Goal: Task Accomplishment & Management: Complete application form

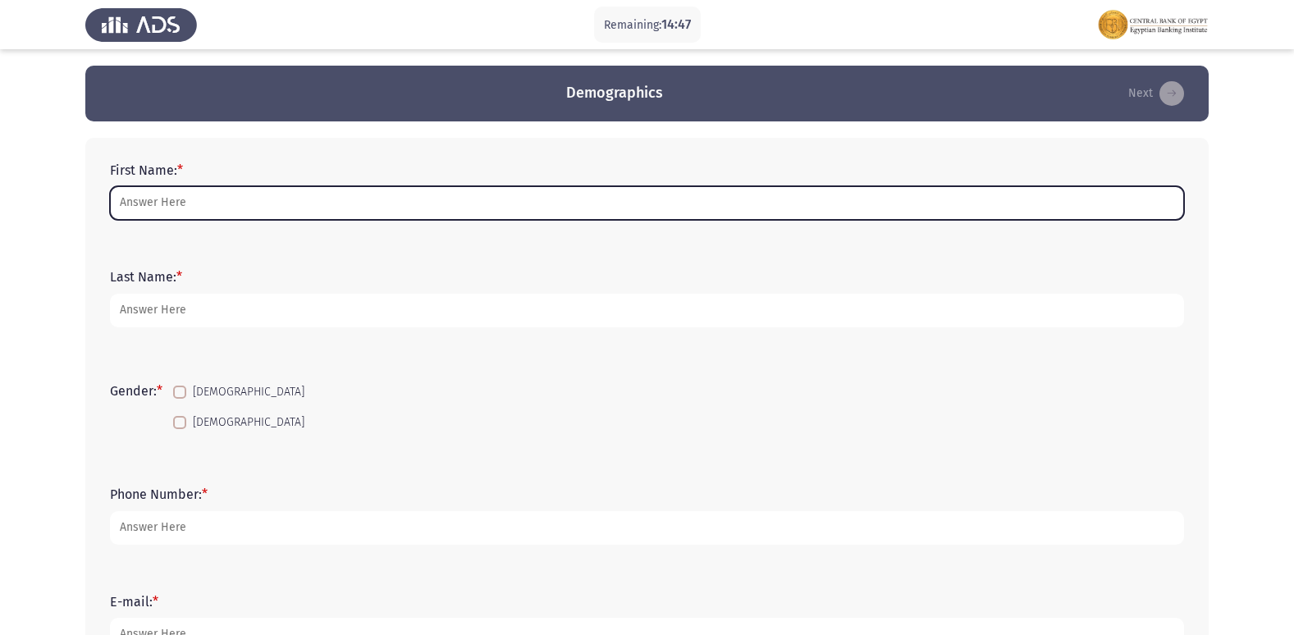
click at [527, 198] on input "First Name: *" at bounding box center [647, 203] width 1074 height 34
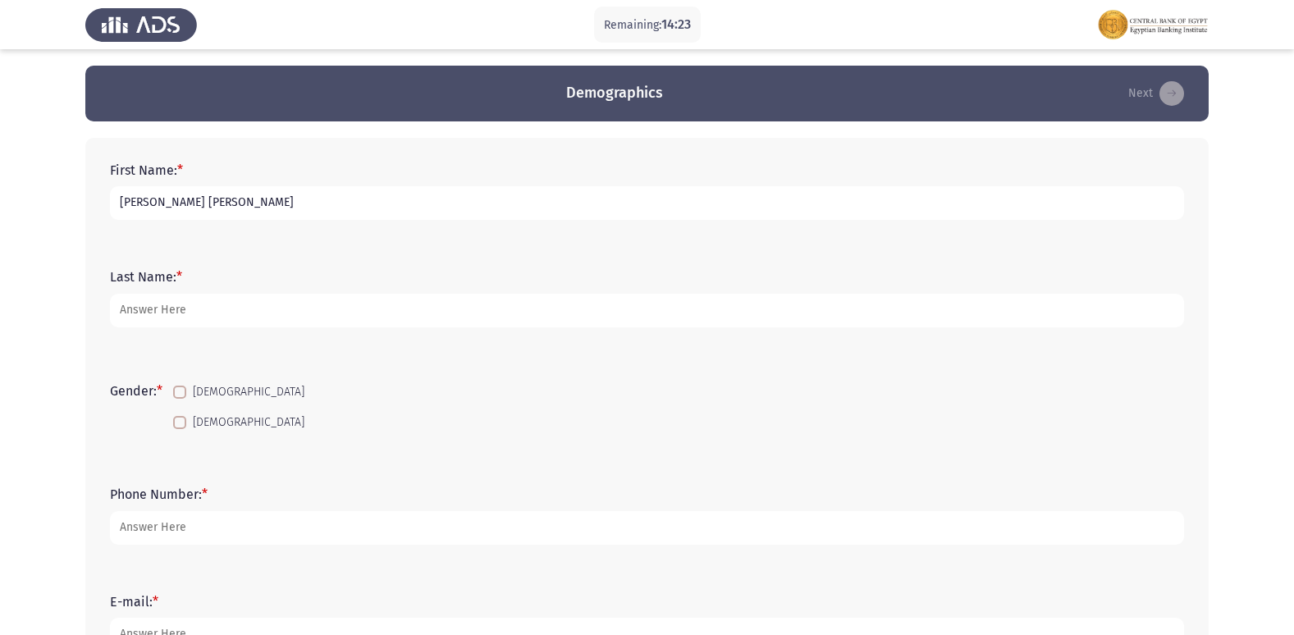
type input "[PERSON_NAME] [PERSON_NAME]"
type input "BDC"
click at [180, 395] on span at bounding box center [179, 392] width 13 height 13
click at [180, 399] on input "[DEMOGRAPHIC_DATA]" at bounding box center [179, 399] width 1 height 1
checkbox input "true"
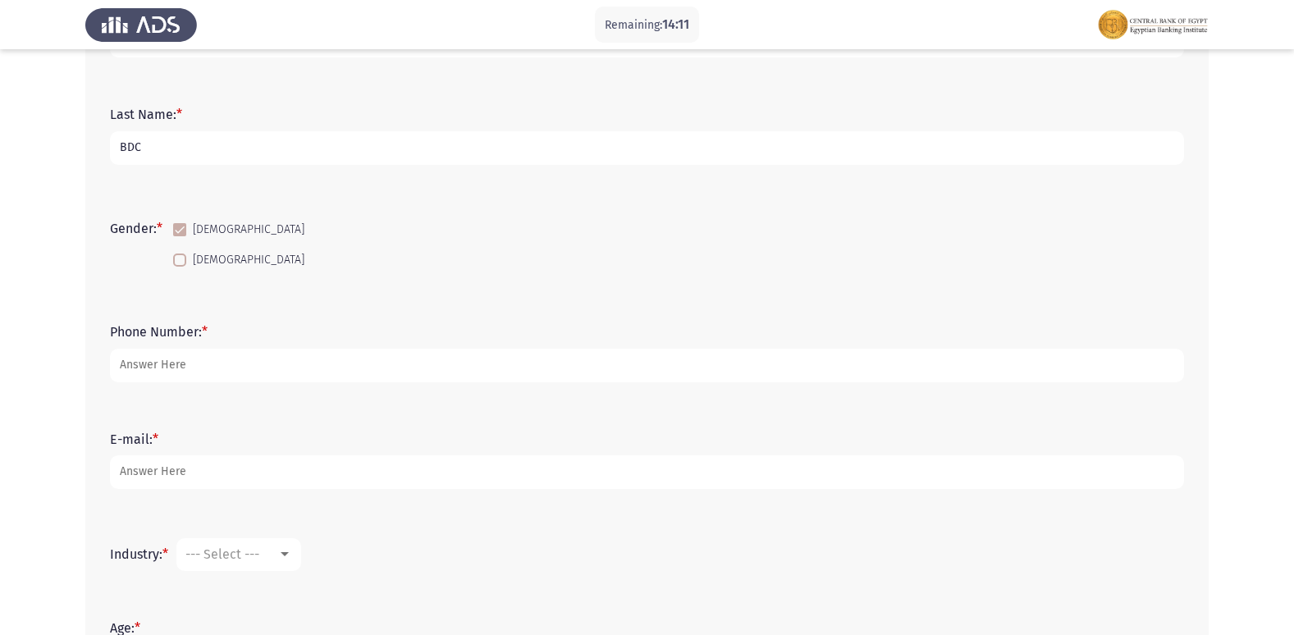
scroll to position [164, 0]
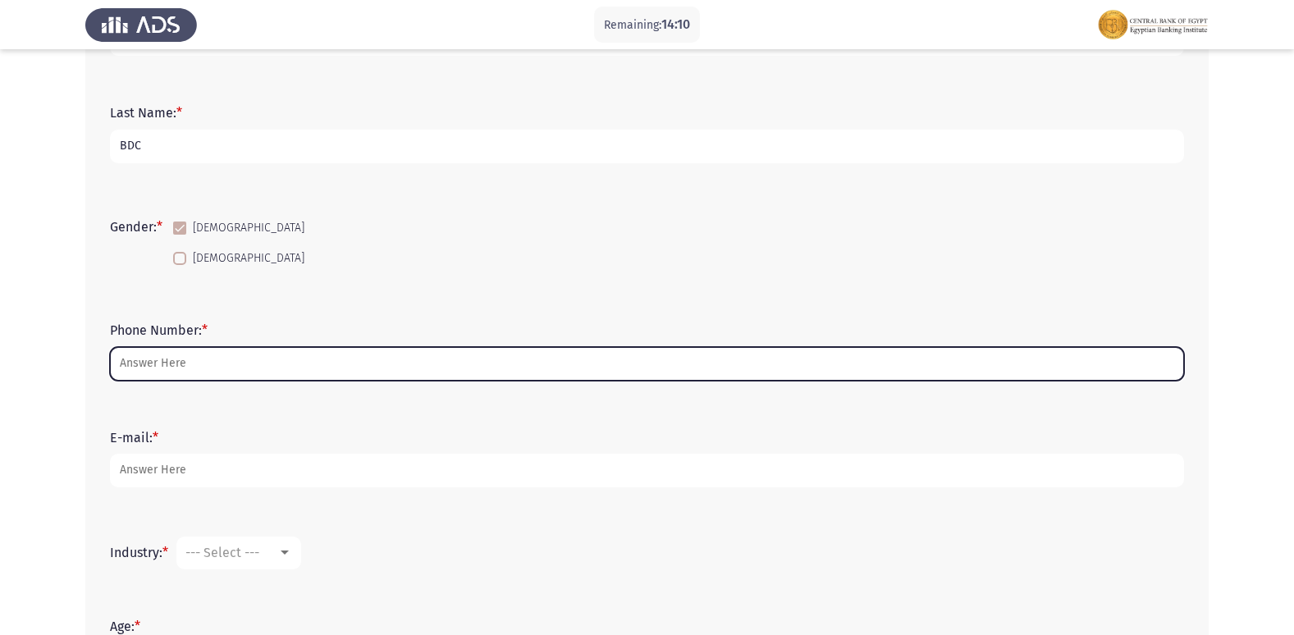
click at [233, 362] on input "Phone Number: *" at bounding box center [647, 364] width 1074 height 34
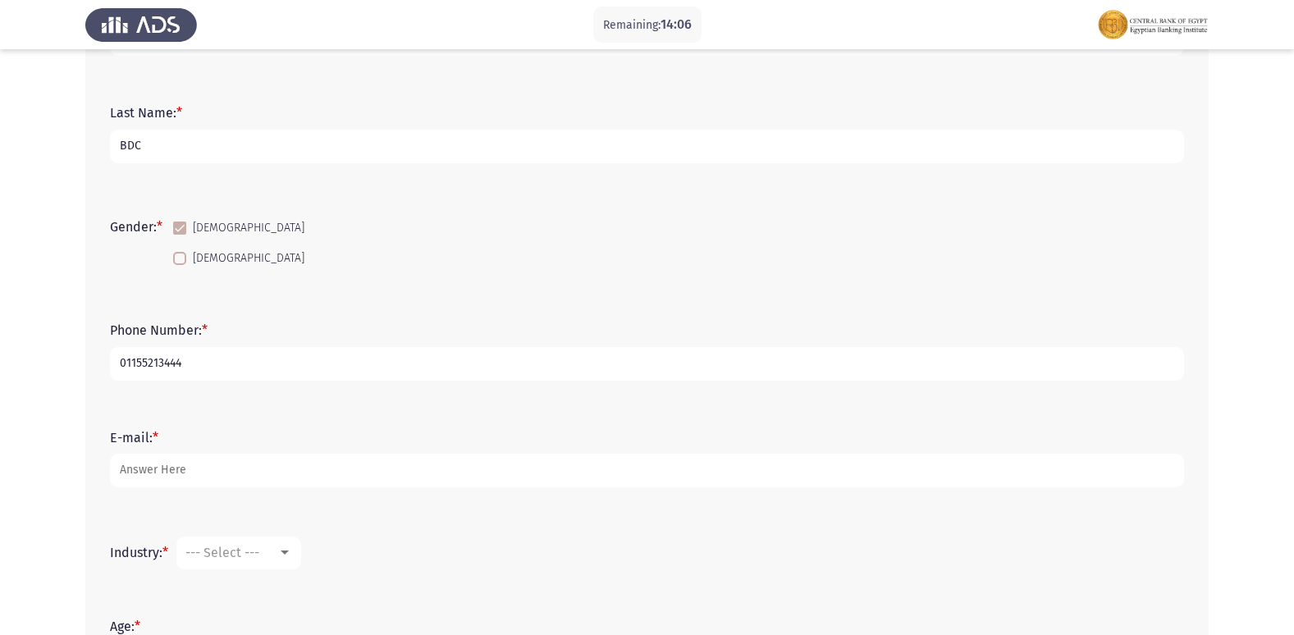
type input "01155213444"
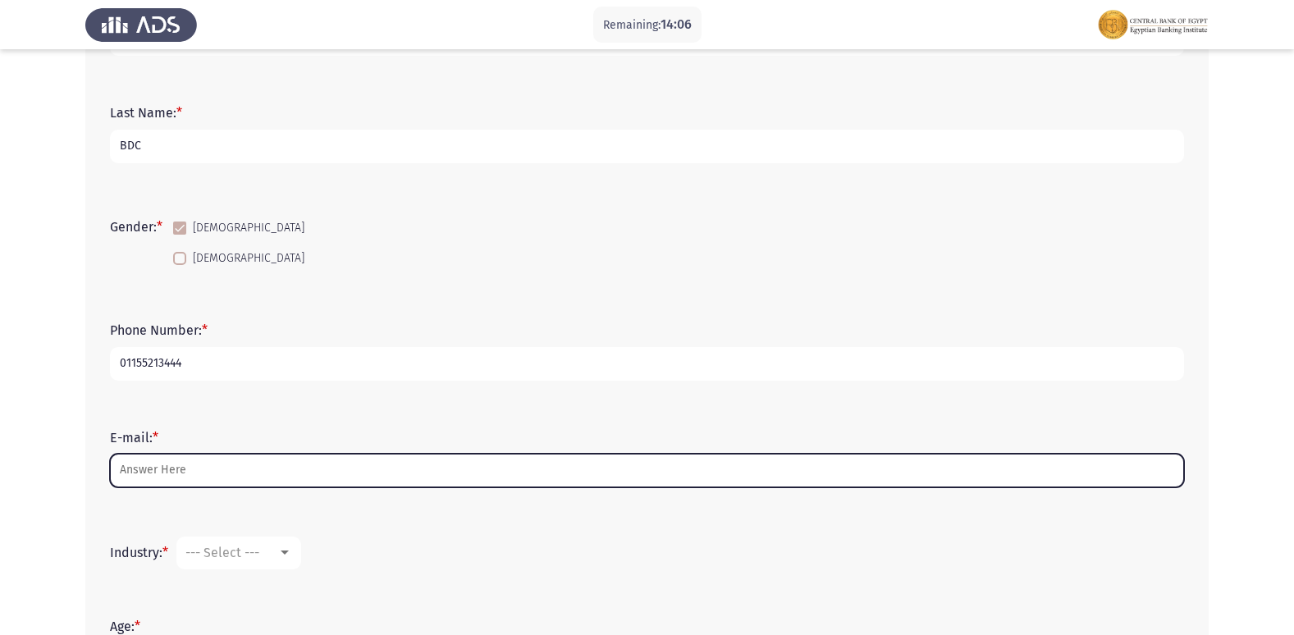
click at [198, 463] on input "E-mail: *" at bounding box center [647, 471] width 1074 height 34
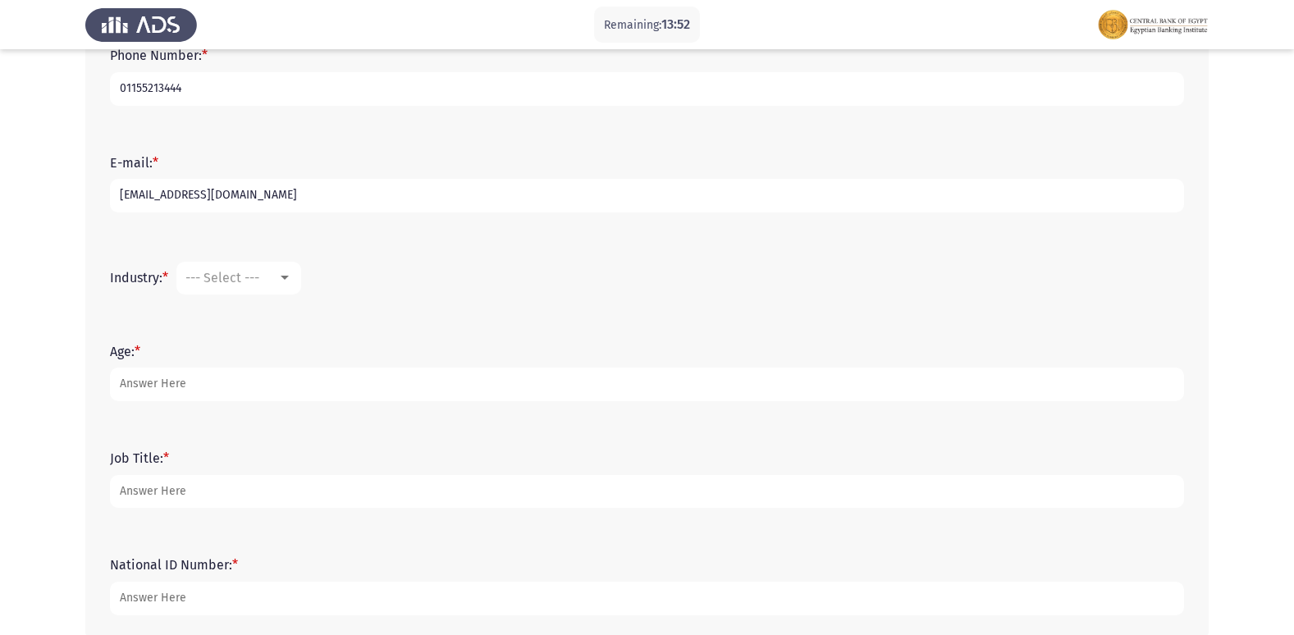
scroll to position [410, 0]
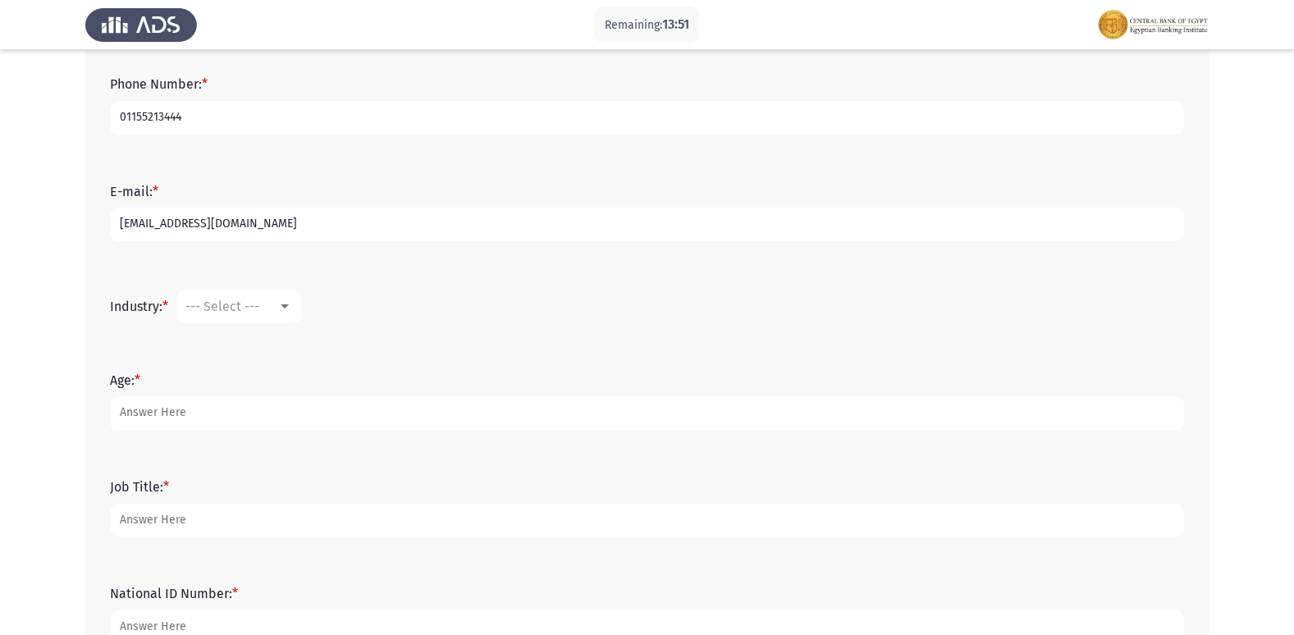
type input "[EMAIL_ADDRESS][DOMAIN_NAME]"
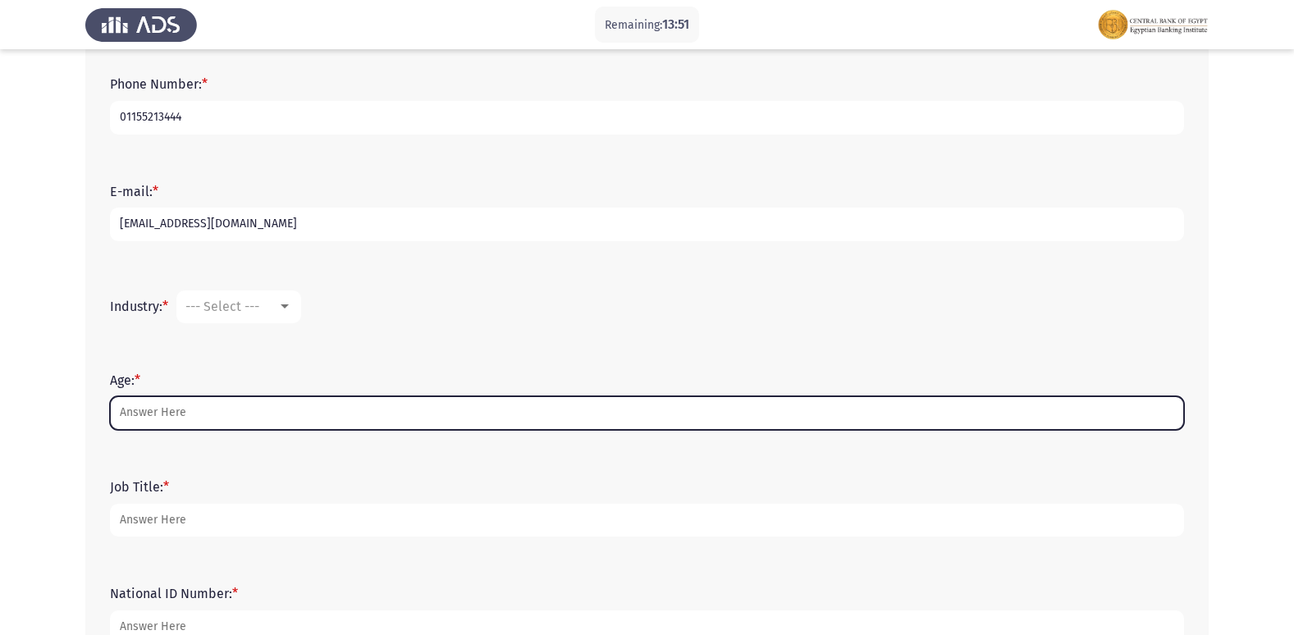
click at [250, 400] on input "Age: *" at bounding box center [647, 413] width 1074 height 34
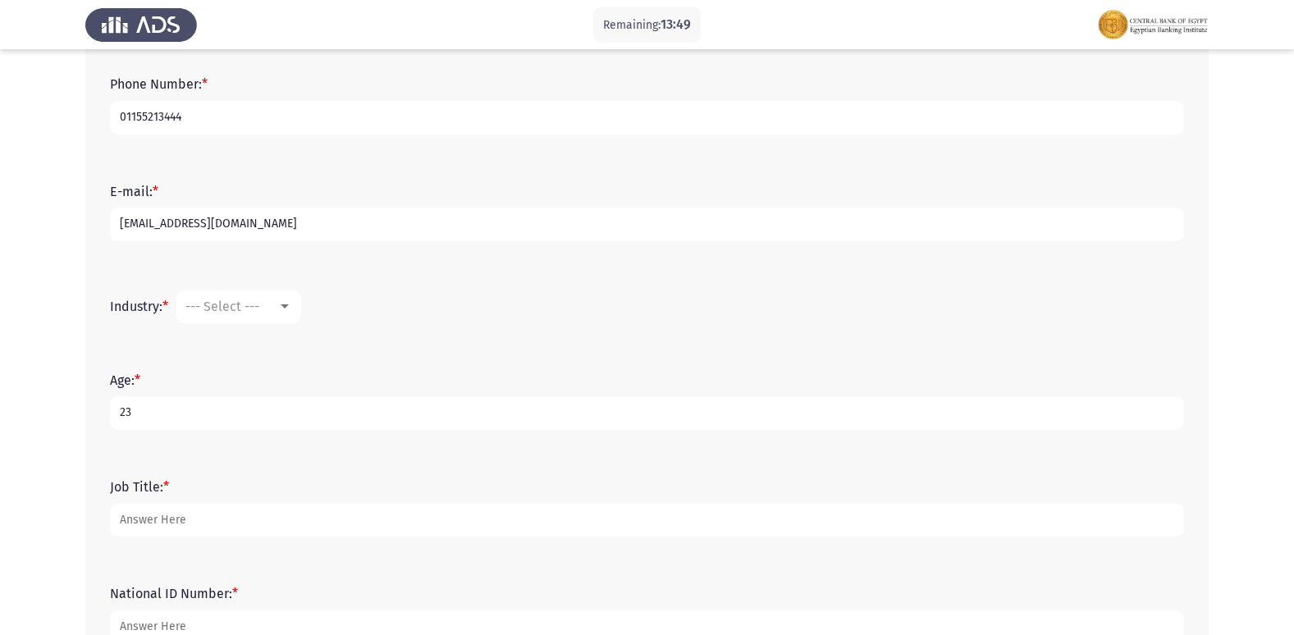
type input "23"
click at [259, 299] on span "--- Select ---" at bounding box center [222, 307] width 74 height 16
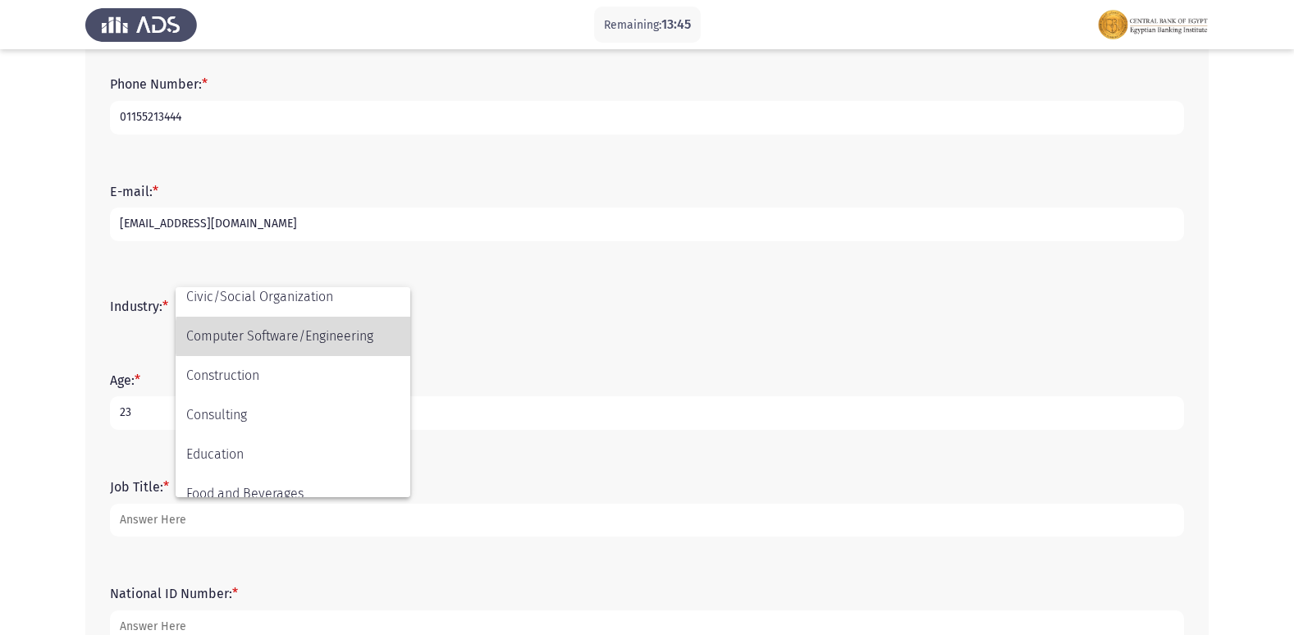
click at [326, 337] on span "Computer Software/Engineering" at bounding box center [292, 336] width 213 height 39
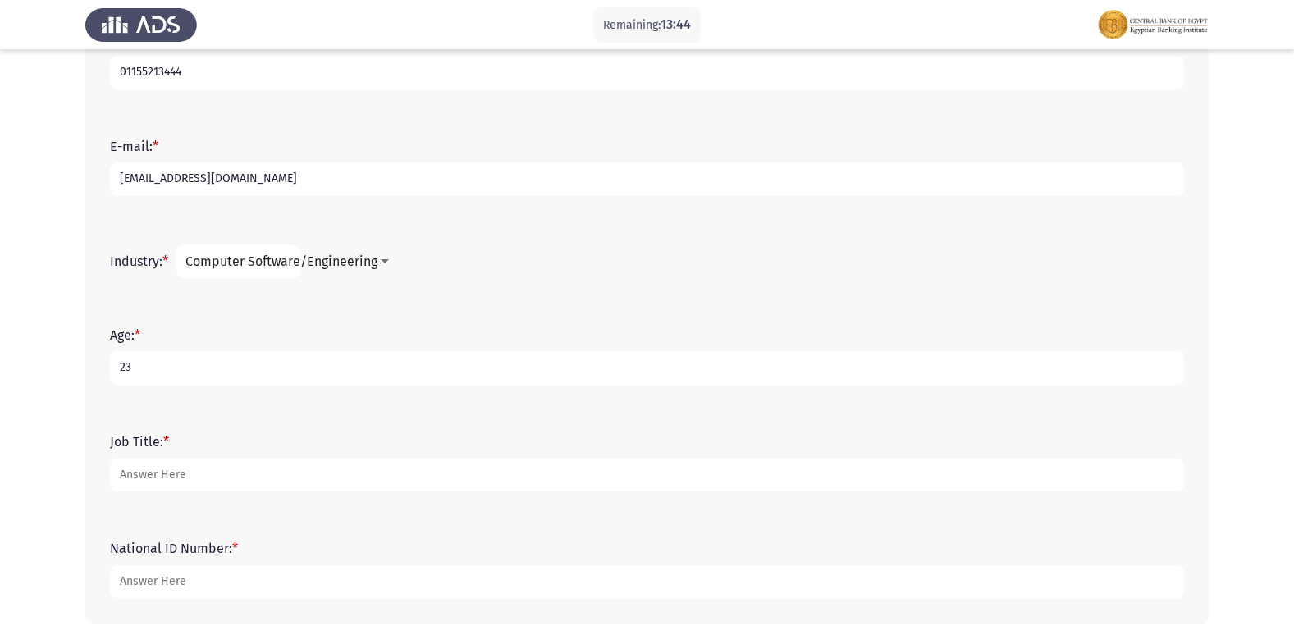
scroll to position [492, 0]
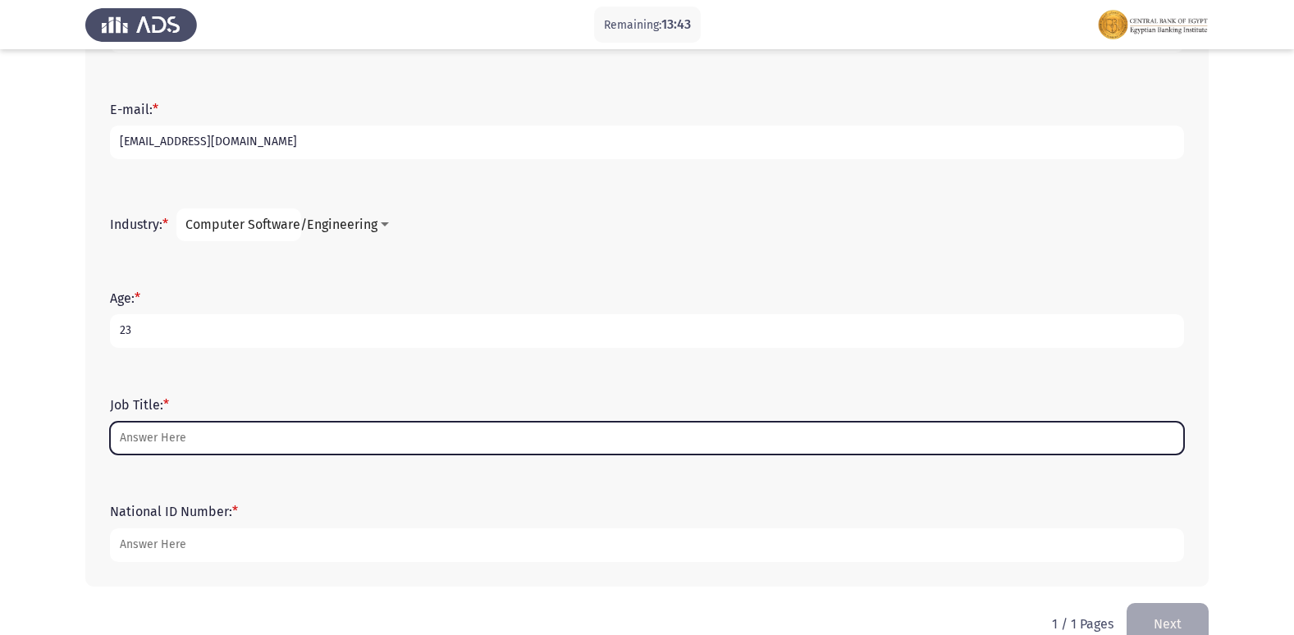
click at [321, 436] on input "Job Title: *" at bounding box center [647, 439] width 1074 height 34
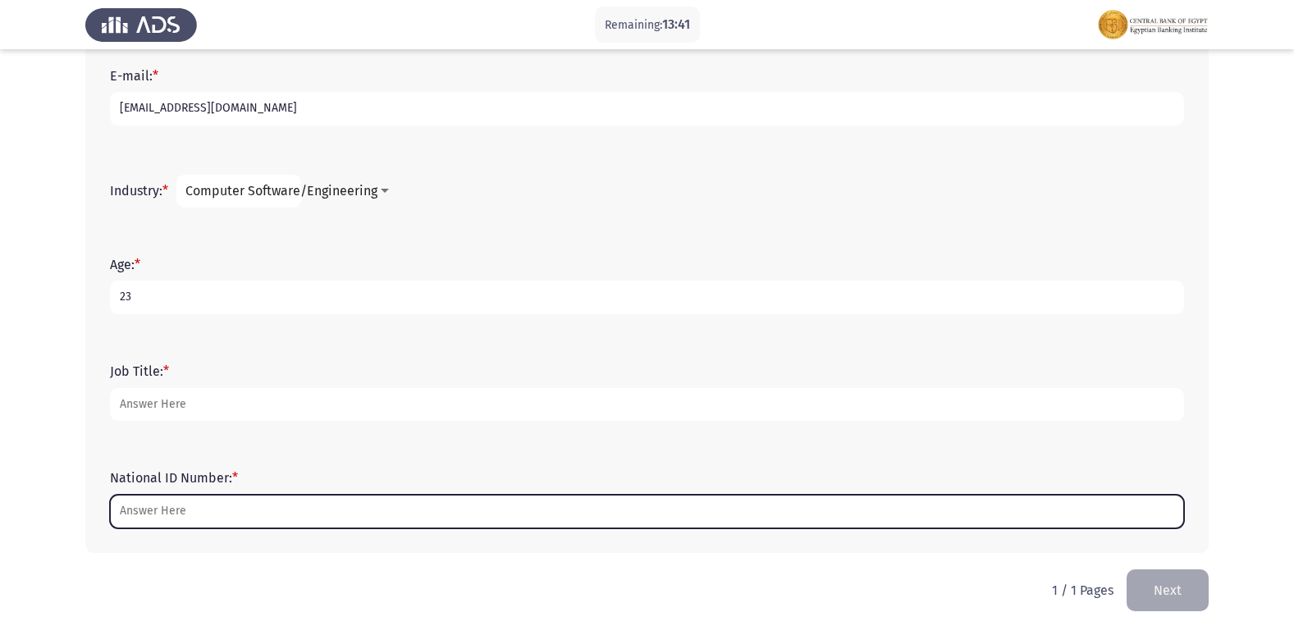
click at [253, 518] on input "National ID Number: *" at bounding box center [647, 512] width 1074 height 34
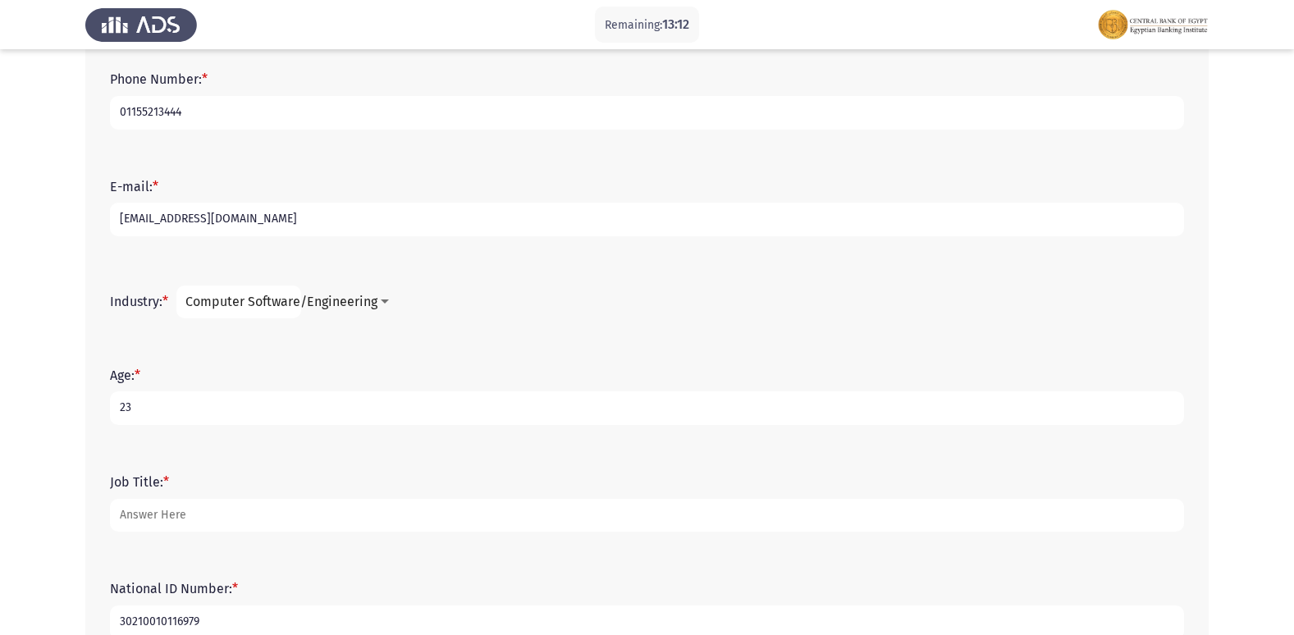
scroll to position [444, 0]
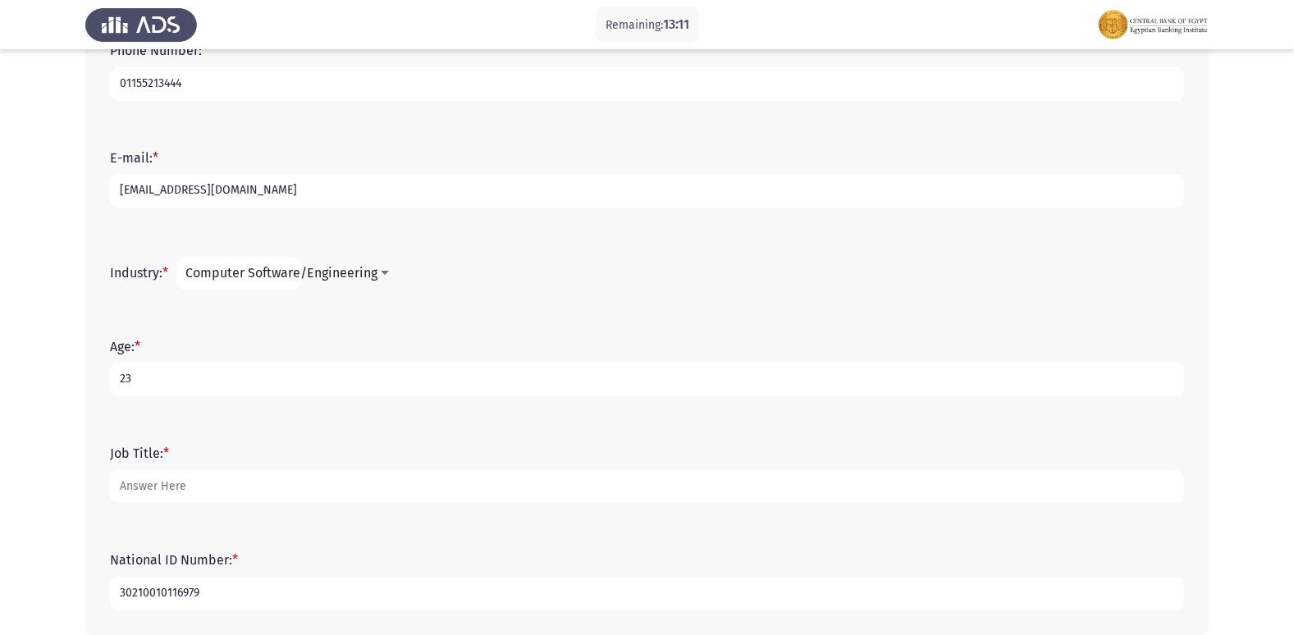
type input "30210010116979"
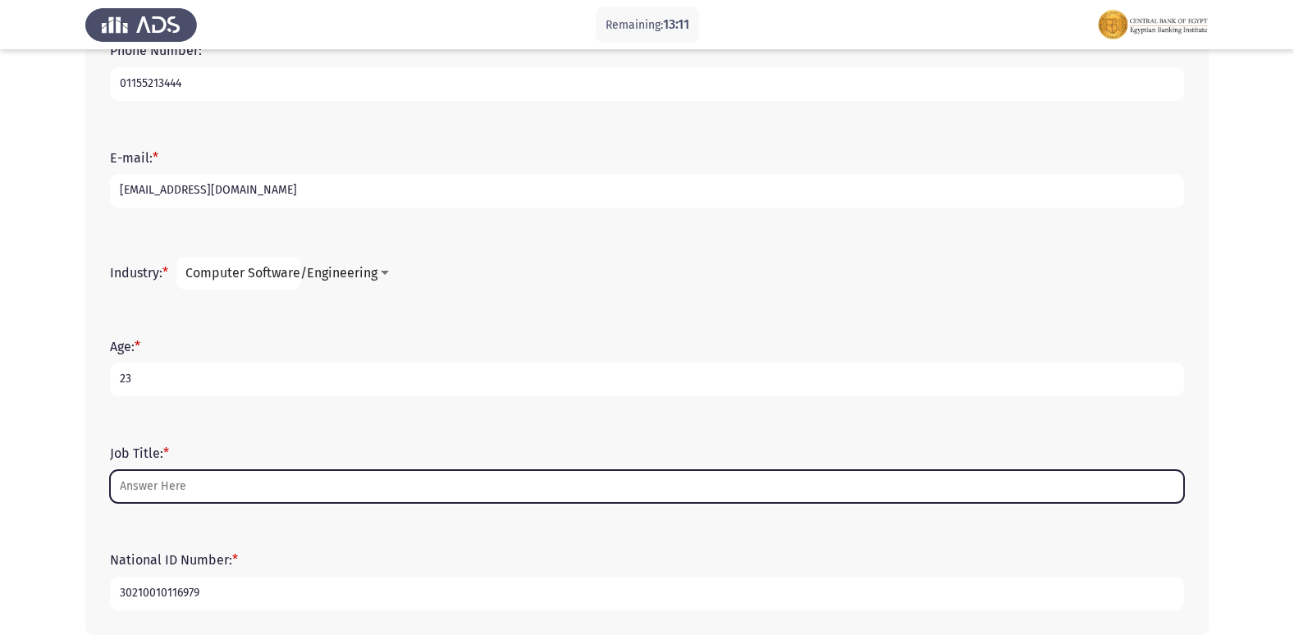
click at [189, 474] on input "Job Title: *" at bounding box center [647, 487] width 1074 height 34
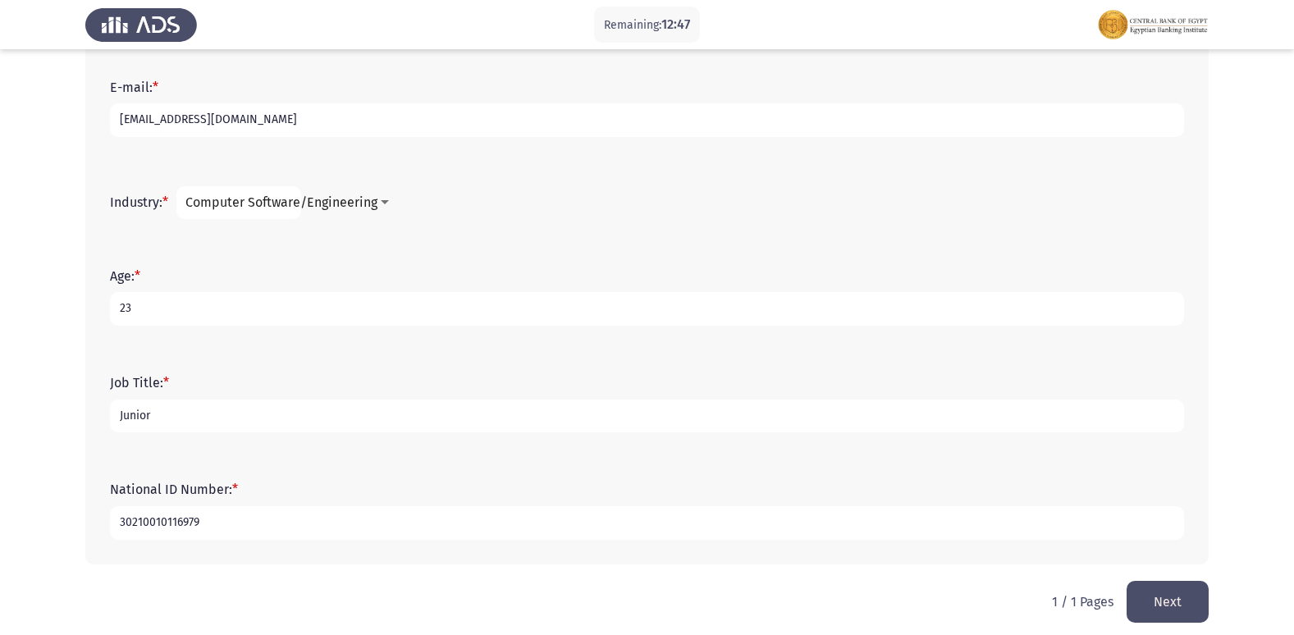
scroll to position [526, 0]
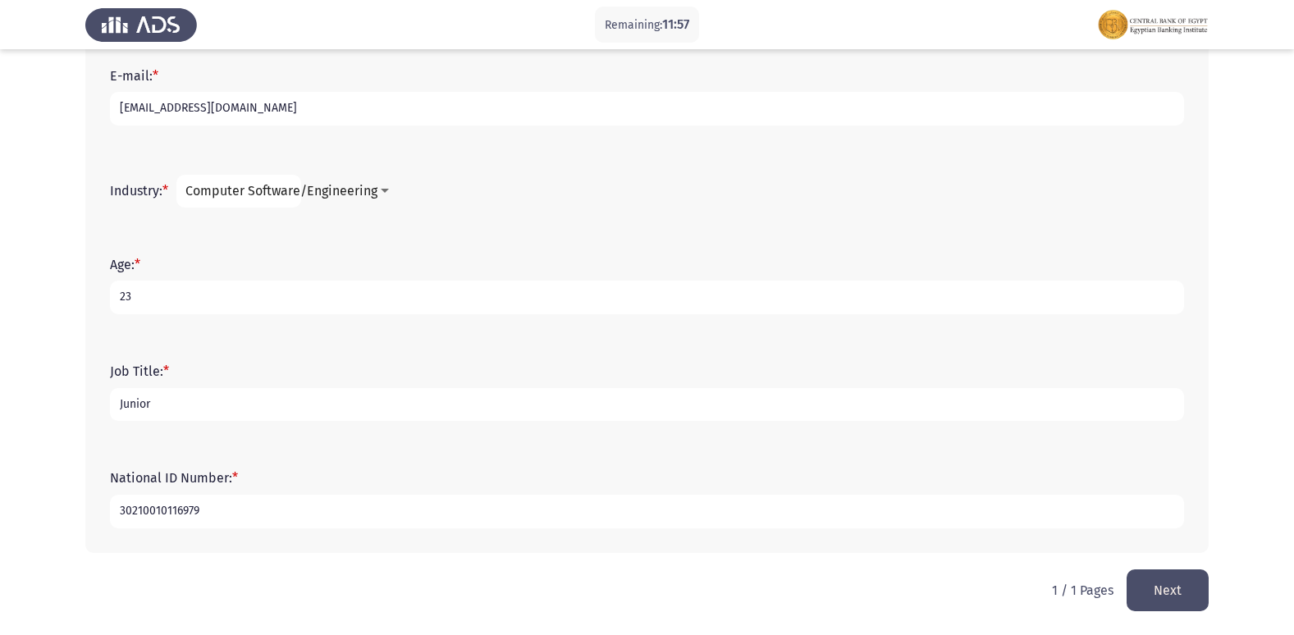
type input "Junior"
click at [1198, 587] on button "Next" at bounding box center [1167, 590] width 82 height 42
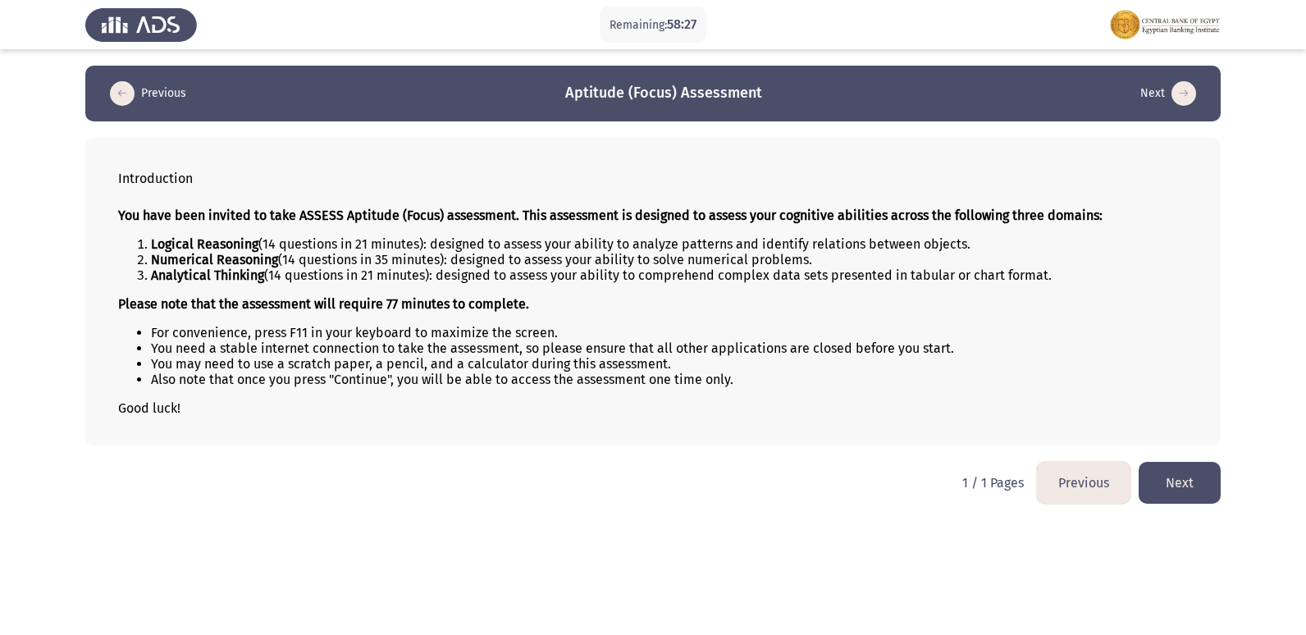
click at [1162, 498] on button "Next" at bounding box center [1180, 483] width 82 height 42
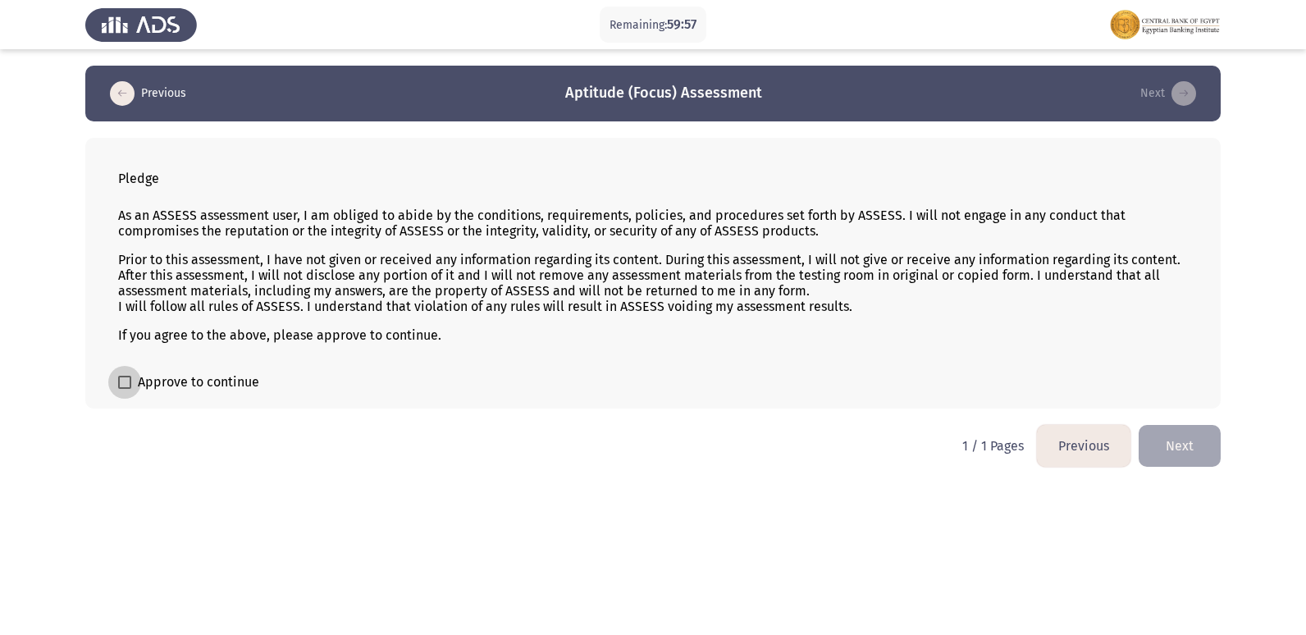
click at [172, 388] on span "Approve to continue" at bounding box center [198, 382] width 121 height 20
click at [125, 389] on input "Approve to continue" at bounding box center [124, 389] width 1 height 1
checkbox input "true"
click at [1182, 445] on button "Next" at bounding box center [1180, 446] width 82 height 42
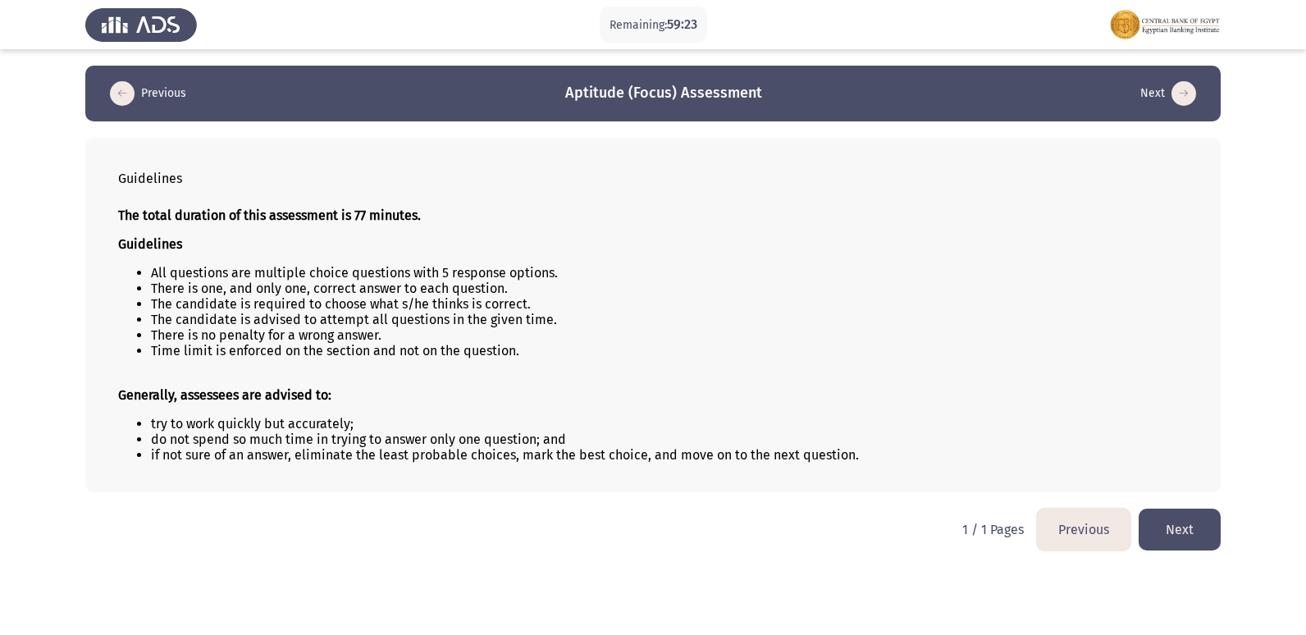
click at [1166, 530] on button "Next" at bounding box center [1180, 530] width 82 height 42
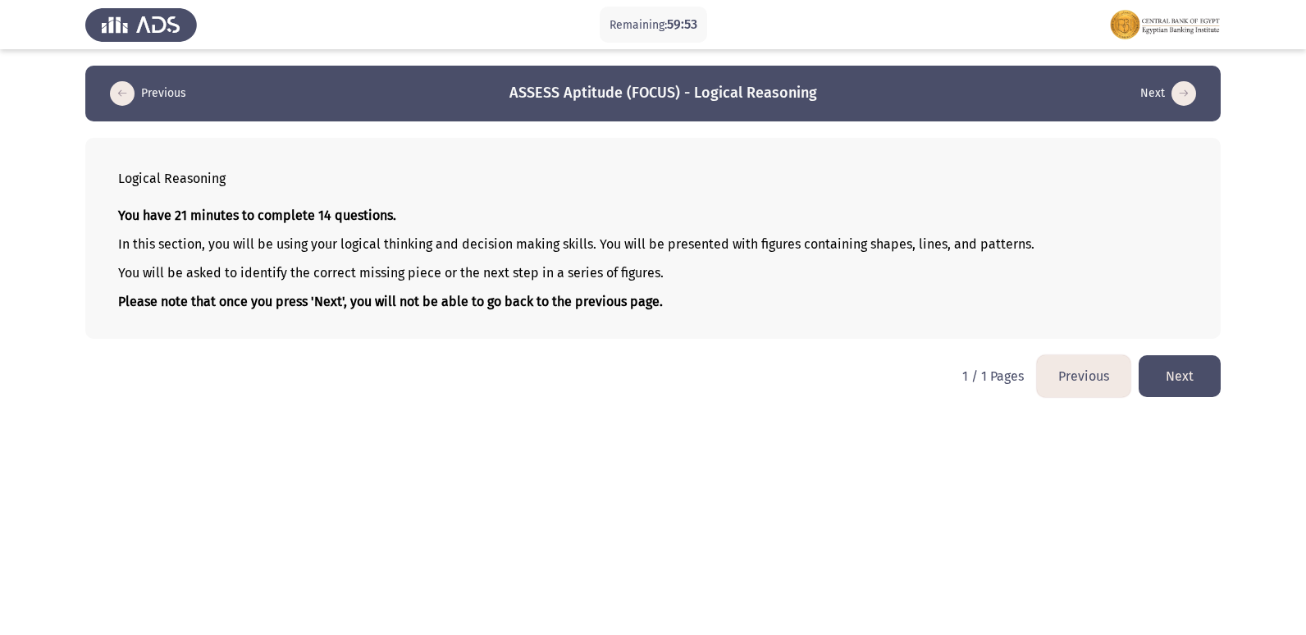
click at [1199, 373] on button "Next" at bounding box center [1180, 376] width 82 height 42
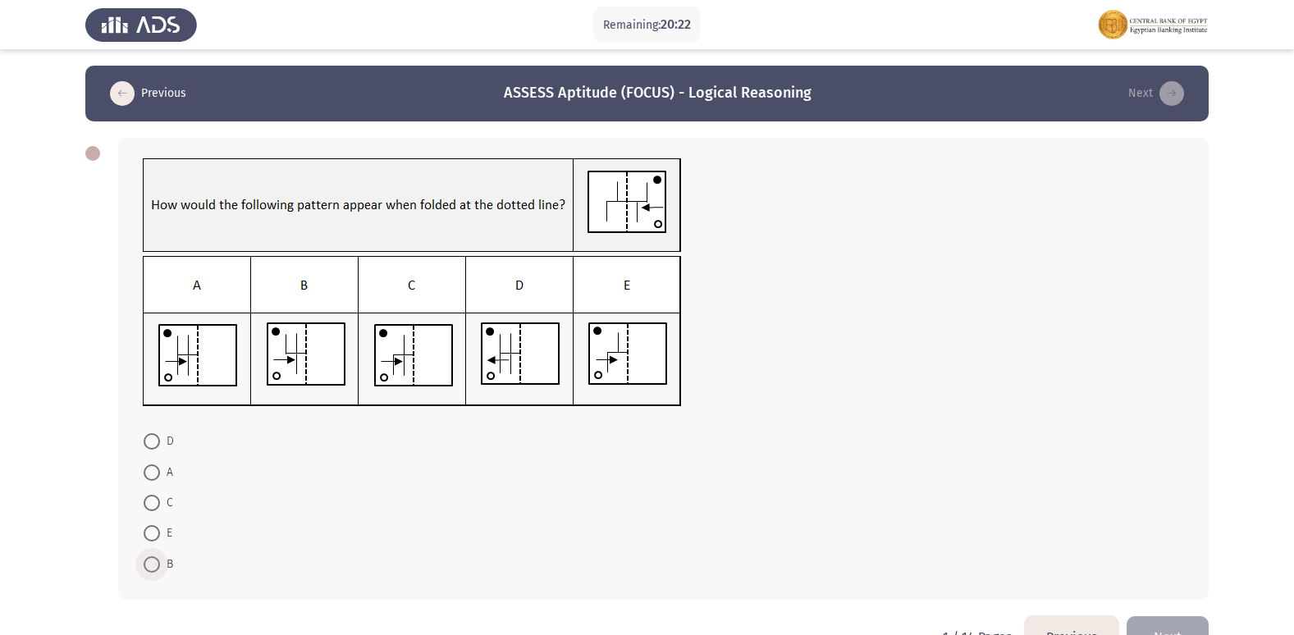
click at [153, 565] on span at bounding box center [152, 564] width 16 height 16
click at [153, 565] on input "B" at bounding box center [152, 564] width 16 height 16
radio input "true"
click at [153, 495] on label "C" at bounding box center [159, 503] width 30 height 20
click at [153, 495] on input "C" at bounding box center [152, 503] width 16 height 16
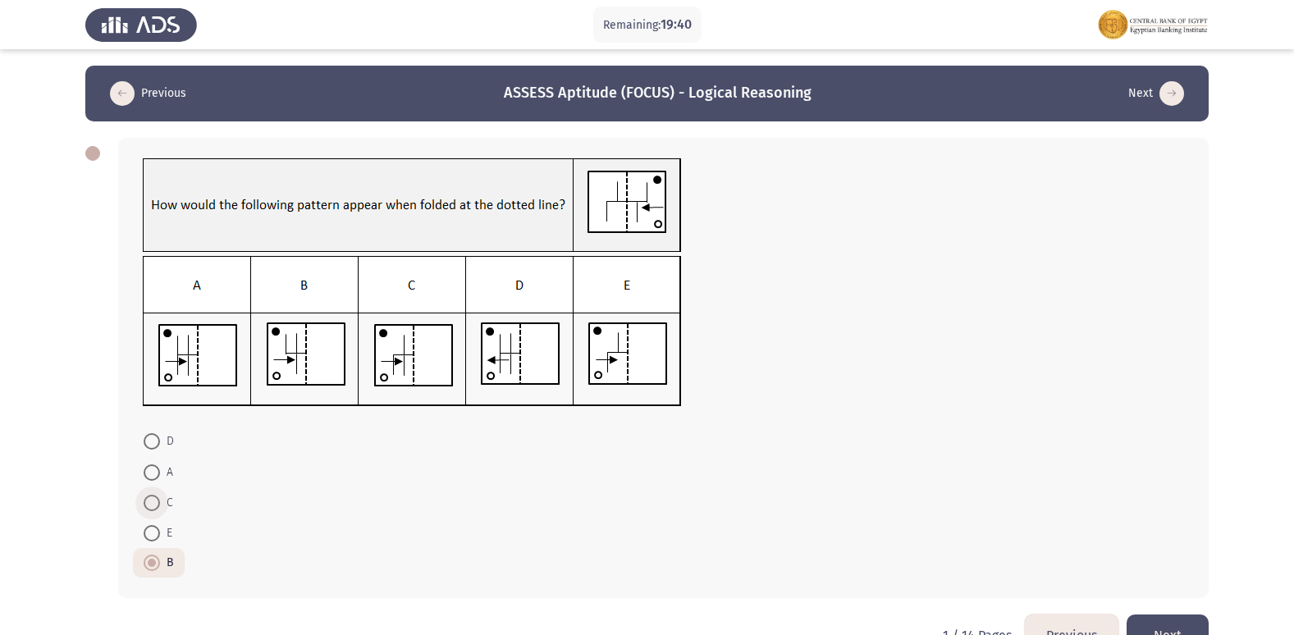
radio input "true"
click at [158, 474] on span at bounding box center [152, 472] width 16 height 16
click at [158, 474] on input "A" at bounding box center [152, 472] width 16 height 16
radio input "true"
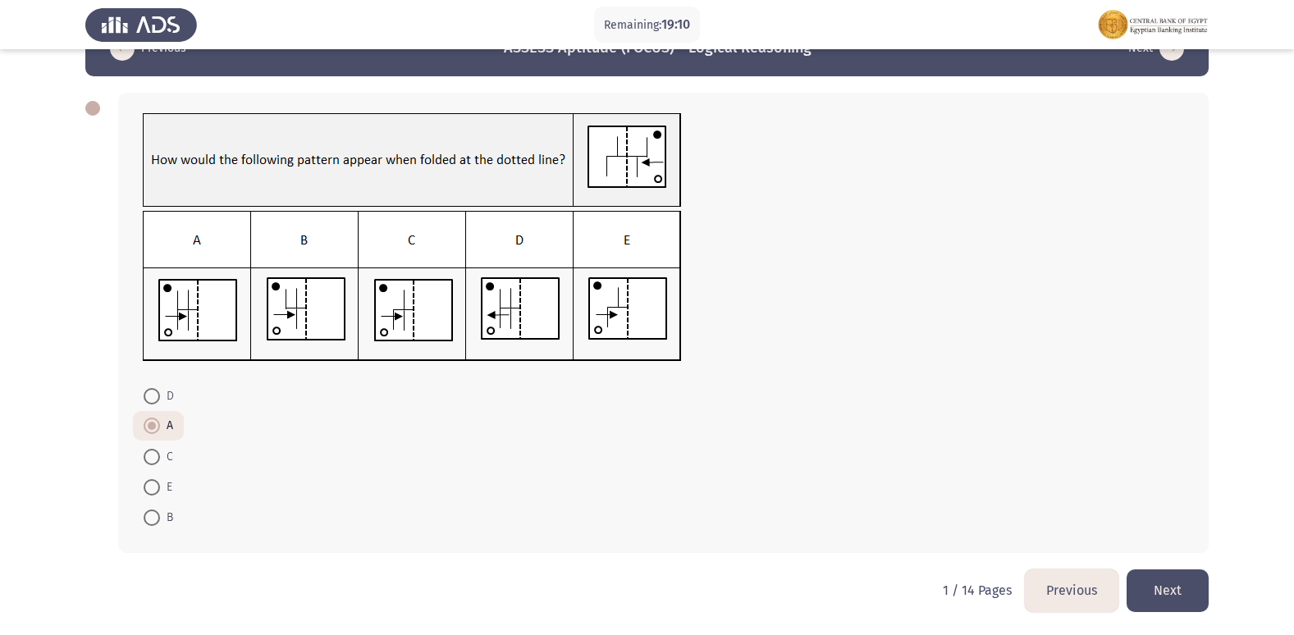
click at [1183, 599] on button "Next" at bounding box center [1167, 590] width 82 height 42
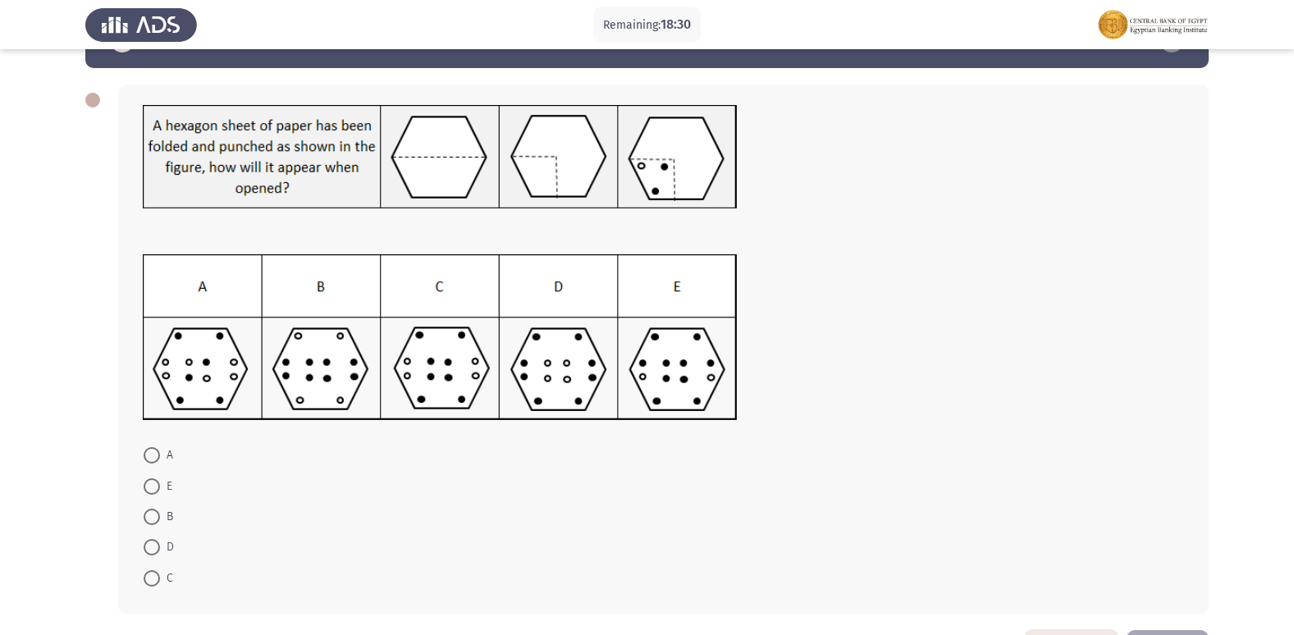
scroll to position [82, 0]
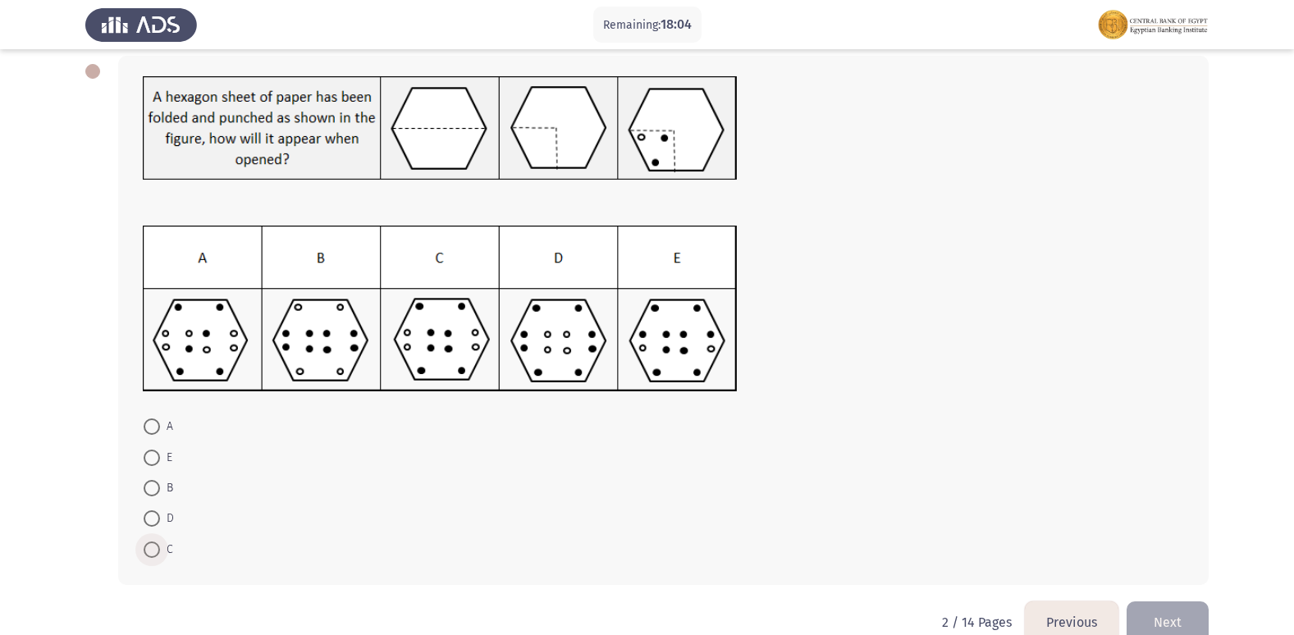
click at [157, 554] on span at bounding box center [152, 549] width 16 height 16
click at [157, 554] on input "C" at bounding box center [152, 549] width 16 height 16
radio input "true"
click at [1148, 622] on button "Next" at bounding box center [1167, 621] width 82 height 42
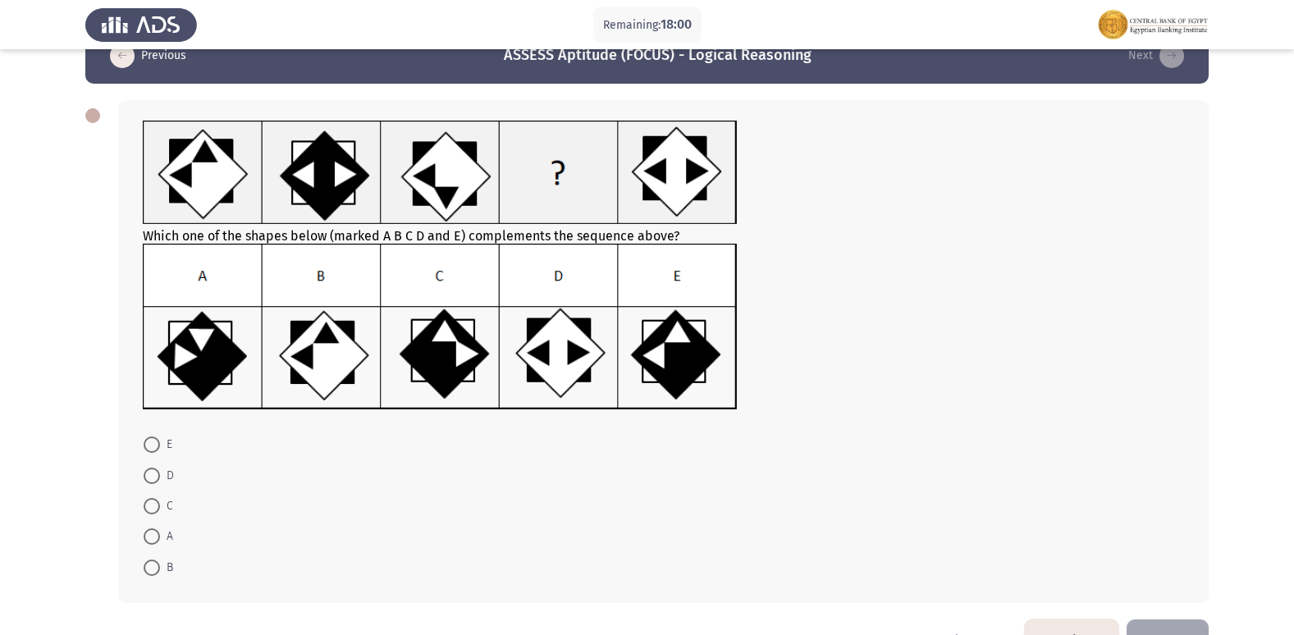
scroll to position [0, 0]
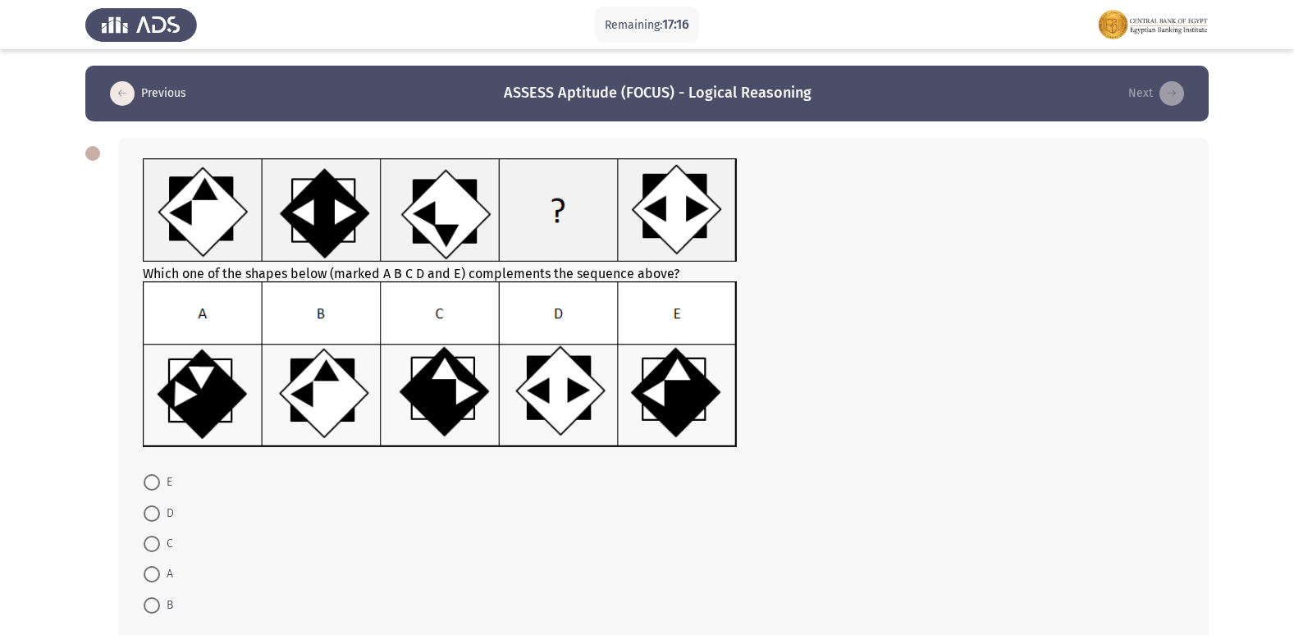
click at [148, 481] on span at bounding box center [152, 482] width 16 height 16
click at [148, 481] on input "E" at bounding box center [152, 482] width 16 height 16
radio input "true"
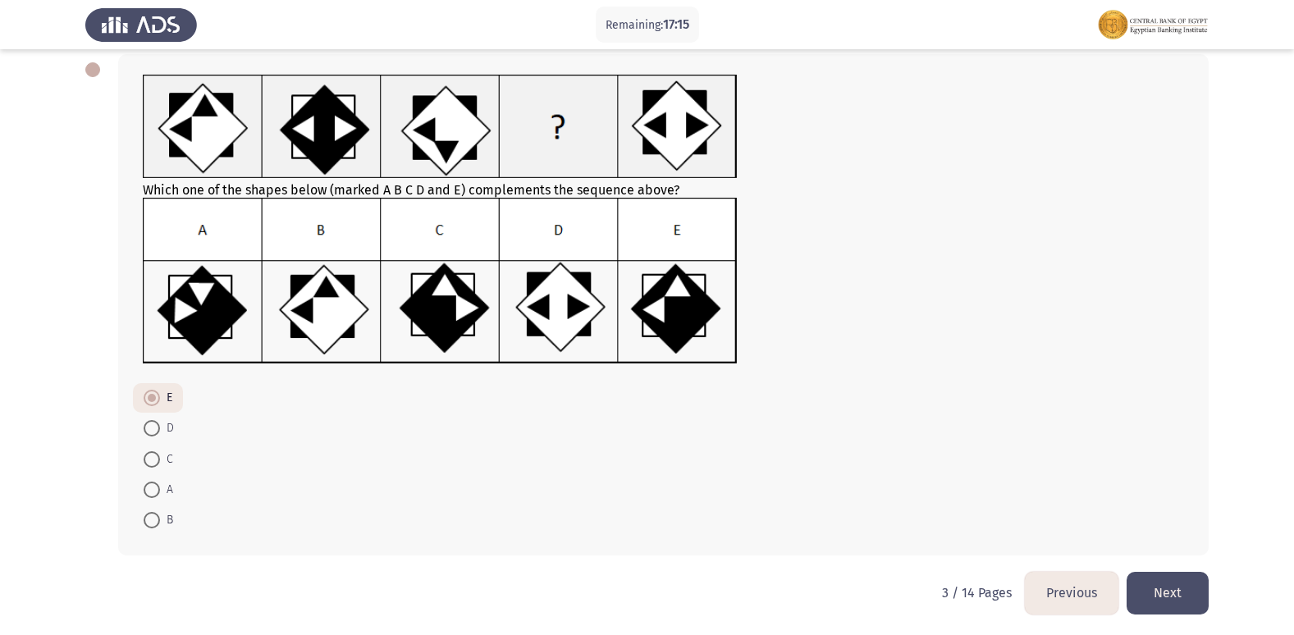
scroll to position [86, 0]
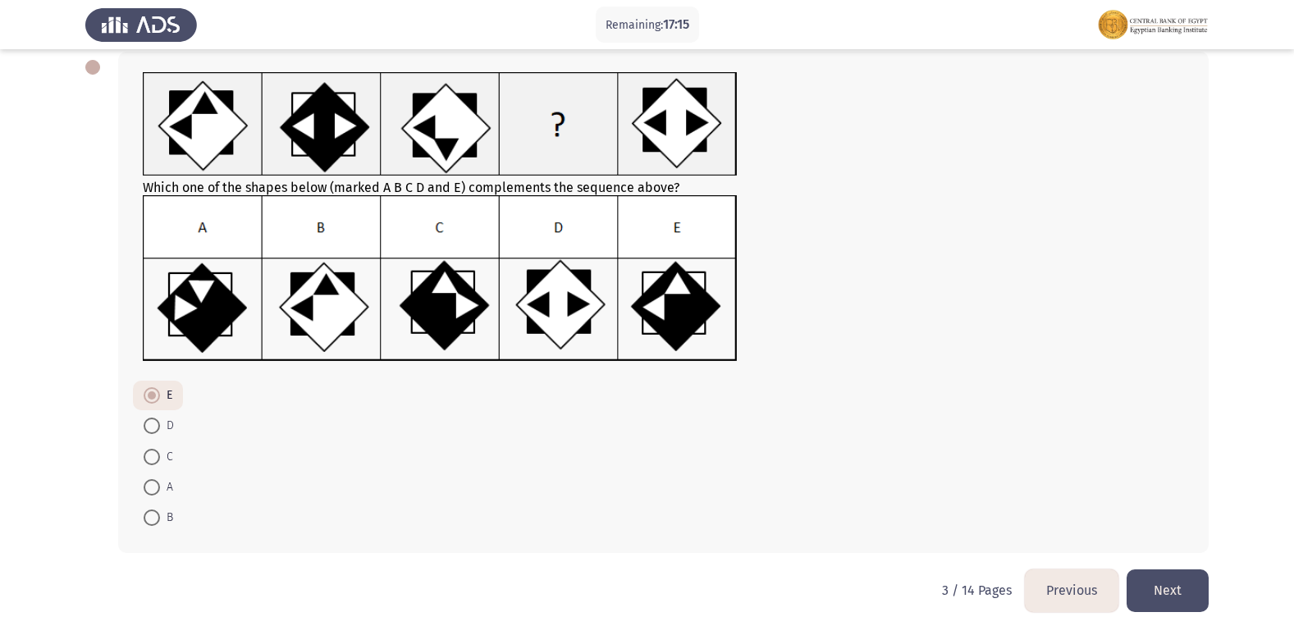
click at [1194, 602] on button "Next" at bounding box center [1167, 590] width 82 height 42
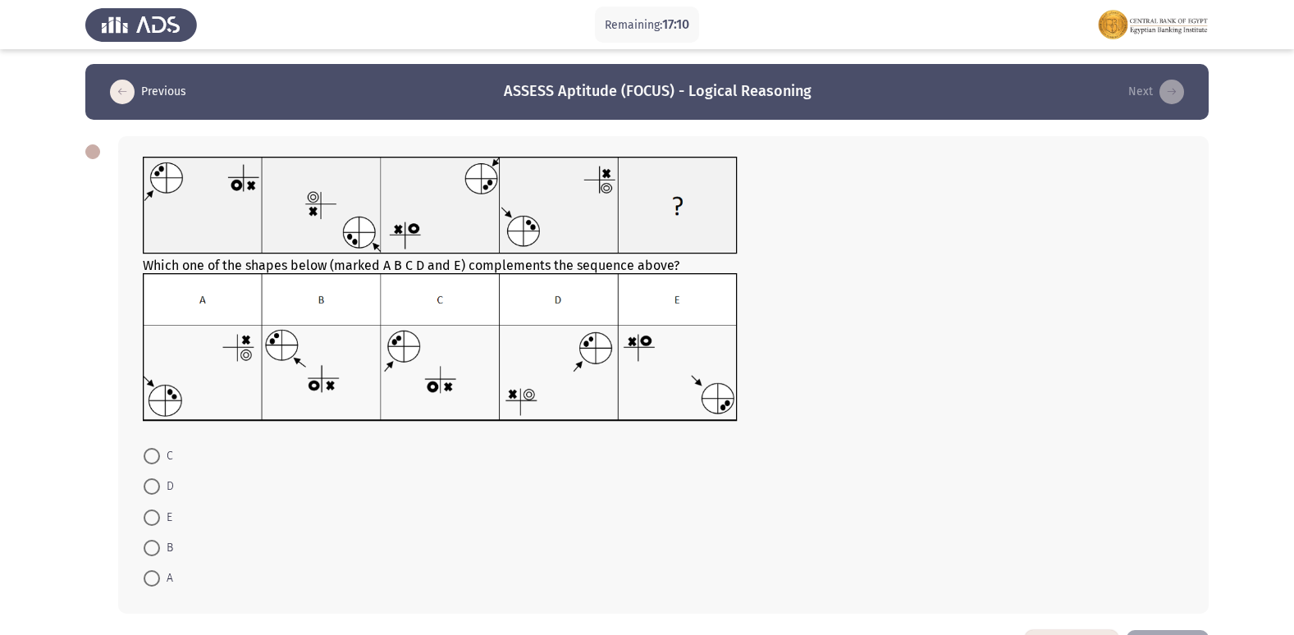
scroll to position [0, 0]
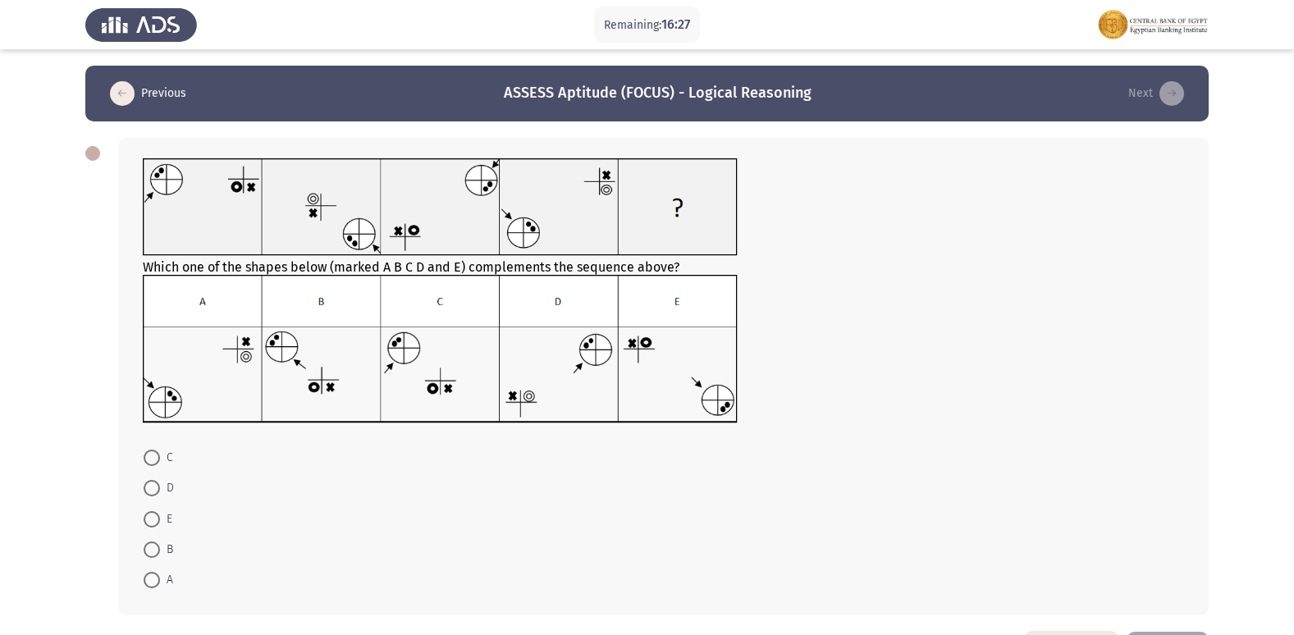
click at [156, 540] on label "B" at bounding box center [159, 550] width 30 height 20
click at [156, 541] on input "B" at bounding box center [152, 549] width 16 height 16
radio input "true"
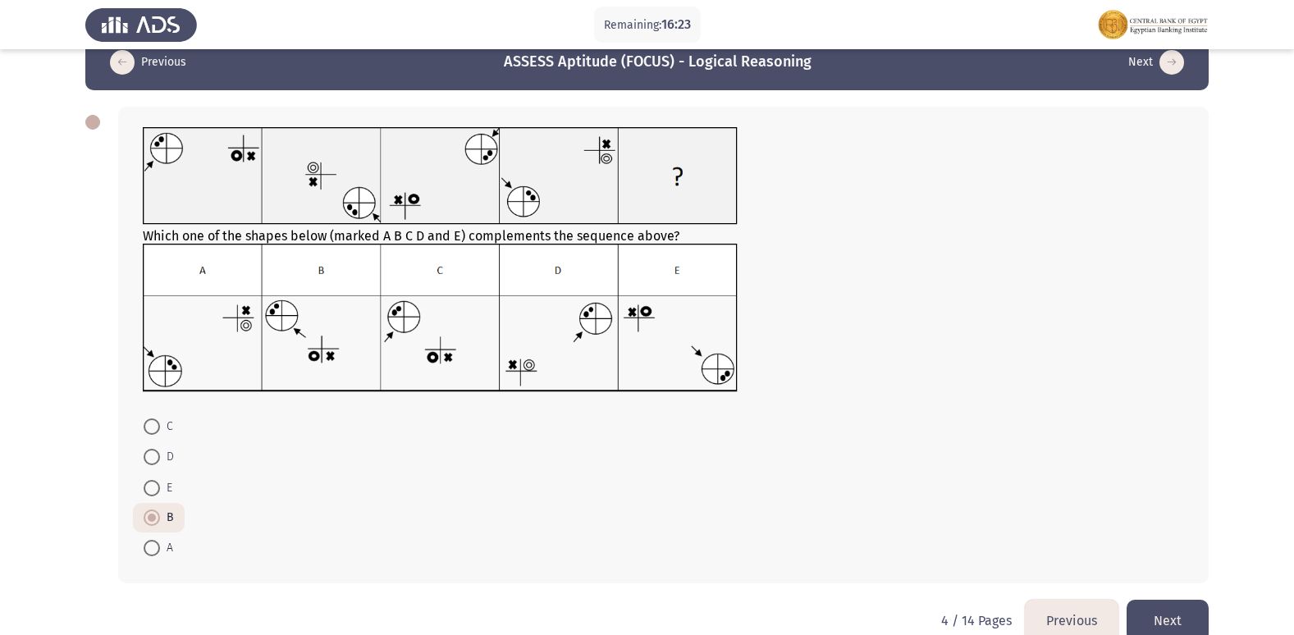
scroll to position [62, 0]
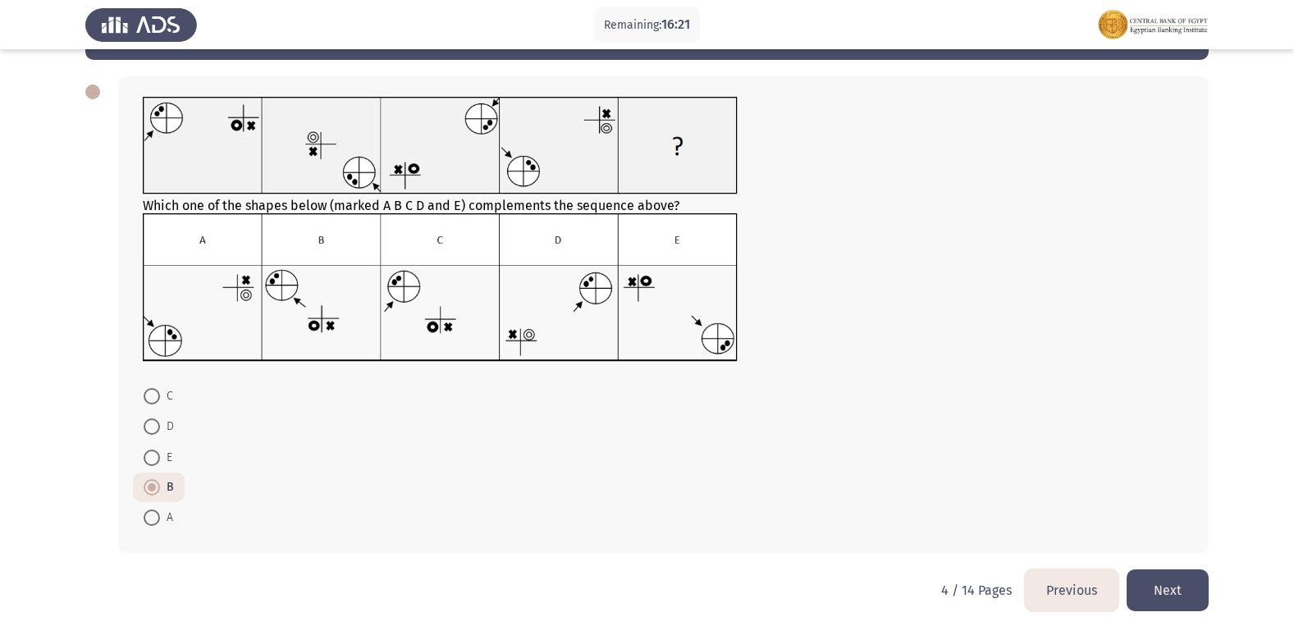
click at [1183, 596] on button "Next" at bounding box center [1167, 590] width 82 height 42
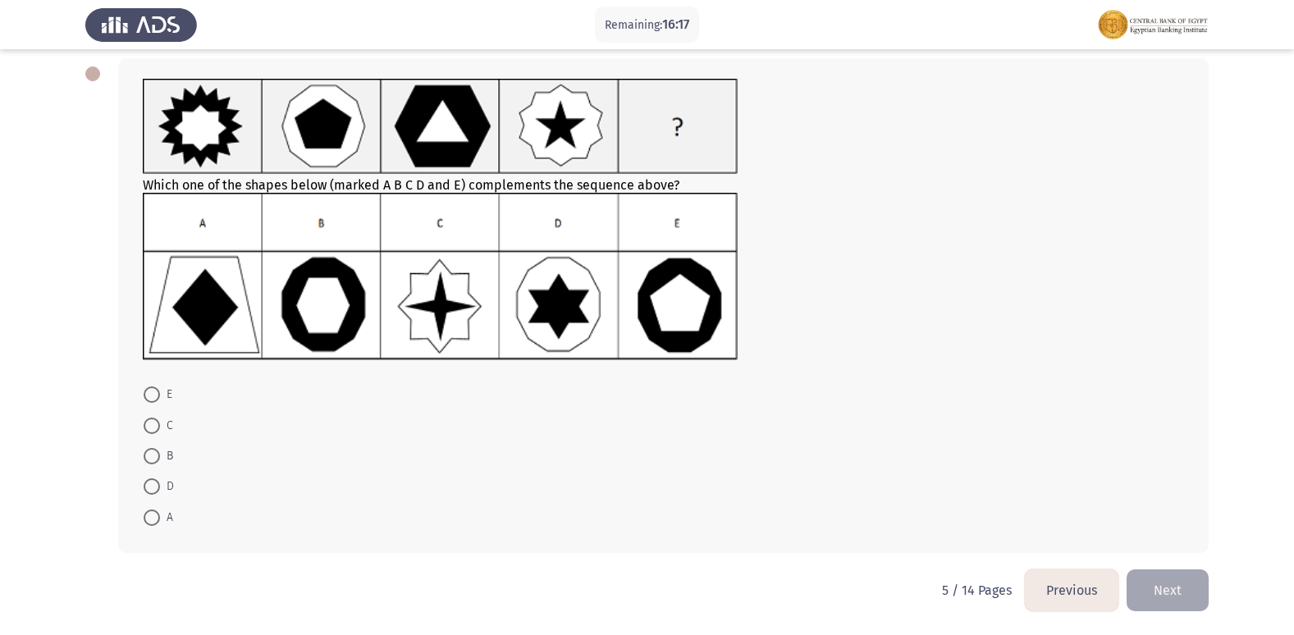
scroll to position [0, 0]
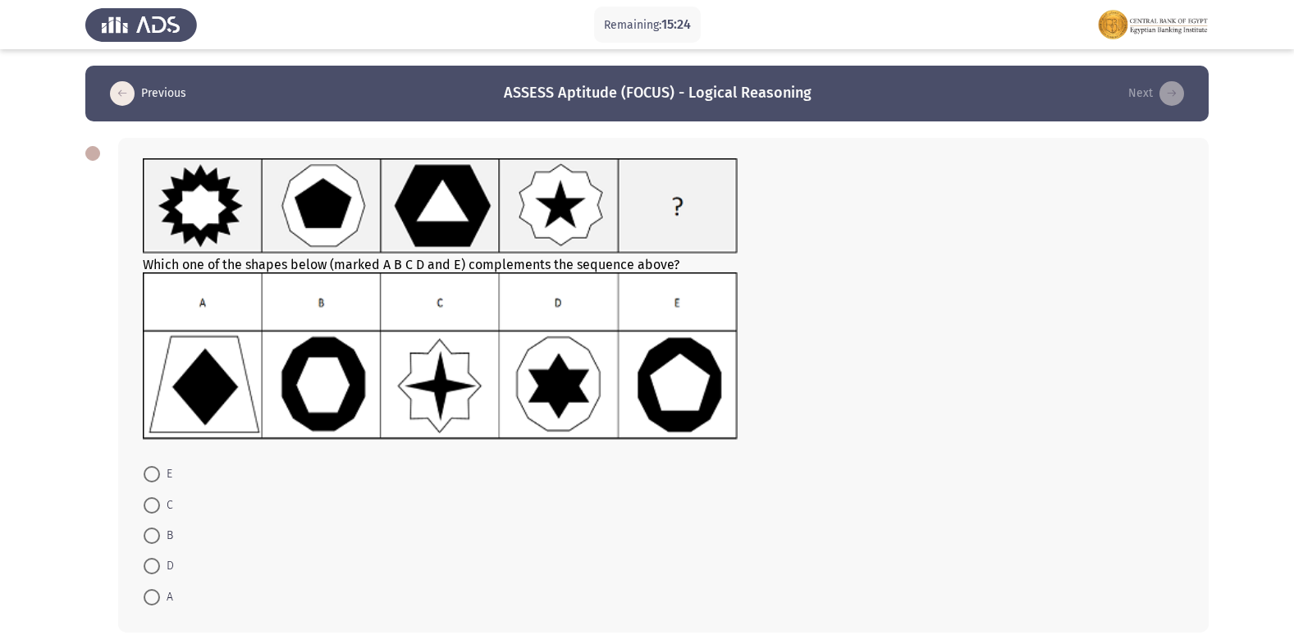
click at [162, 565] on span "D" at bounding box center [167, 566] width 14 height 20
click at [160, 565] on input "D" at bounding box center [152, 566] width 16 height 16
radio input "true"
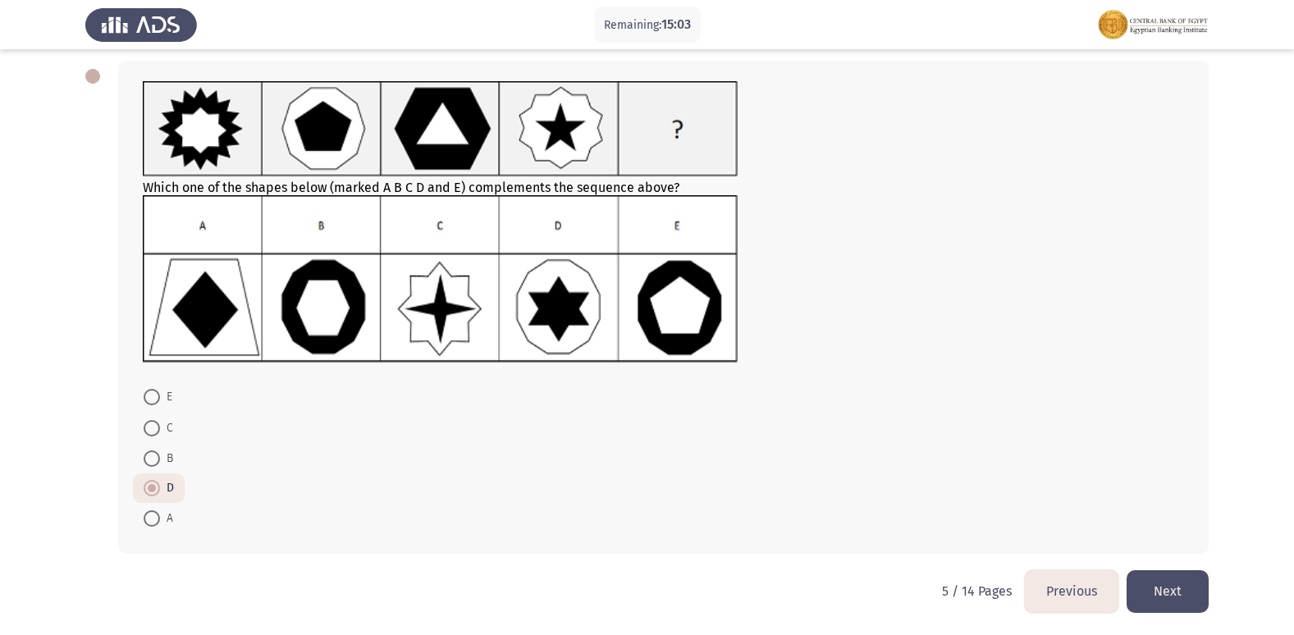
scroll to position [78, 0]
click at [1146, 587] on button "Next" at bounding box center [1167, 590] width 82 height 42
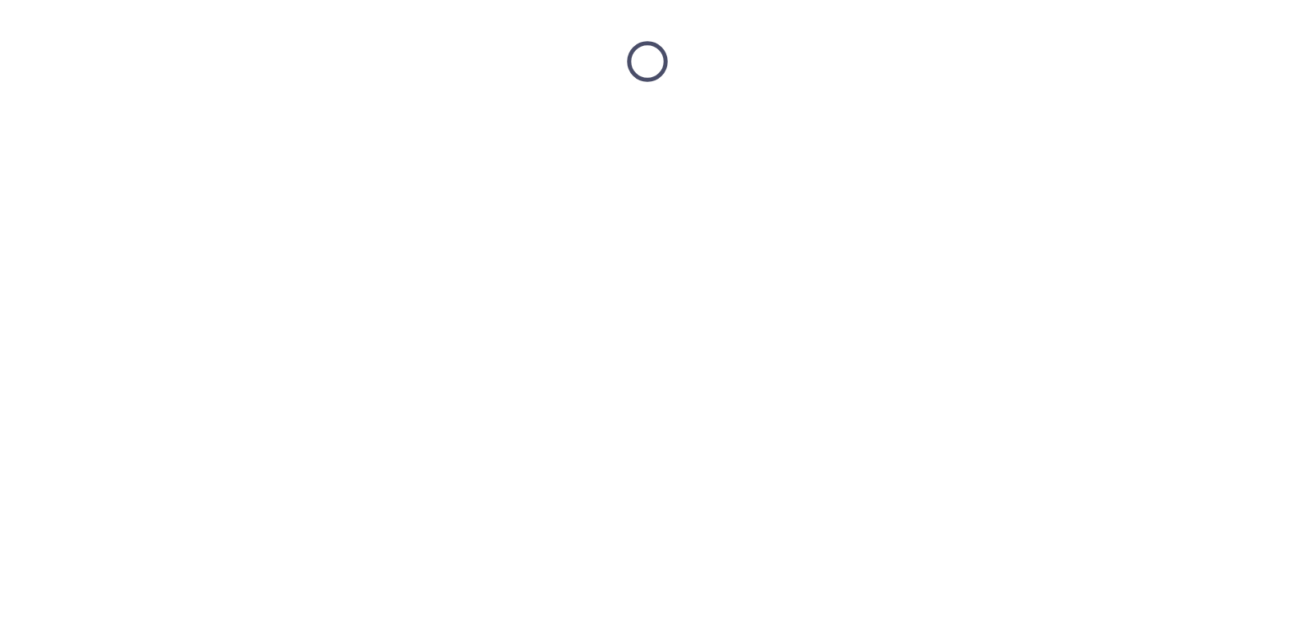
scroll to position [0, 0]
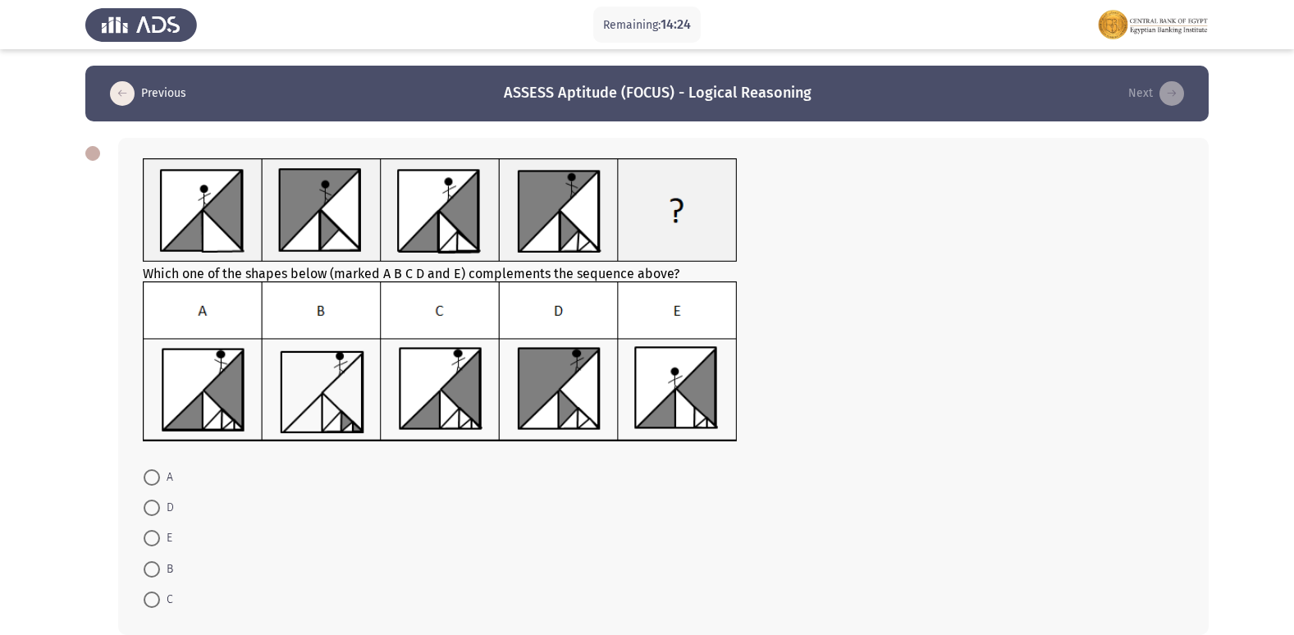
click at [151, 476] on span at bounding box center [152, 477] width 16 height 16
click at [151, 476] on input "A" at bounding box center [152, 477] width 16 height 16
radio input "true"
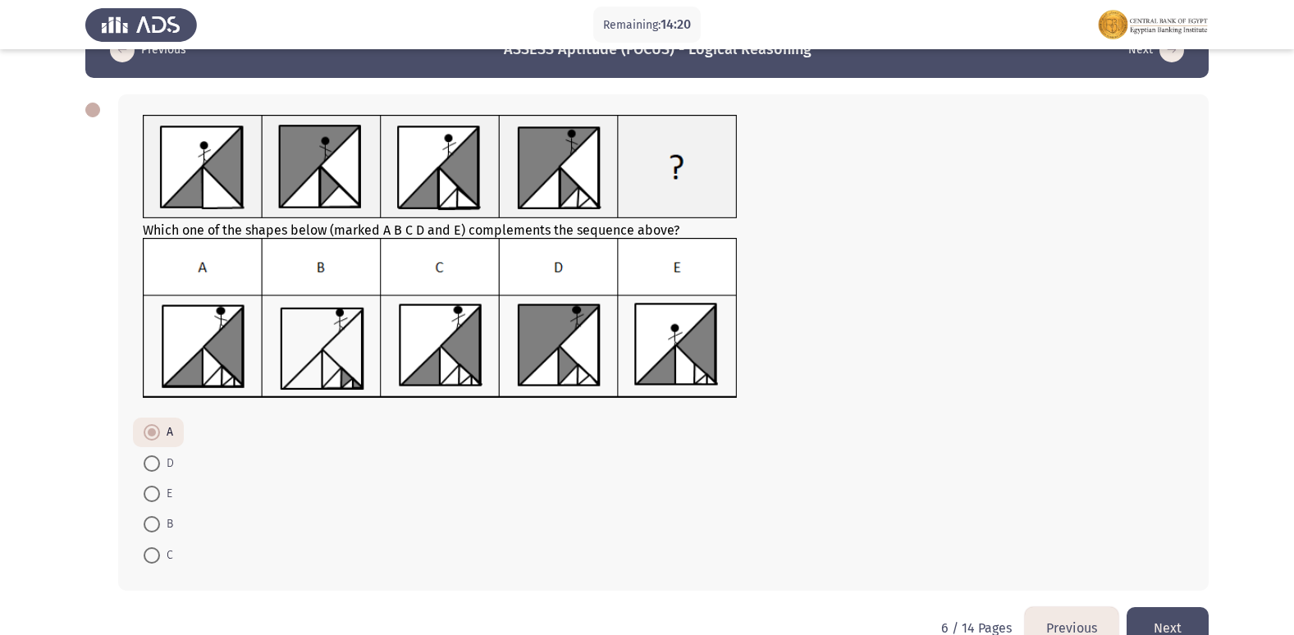
scroll to position [81, 0]
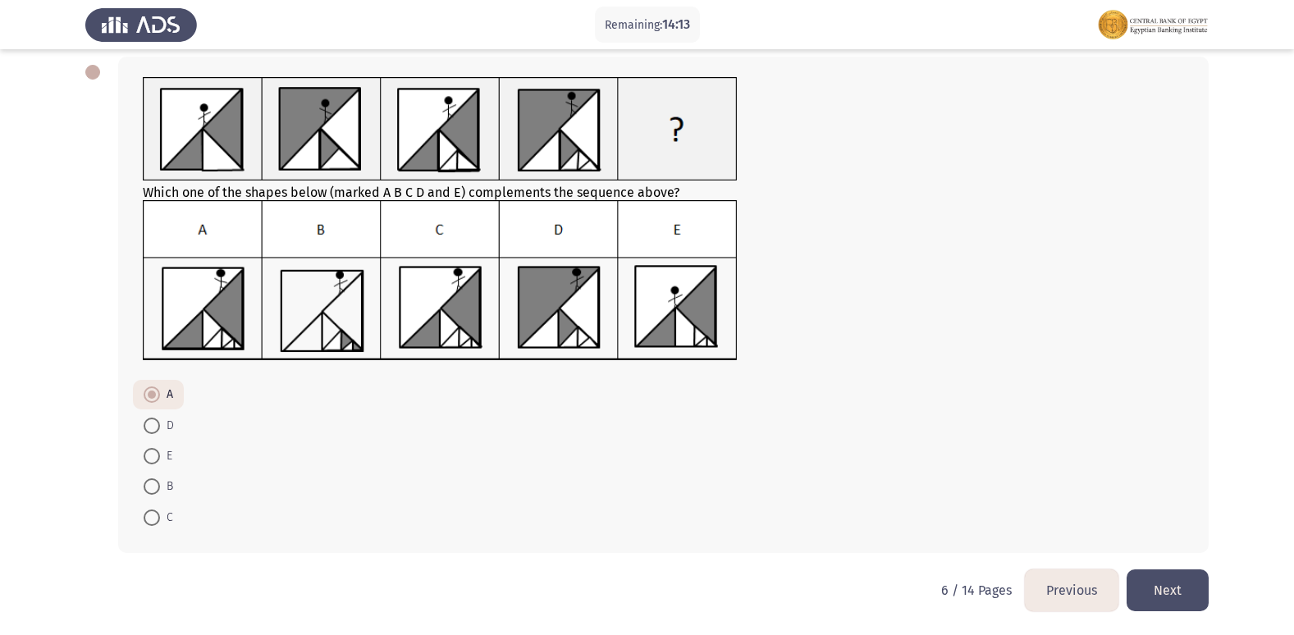
click at [1170, 587] on button "Next" at bounding box center [1167, 590] width 82 height 42
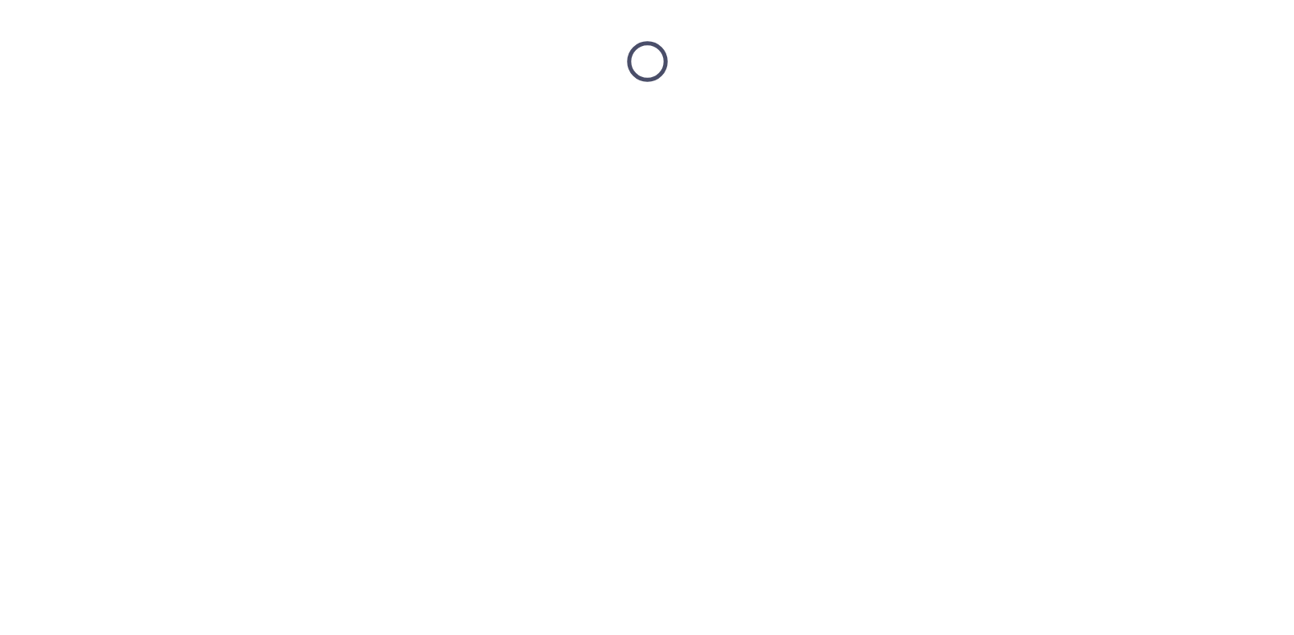
scroll to position [0, 0]
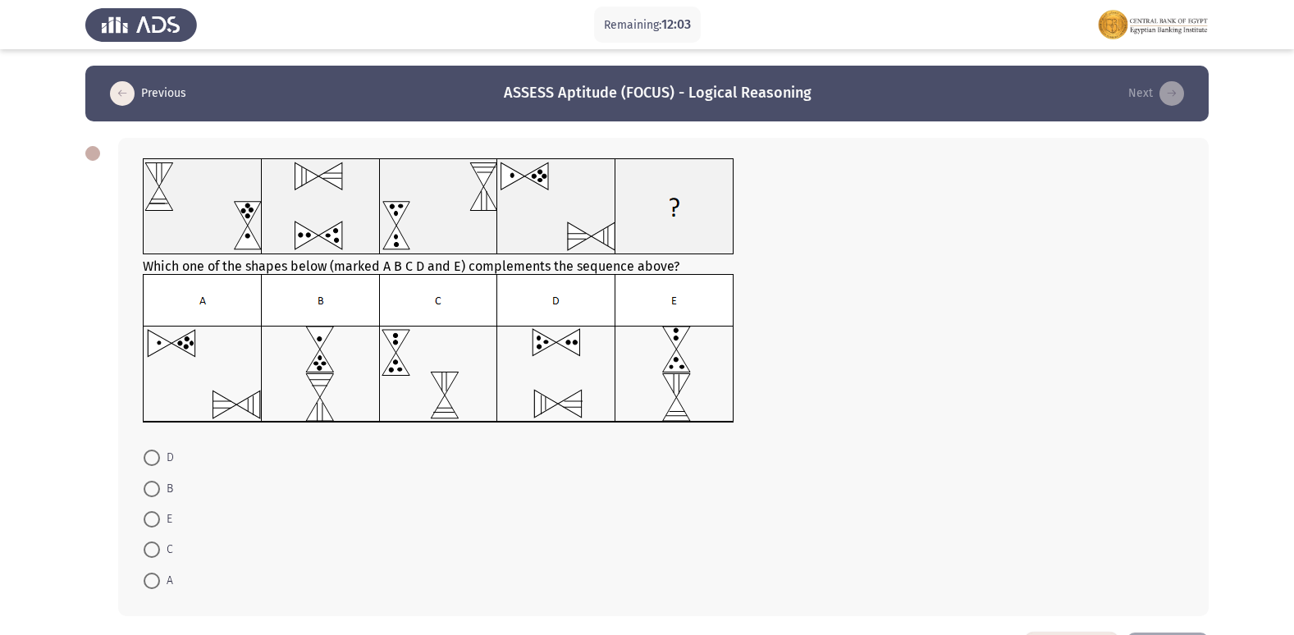
click at [148, 490] on span at bounding box center [152, 489] width 16 height 16
click at [148, 490] on input "B" at bounding box center [152, 489] width 16 height 16
radio input "true"
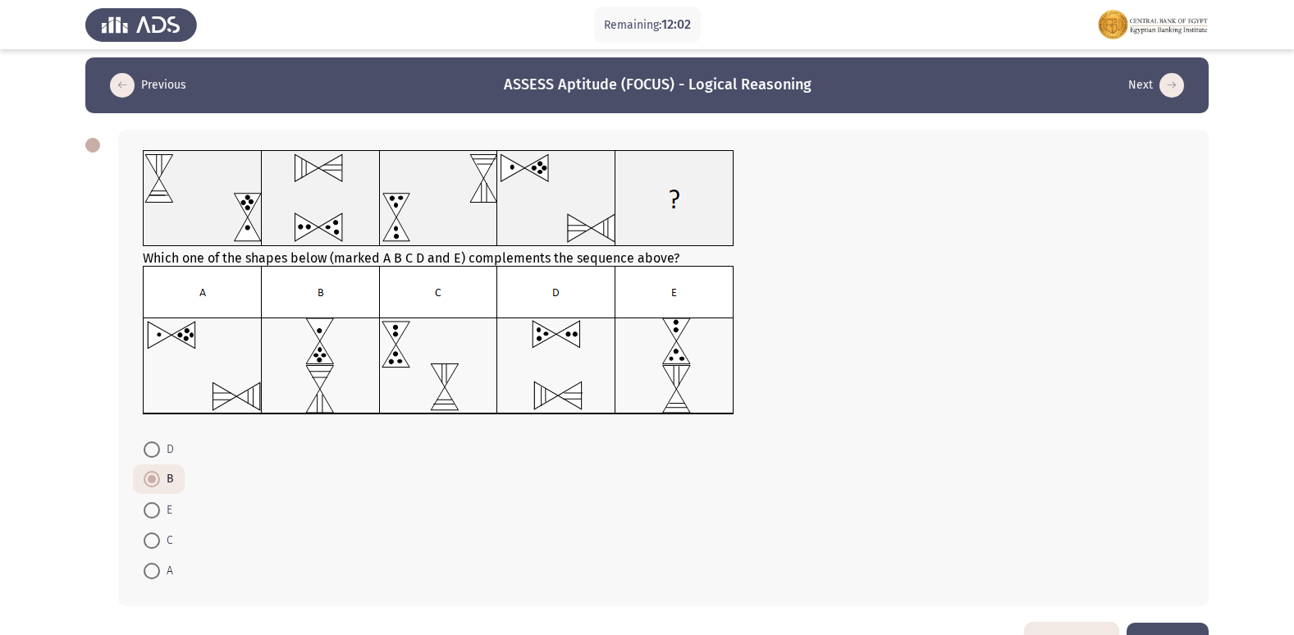
scroll to position [62, 0]
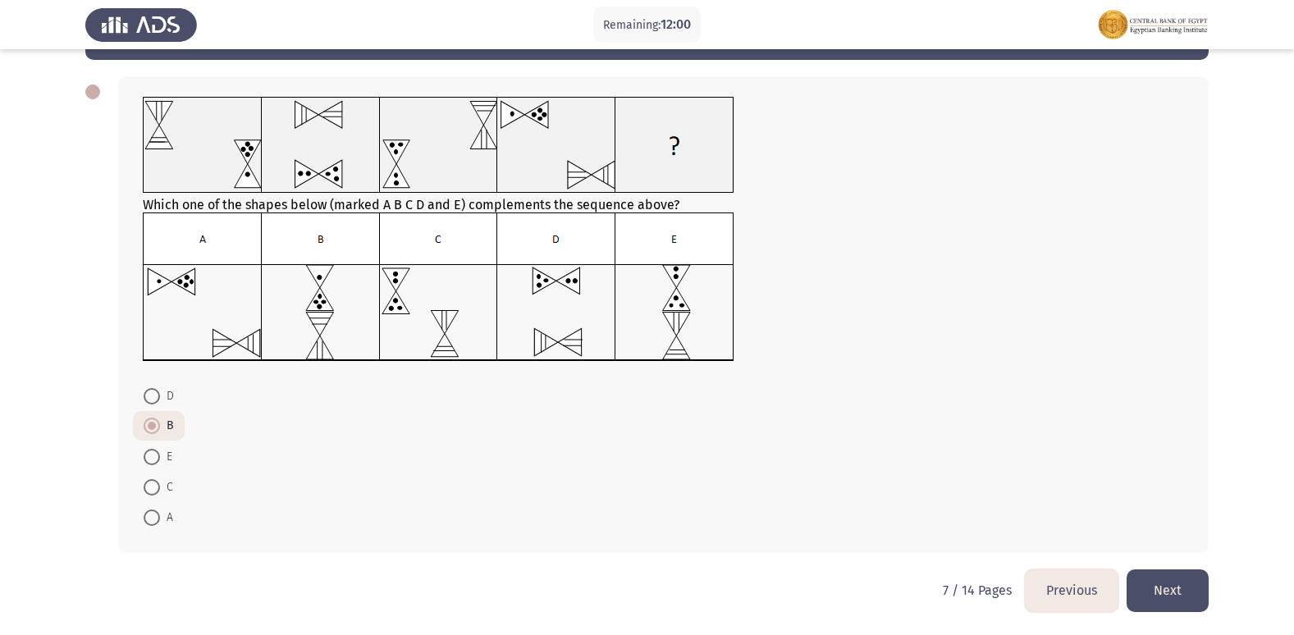
click at [1175, 591] on button "Next" at bounding box center [1167, 590] width 82 height 42
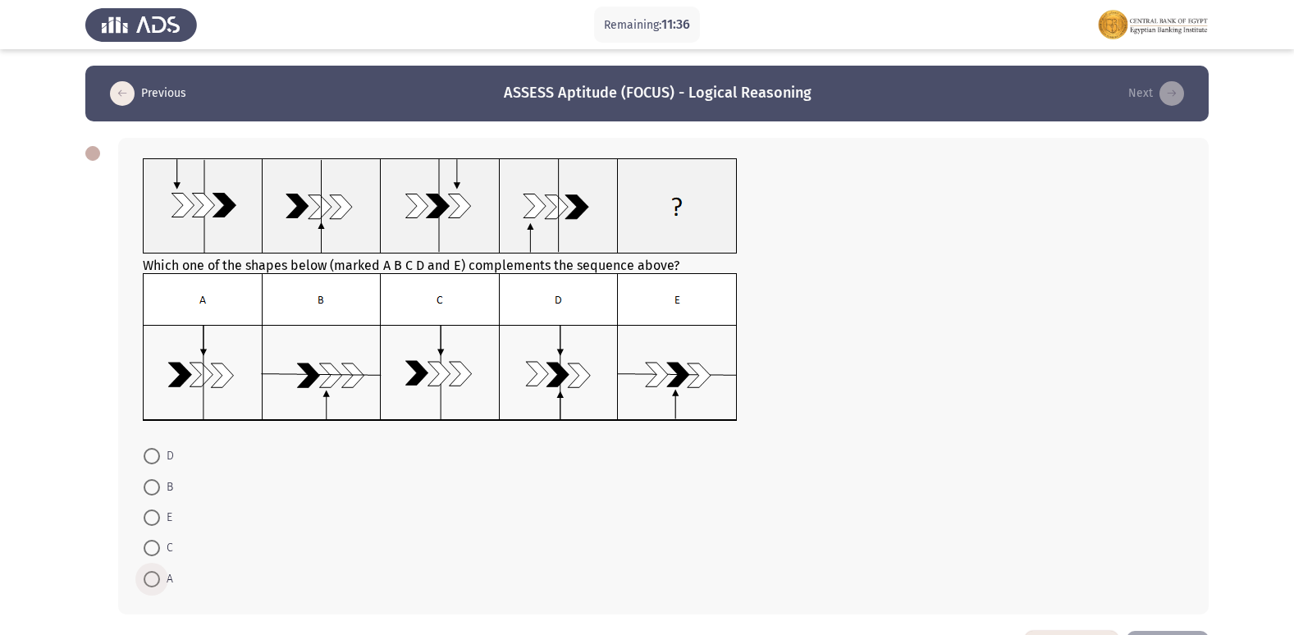
click at [153, 576] on span at bounding box center [152, 579] width 16 height 16
click at [153, 576] on input "A" at bounding box center [152, 579] width 16 height 16
radio input "true"
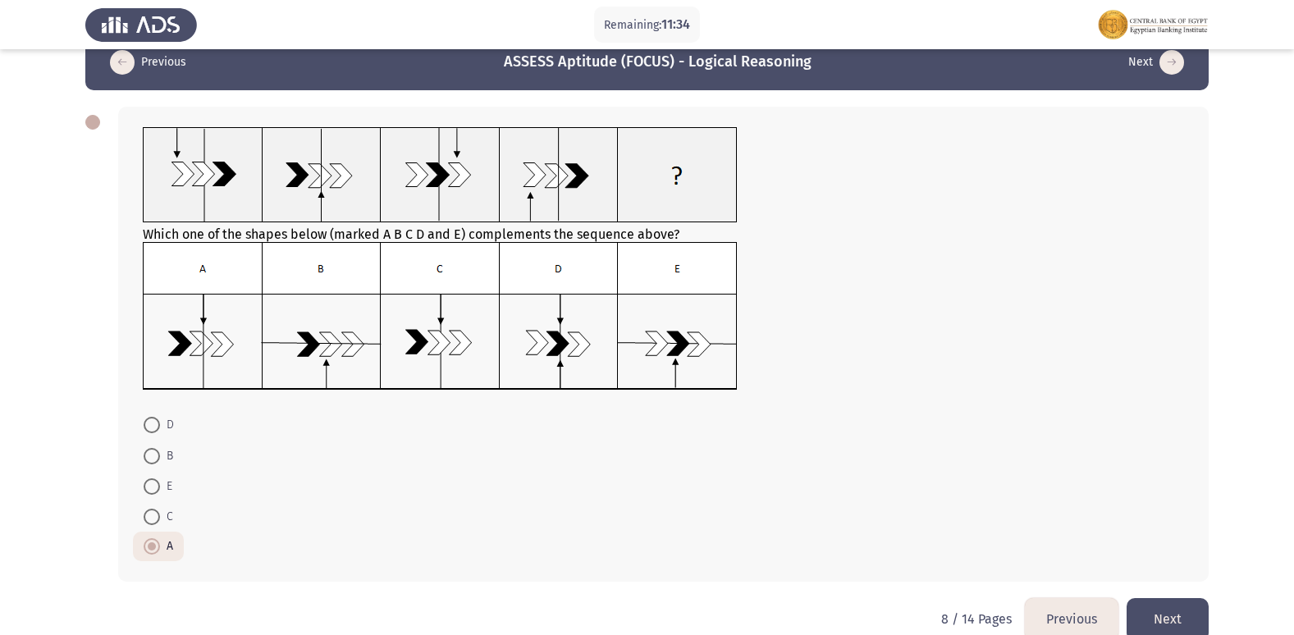
scroll to position [60, 0]
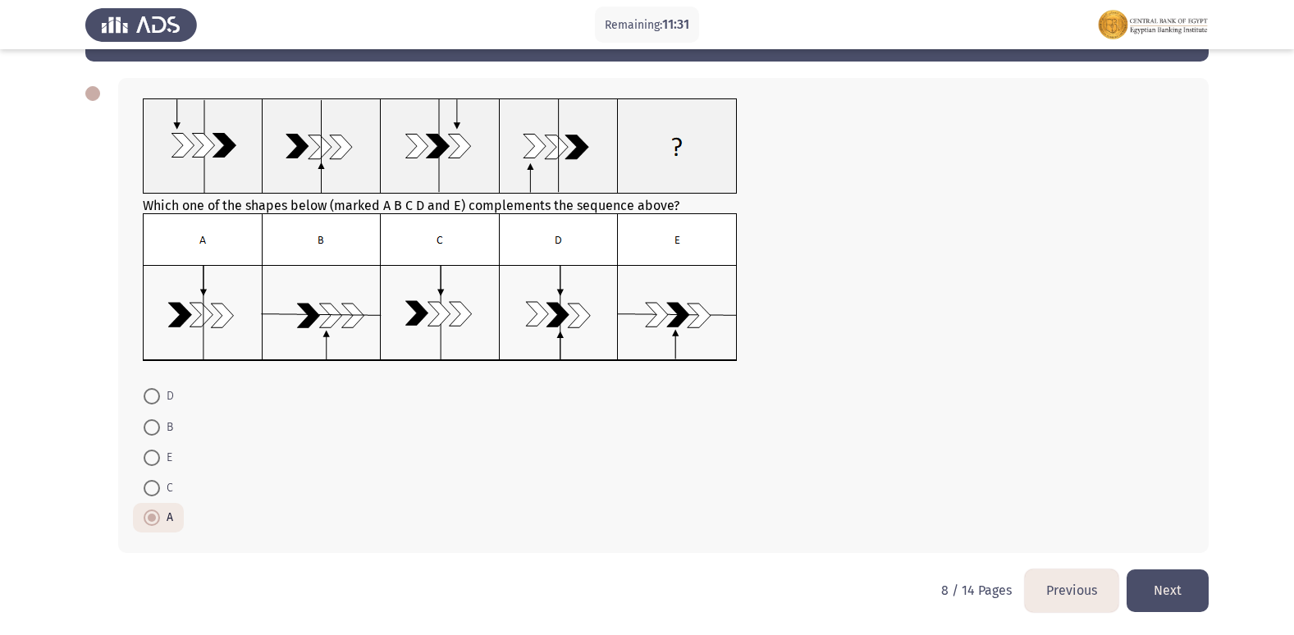
click at [1156, 587] on button "Next" at bounding box center [1167, 590] width 82 height 42
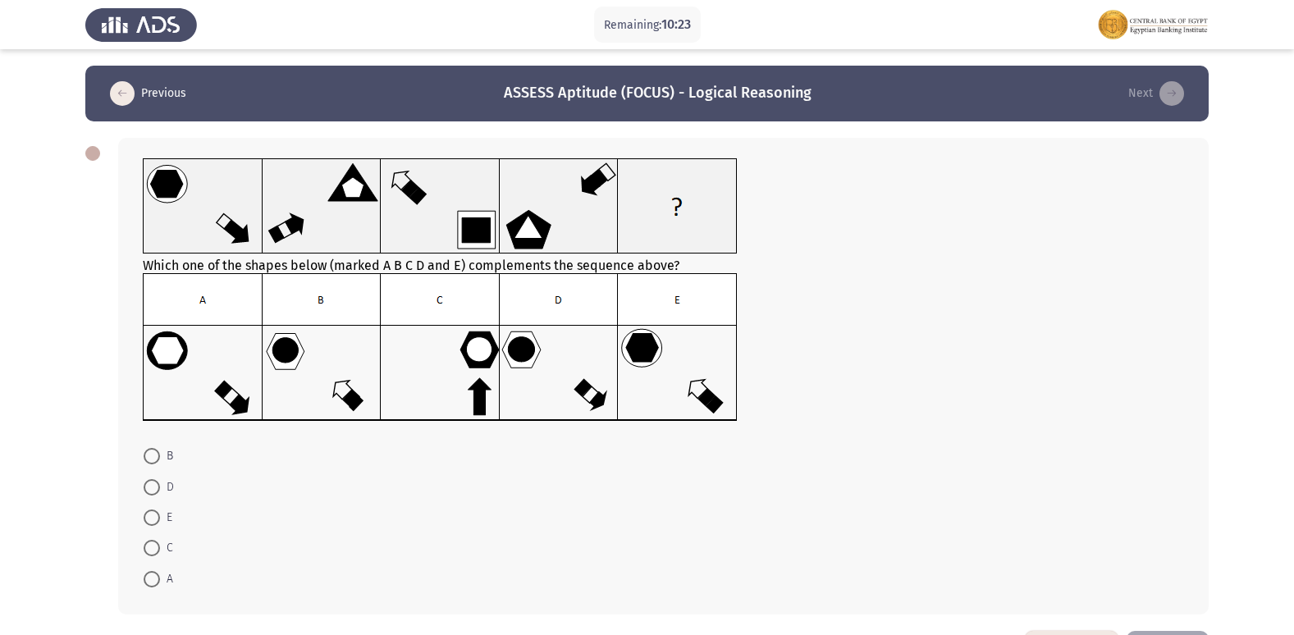
click at [148, 486] on span at bounding box center [152, 487] width 16 height 16
click at [148, 486] on input "D" at bounding box center [152, 487] width 16 height 16
radio input "true"
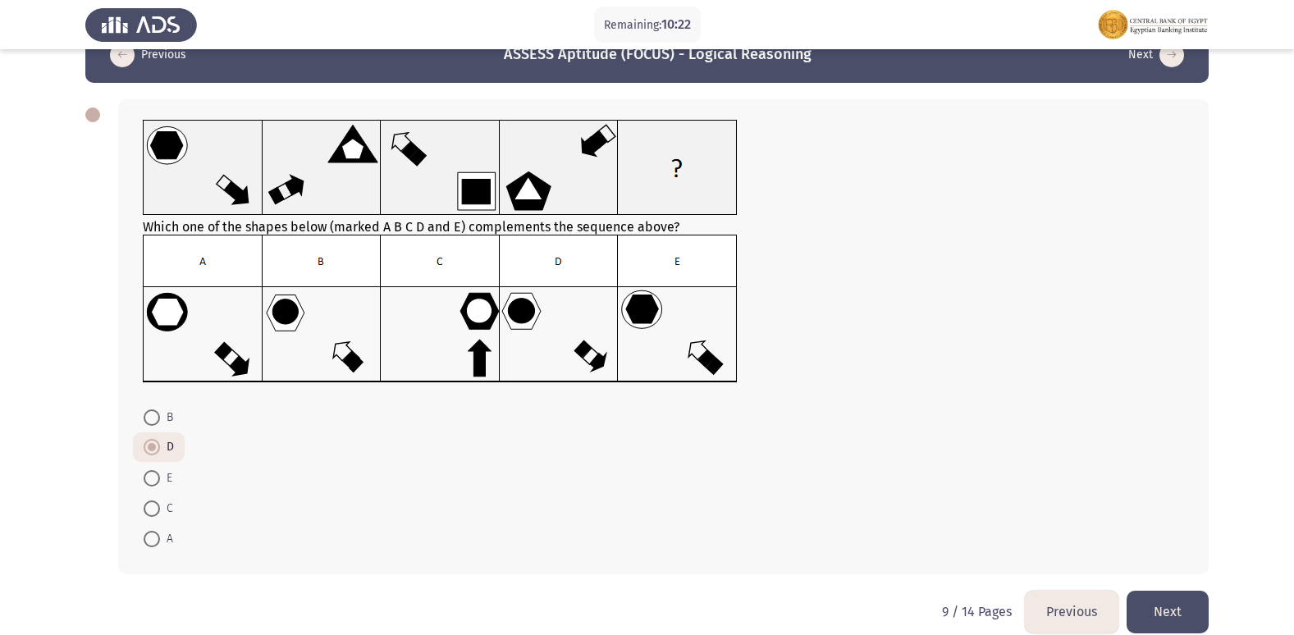
scroll to position [60, 0]
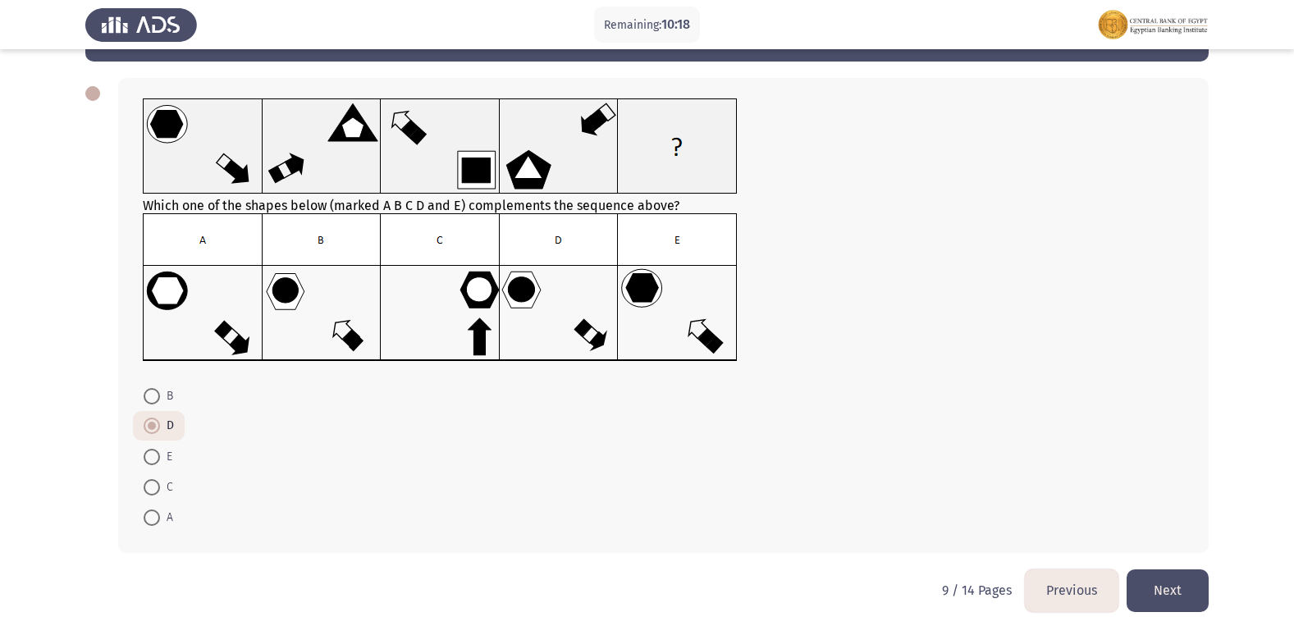
click at [1165, 592] on button "Next" at bounding box center [1167, 590] width 82 height 42
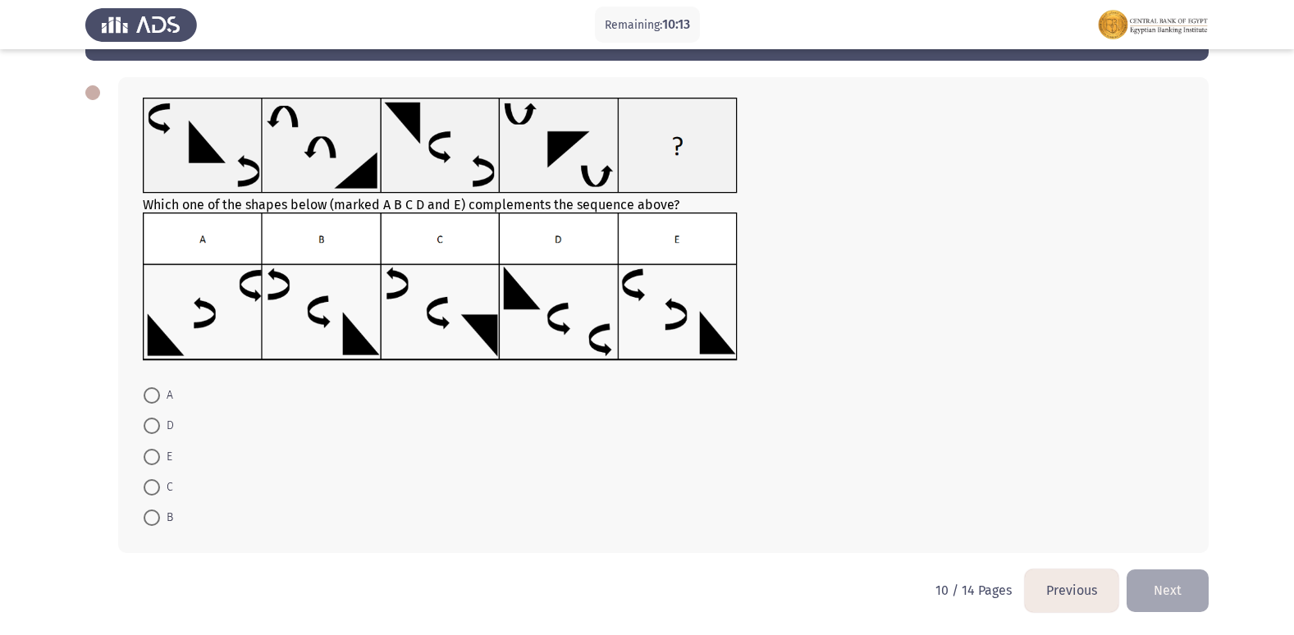
scroll to position [0, 0]
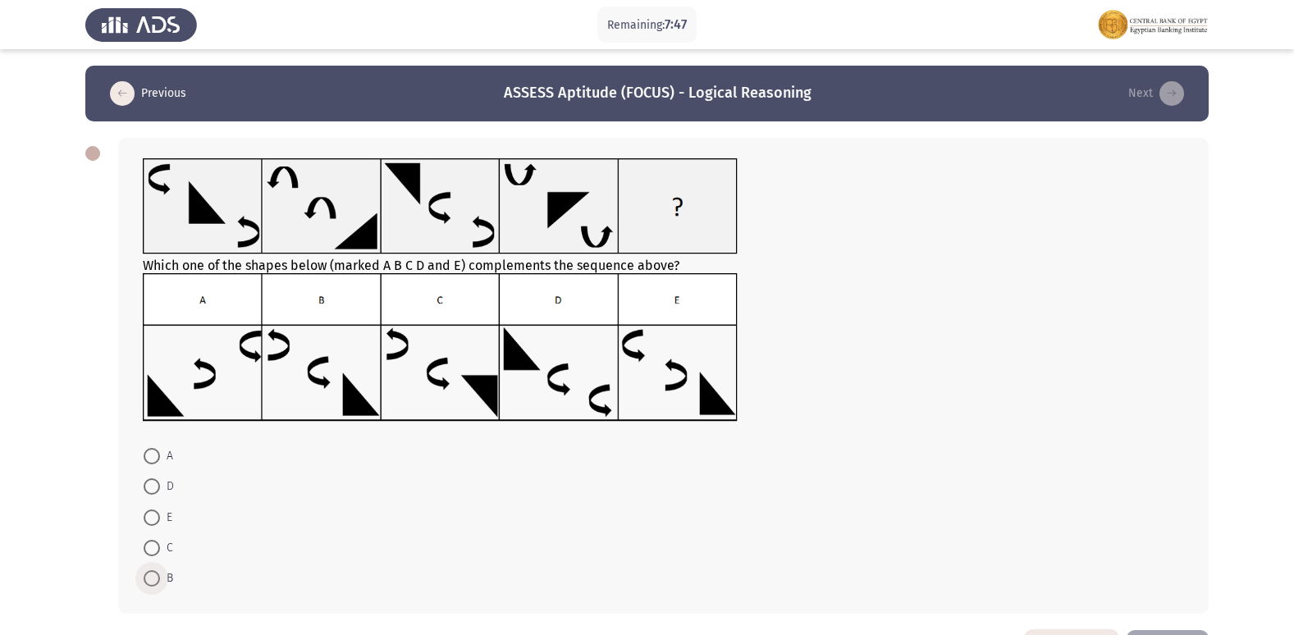
click at [154, 572] on span at bounding box center [152, 578] width 16 height 16
click at [154, 572] on input "B" at bounding box center [152, 578] width 16 height 16
radio input "true"
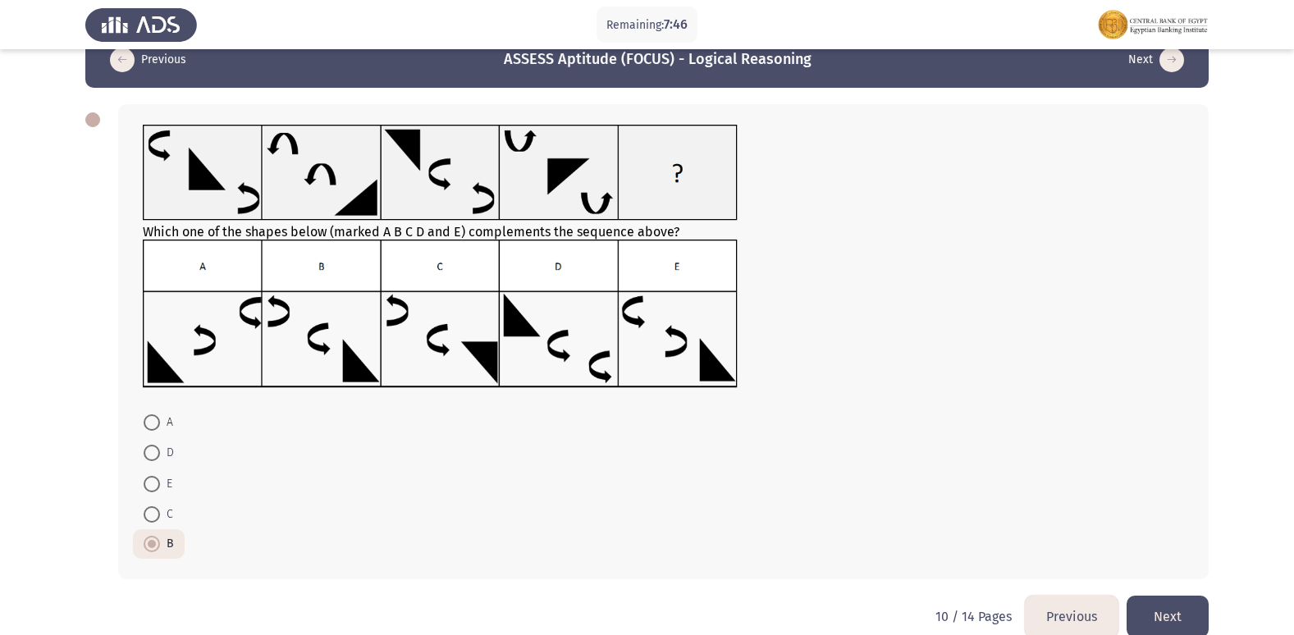
scroll to position [60, 0]
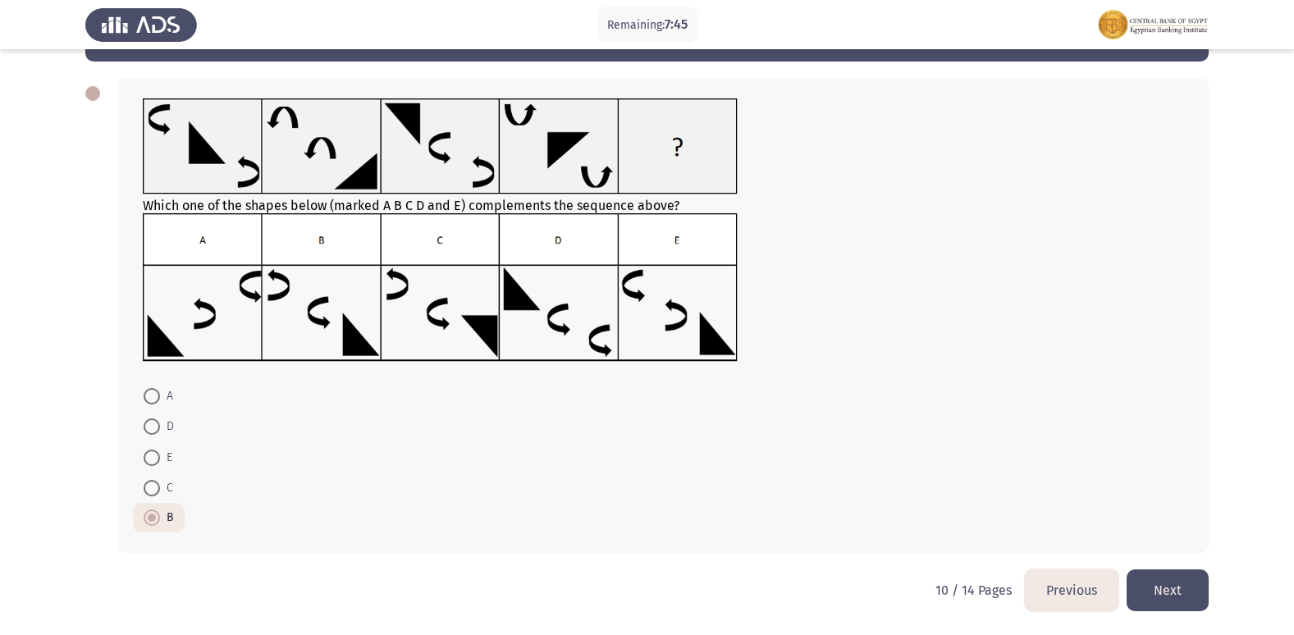
click at [1189, 595] on button "Next" at bounding box center [1167, 590] width 82 height 42
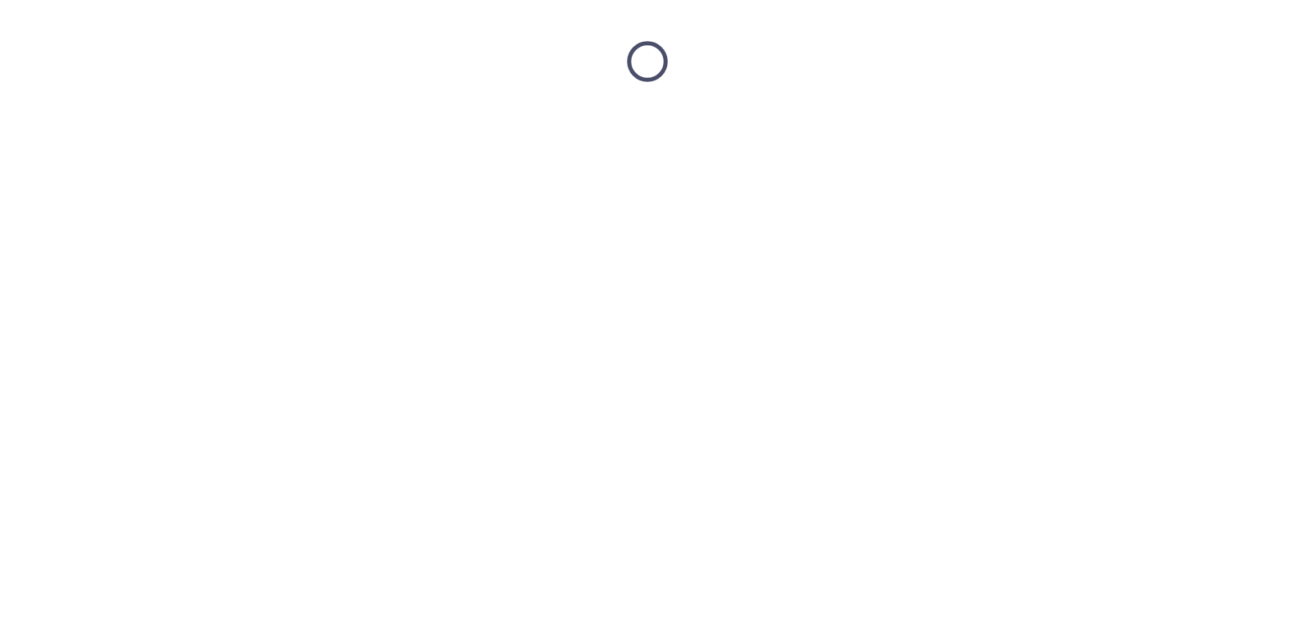
scroll to position [0, 0]
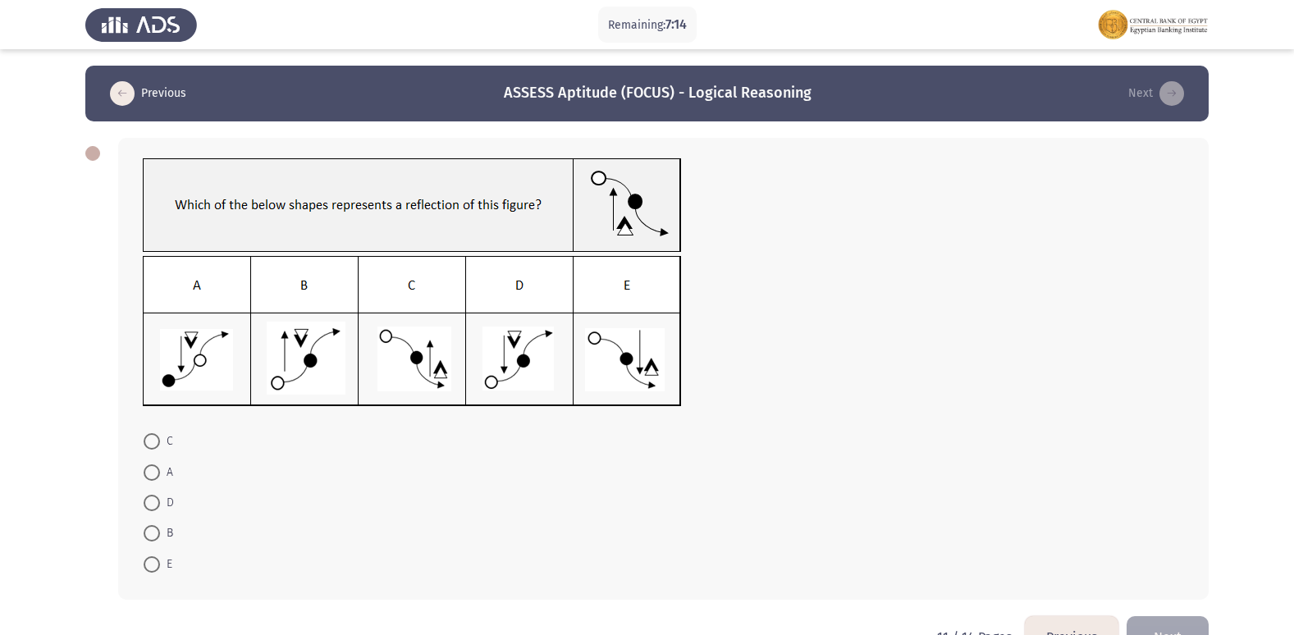
click at [149, 442] on span at bounding box center [152, 441] width 16 height 16
click at [149, 442] on input "C" at bounding box center [152, 441] width 16 height 16
radio input "true"
click at [1147, 623] on button "Next" at bounding box center [1167, 635] width 82 height 42
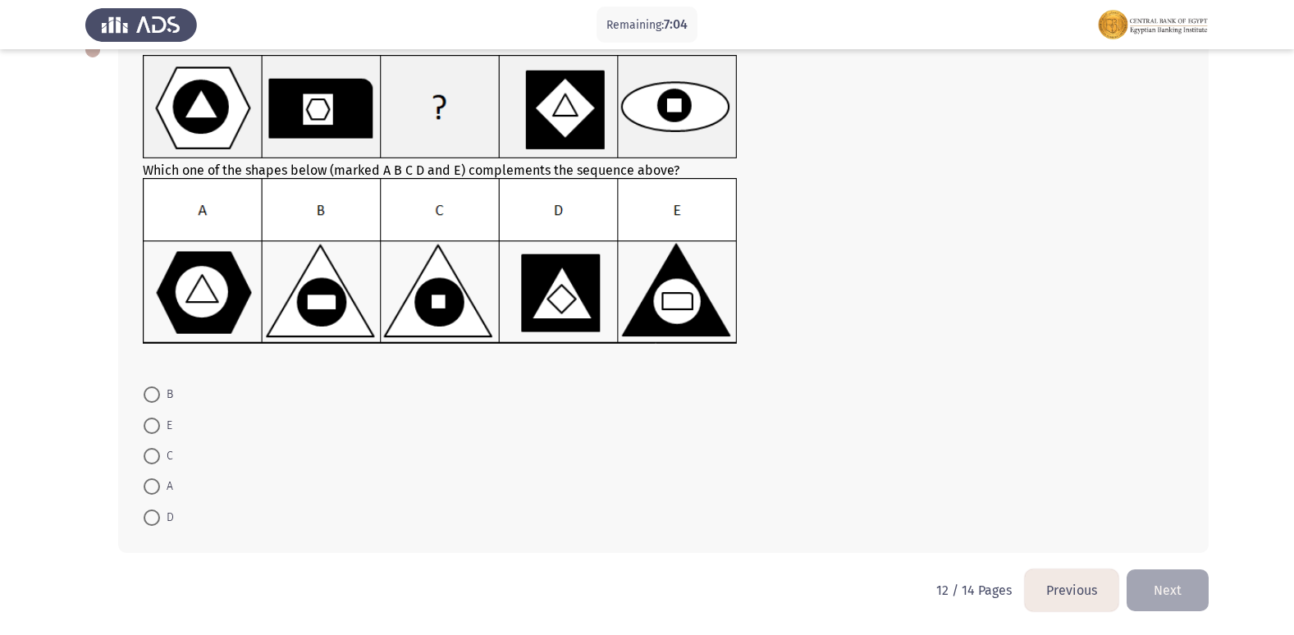
scroll to position [21, 0]
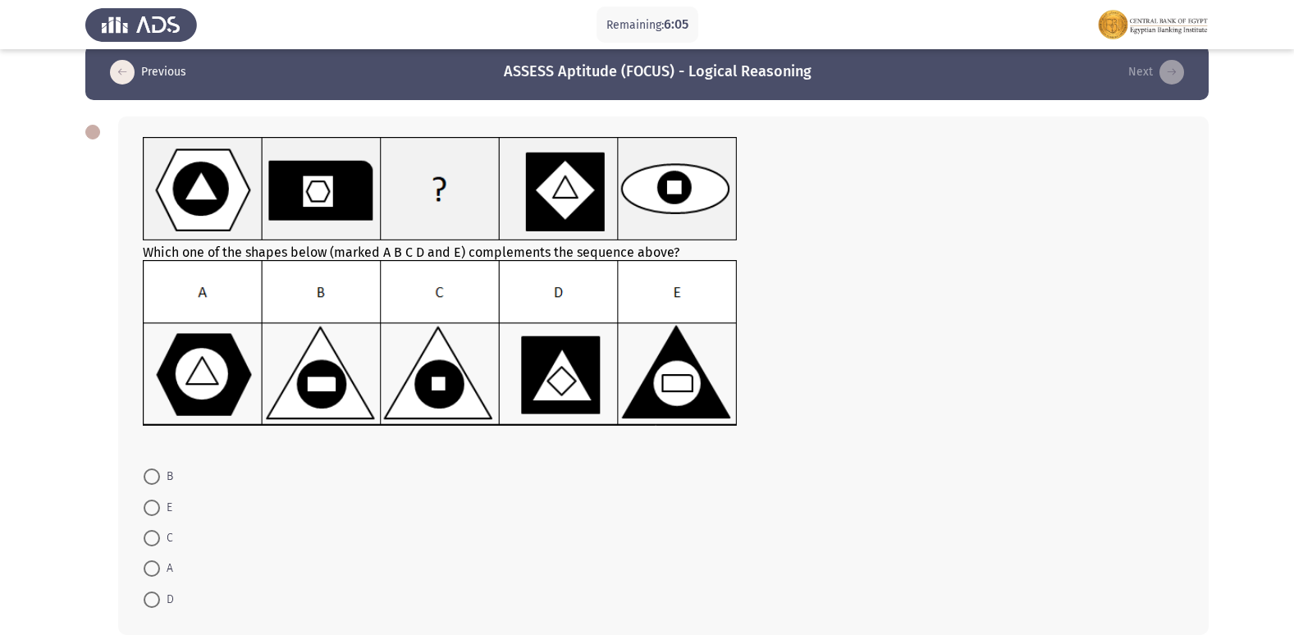
click at [161, 477] on span "B" at bounding box center [166, 477] width 13 height 20
click at [160, 477] on input "B" at bounding box center [152, 476] width 16 height 16
radio input "true"
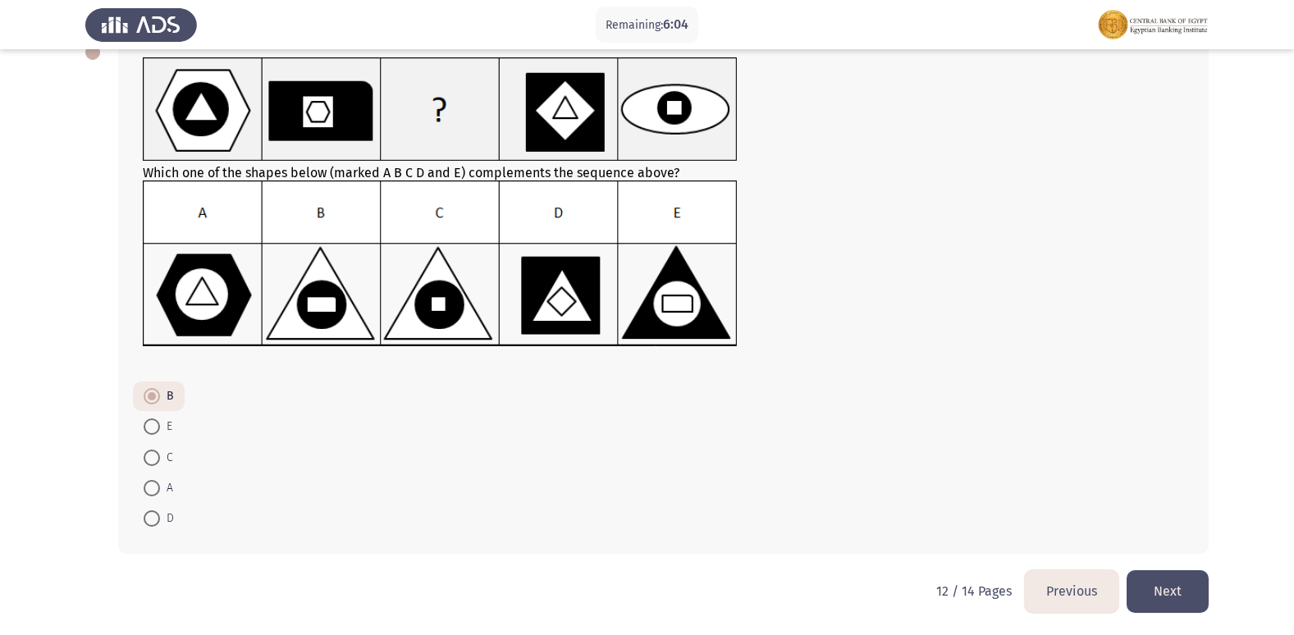
scroll to position [102, 0]
click at [1180, 591] on button "Next" at bounding box center [1167, 590] width 82 height 42
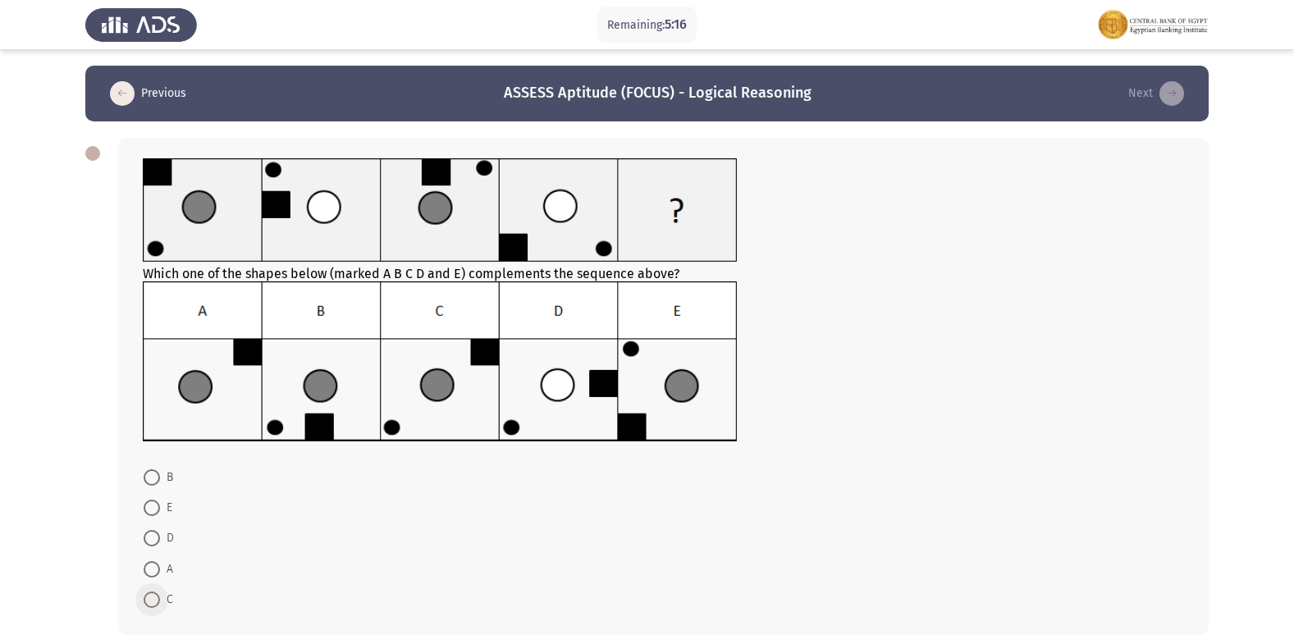
click at [158, 600] on label "C" at bounding box center [159, 600] width 30 height 20
click at [158, 600] on input "C" at bounding box center [152, 599] width 16 height 16
radio input "true"
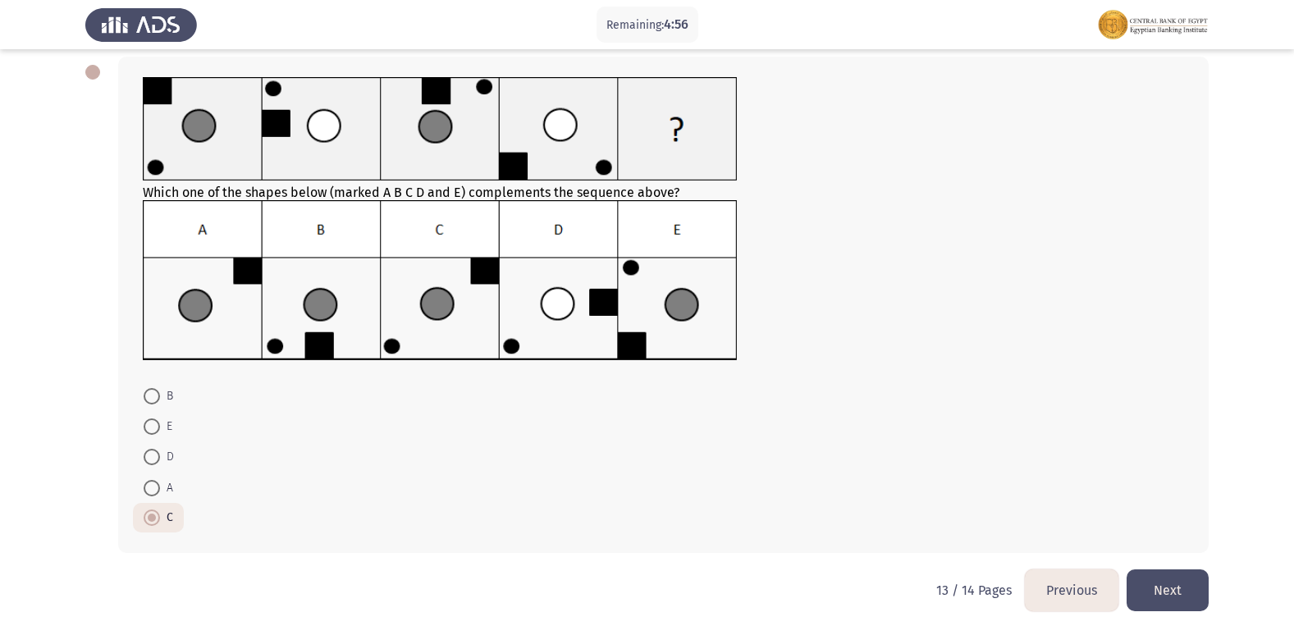
click at [1165, 582] on button "Next" at bounding box center [1167, 590] width 82 height 42
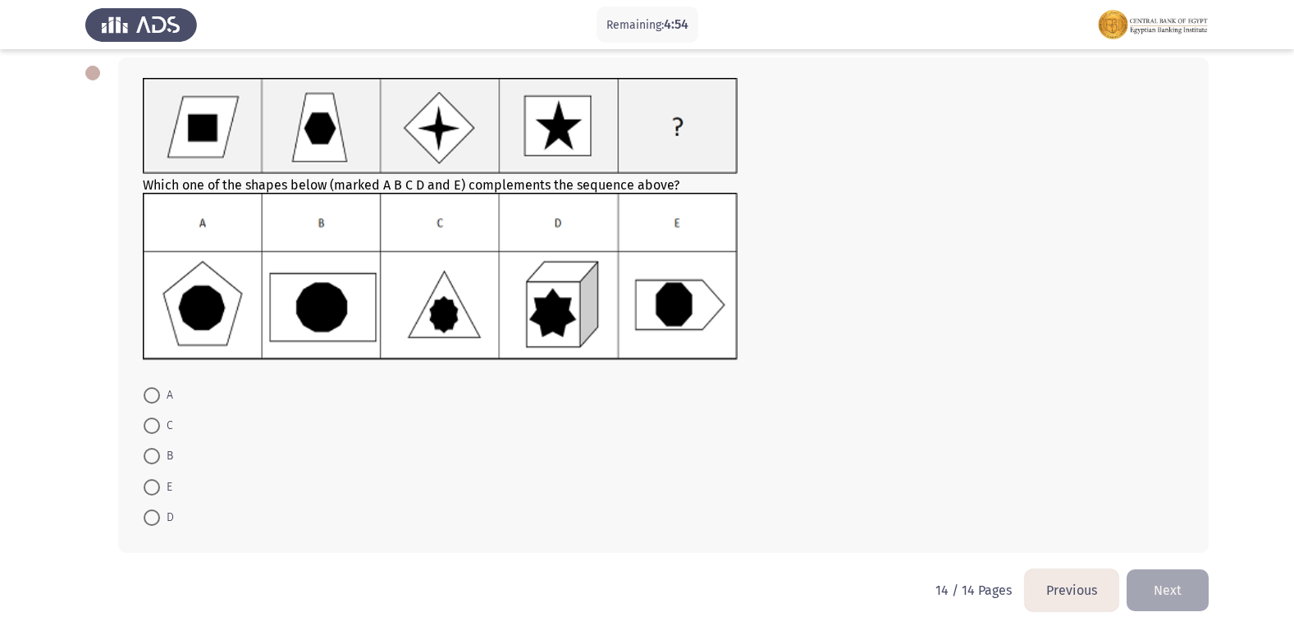
scroll to position [0, 0]
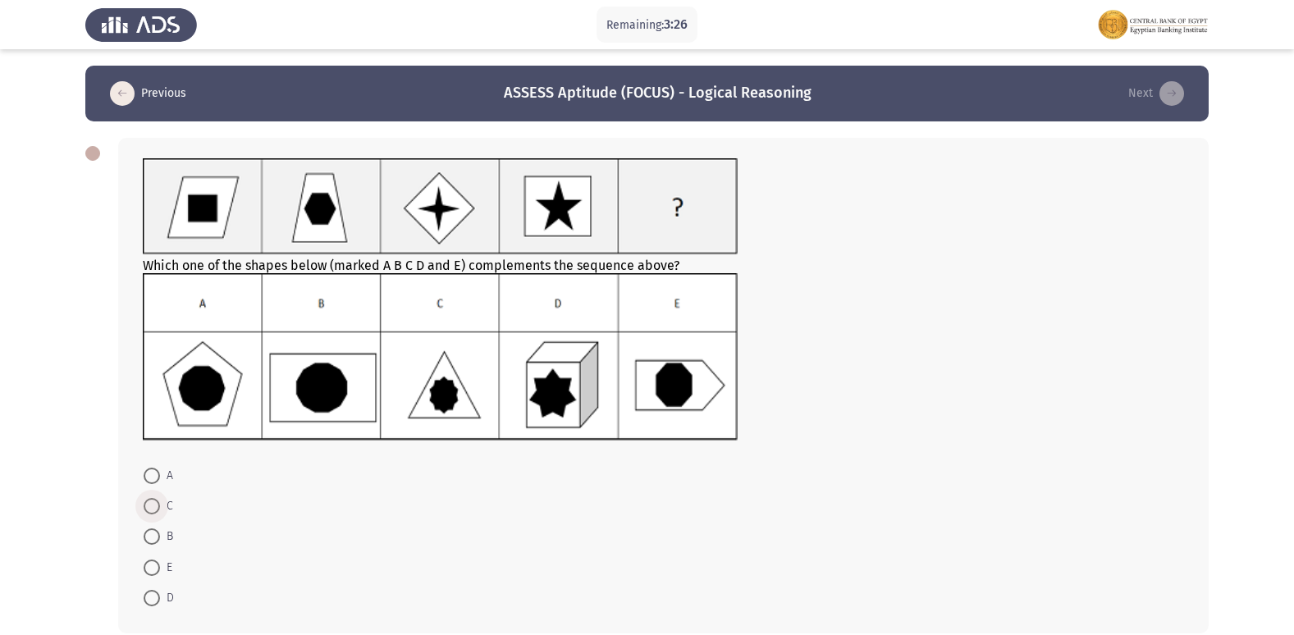
click at [147, 504] on span at bounding box center [152, 506] width 16 height 16
click at [147, 504] on input "C" at bounding box center [152, 506] width 16 height 16
radio input "true"
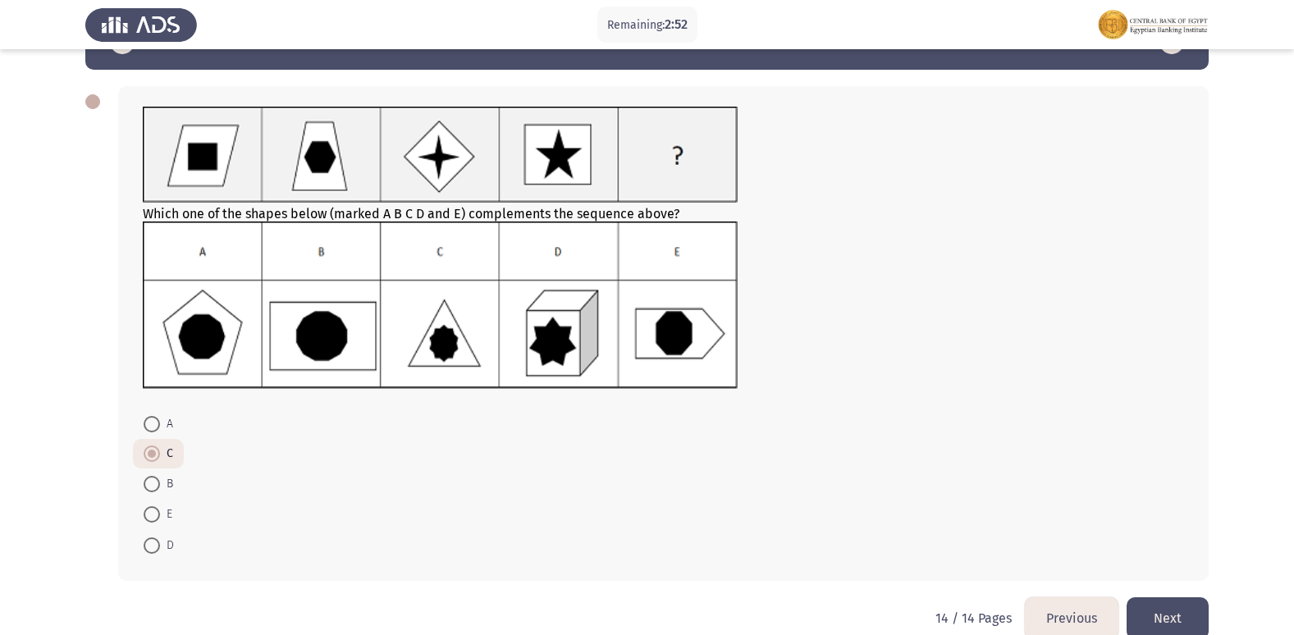
scroll to position [80, 0]
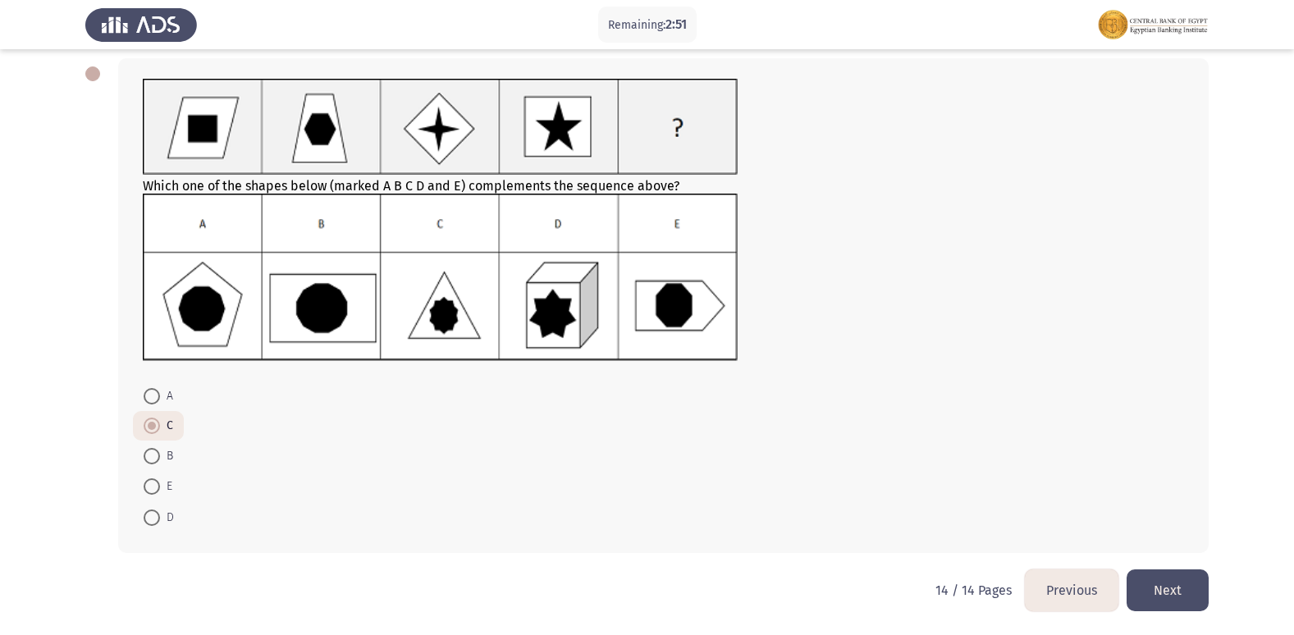
click at [1195, 594] on button "Next" at bounding box center [1167, 590] width 82 height 42
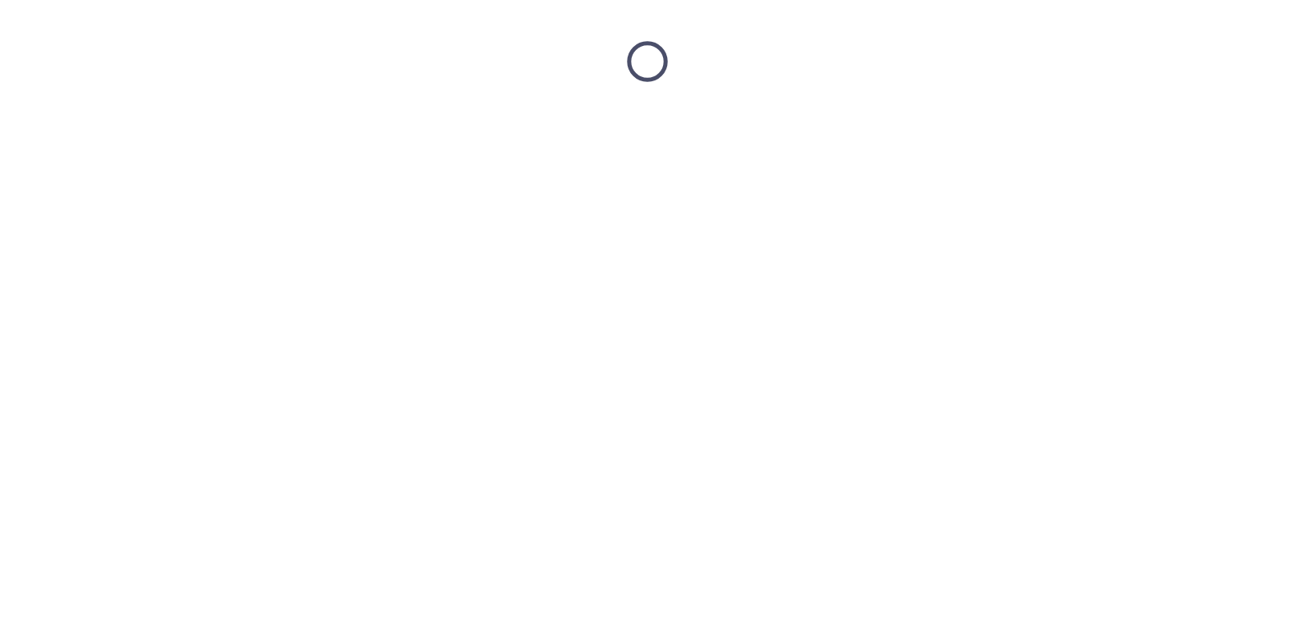
scroll to position [0, 0]
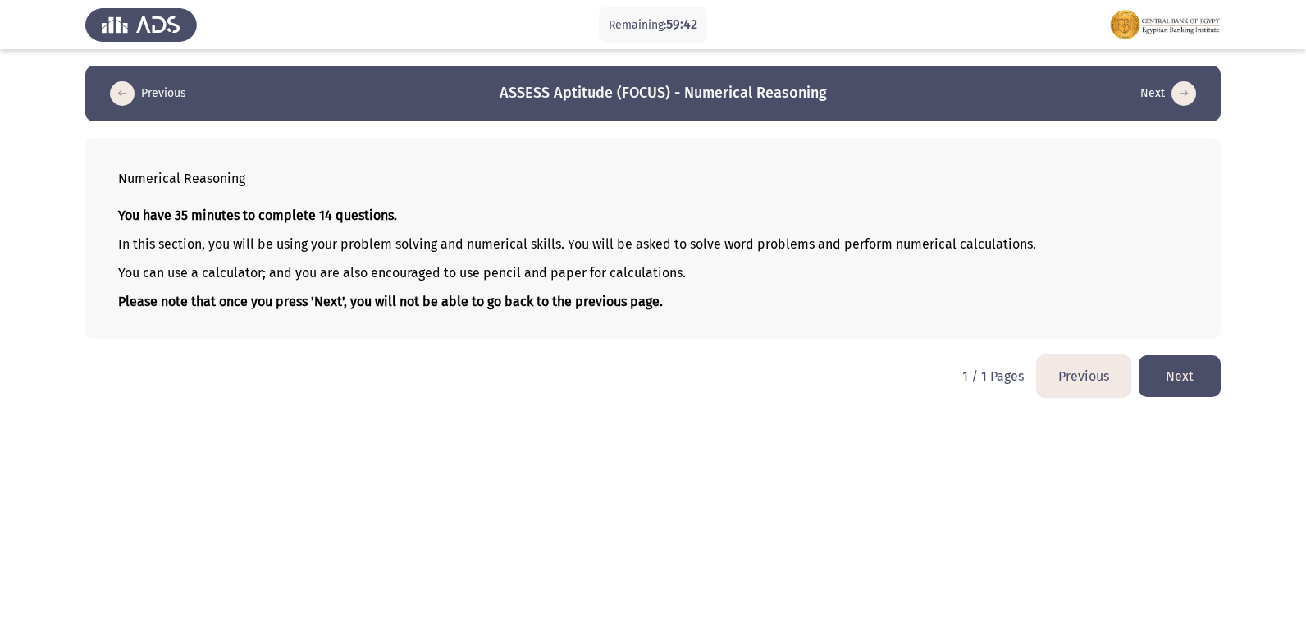
click at [1153, 381] on button "Next" at bounding box center [1180, 376] width 82 height 42
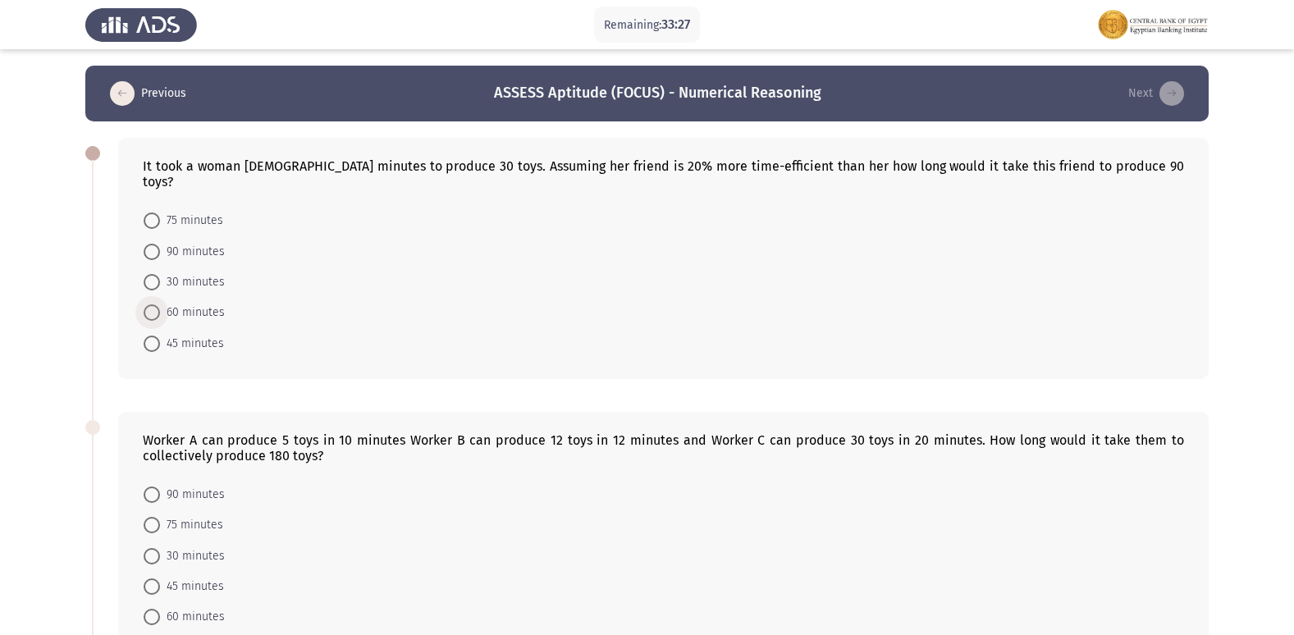
click at [144, 304] on span at bounding box center [152, 312] width 16 height 16
click at [144, 304] on input "60 minutes" at bounding box center [152, 312] width 16 height 16
radio input "true"
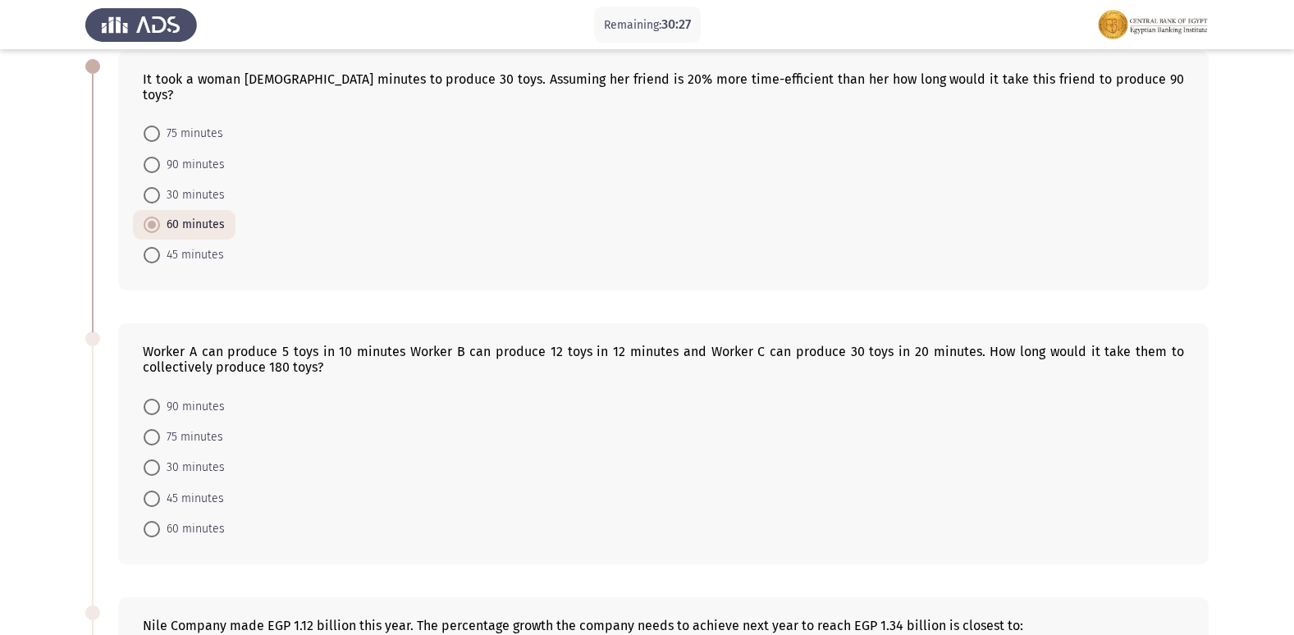
scroll to position [53, 0]
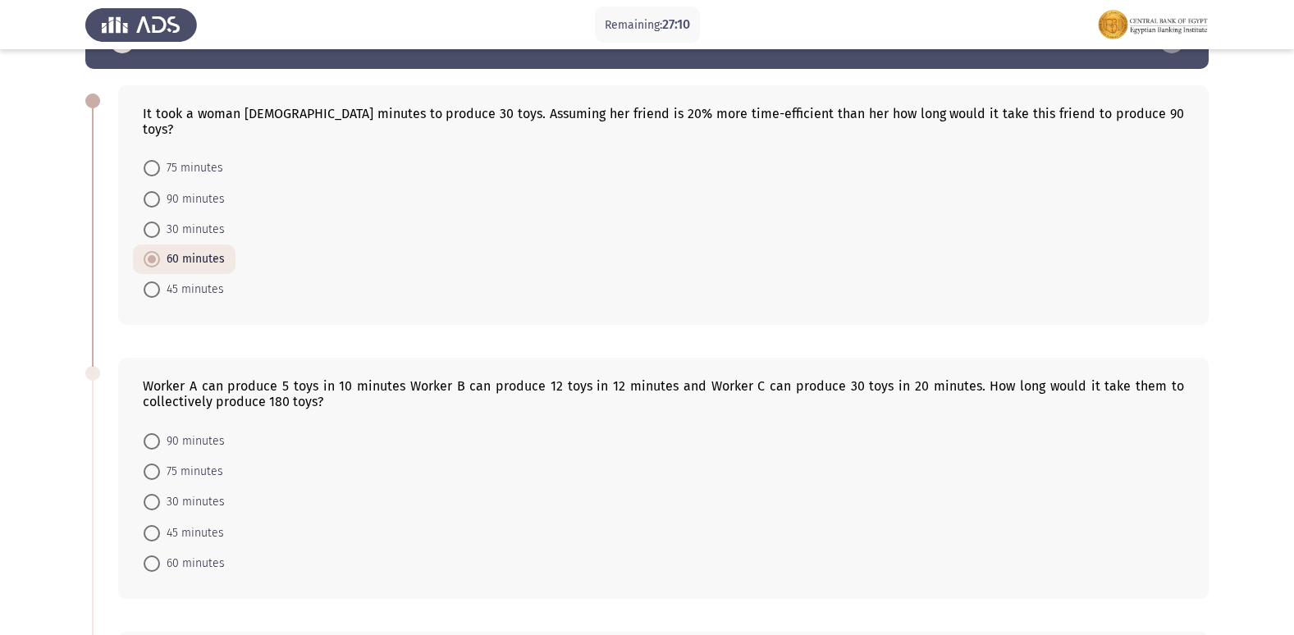
click at [149, 555] on span at bounding box center [152, 563] width 16 height 16
click at [149, 555] on input "60 minutes" at bounding box center [152, 563] width 16 height 16
radio input "true"
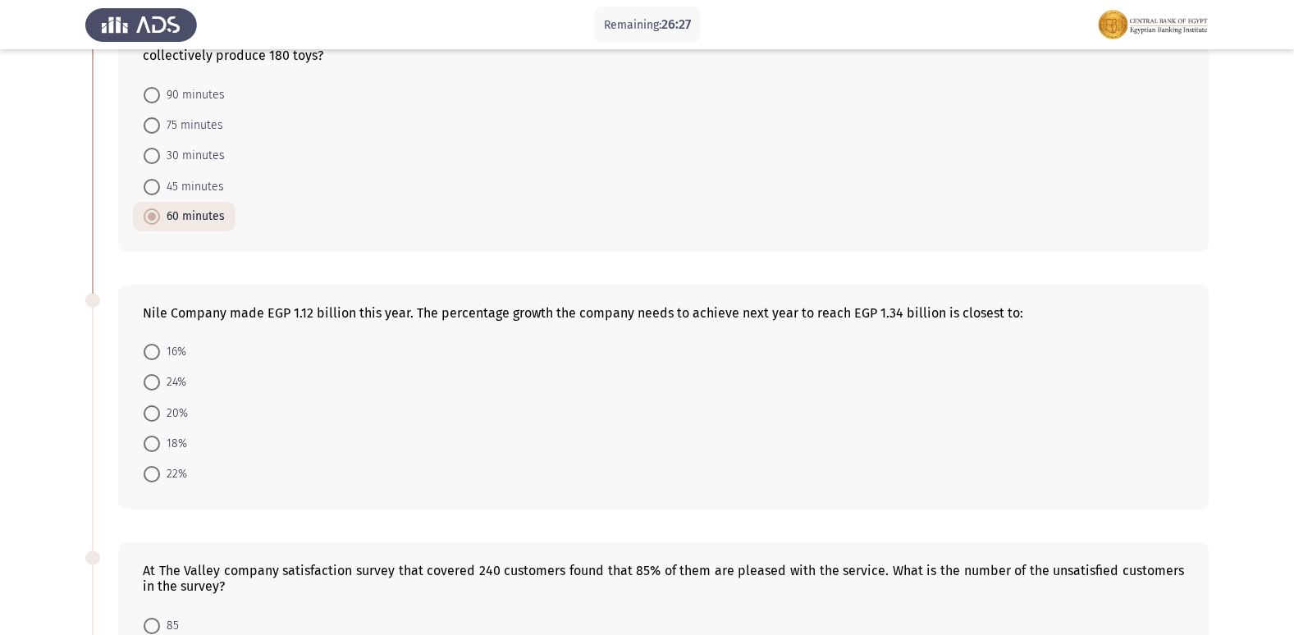
scroll to position [381, 0]
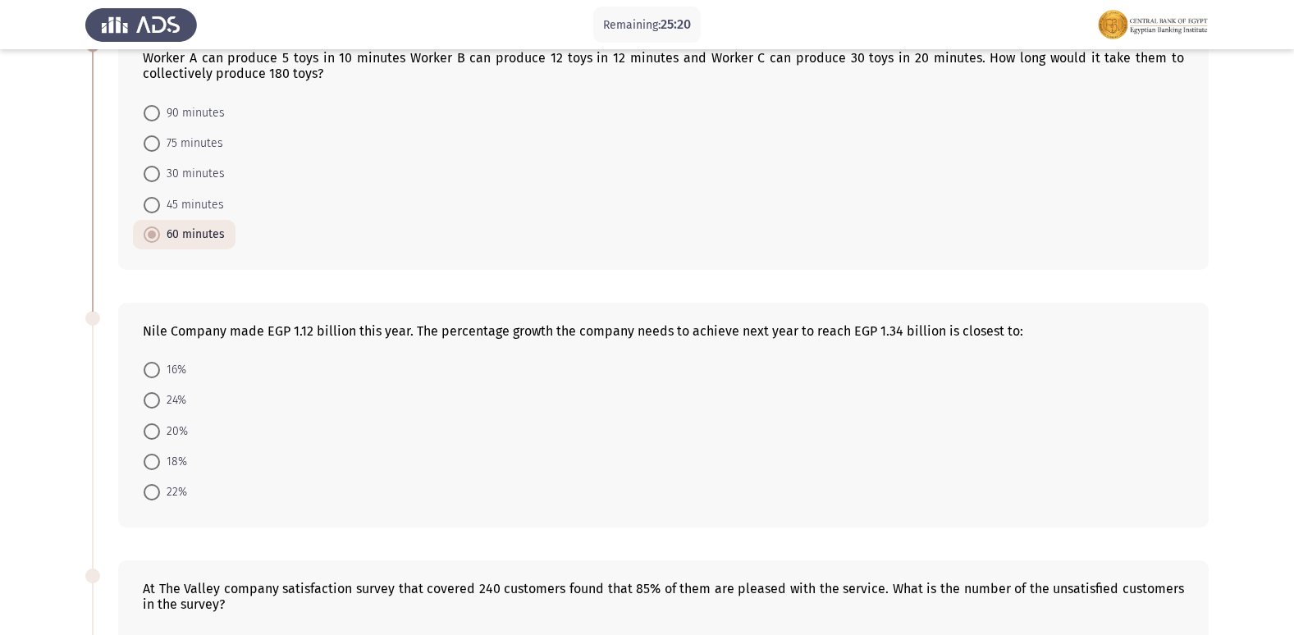
click at [151, 362] on span at bounding box center [152, 370] width 16 height 16
click at [151, 362] on input "16%" at bounding box center [152, 370] width 16 height 16
radio input "true"
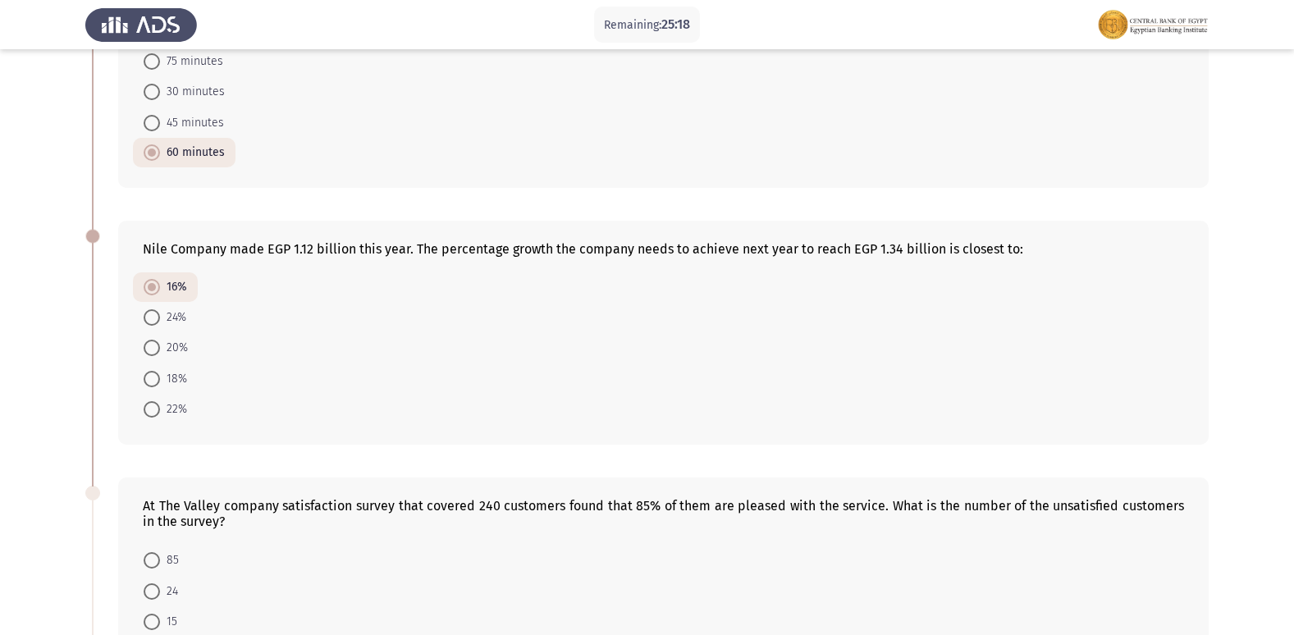
scroll to position [545, 0]
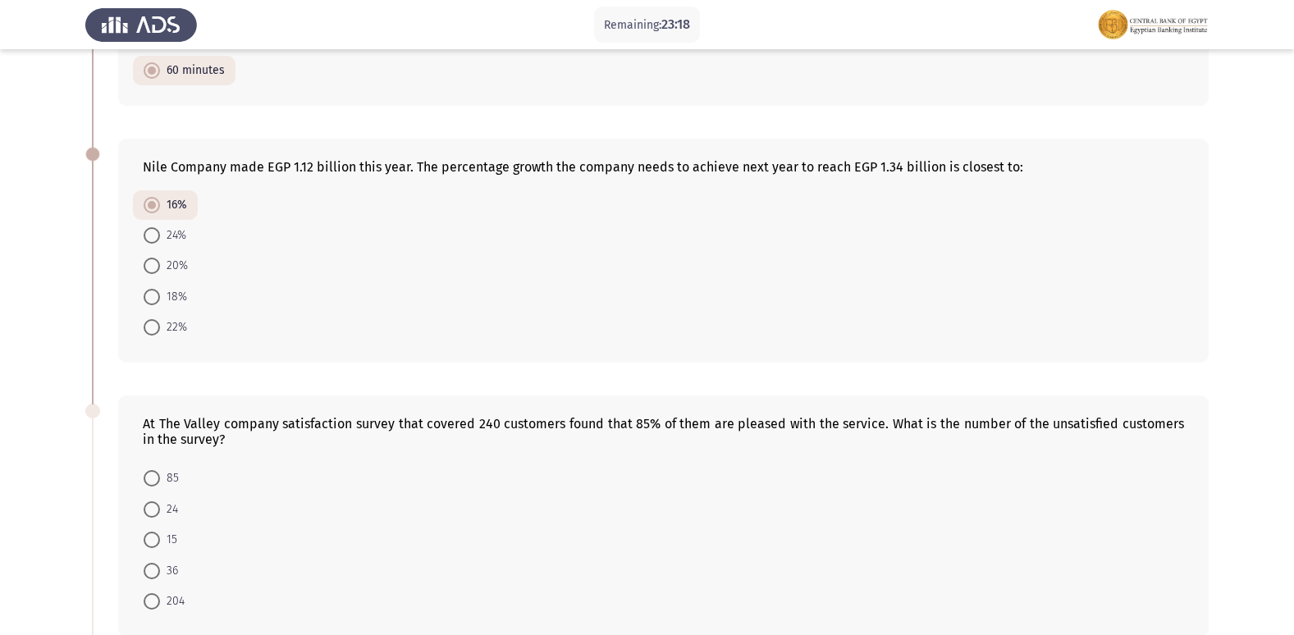
click at [150, 563] on span at bounding box center [152, 571] width 16 height 16
click at [150, 563] on input "36" at bounding box center [152, 571] width 16 height 16
radio input "true"
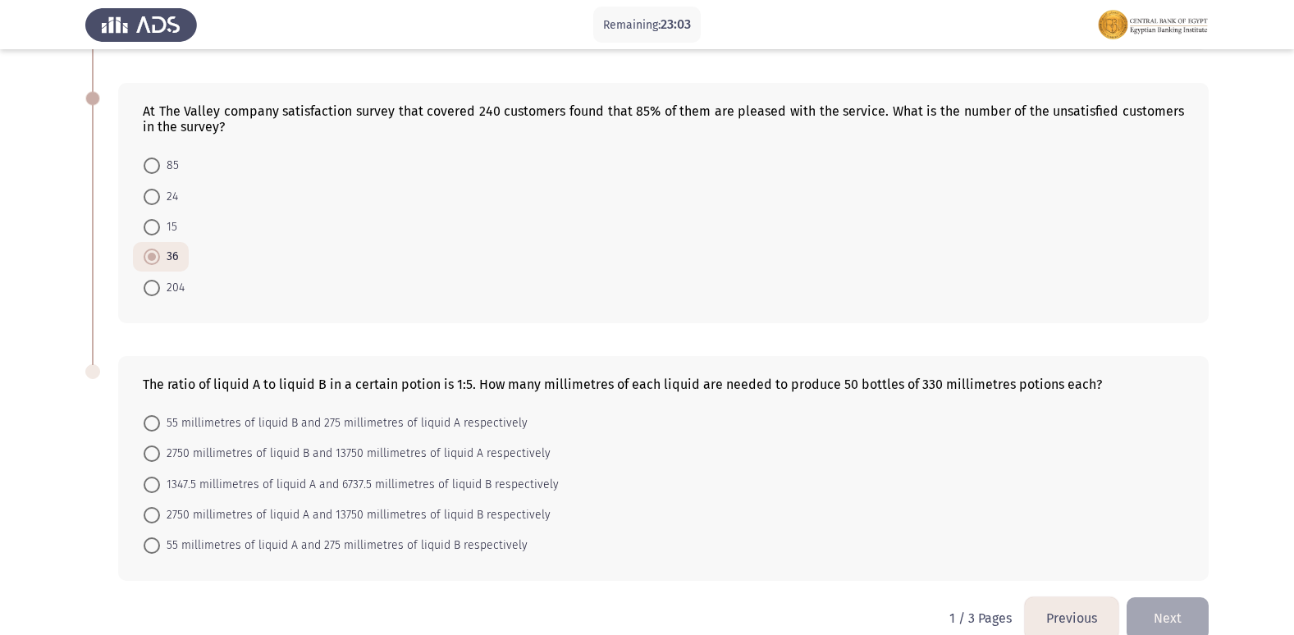
scroll to position [870, 0]
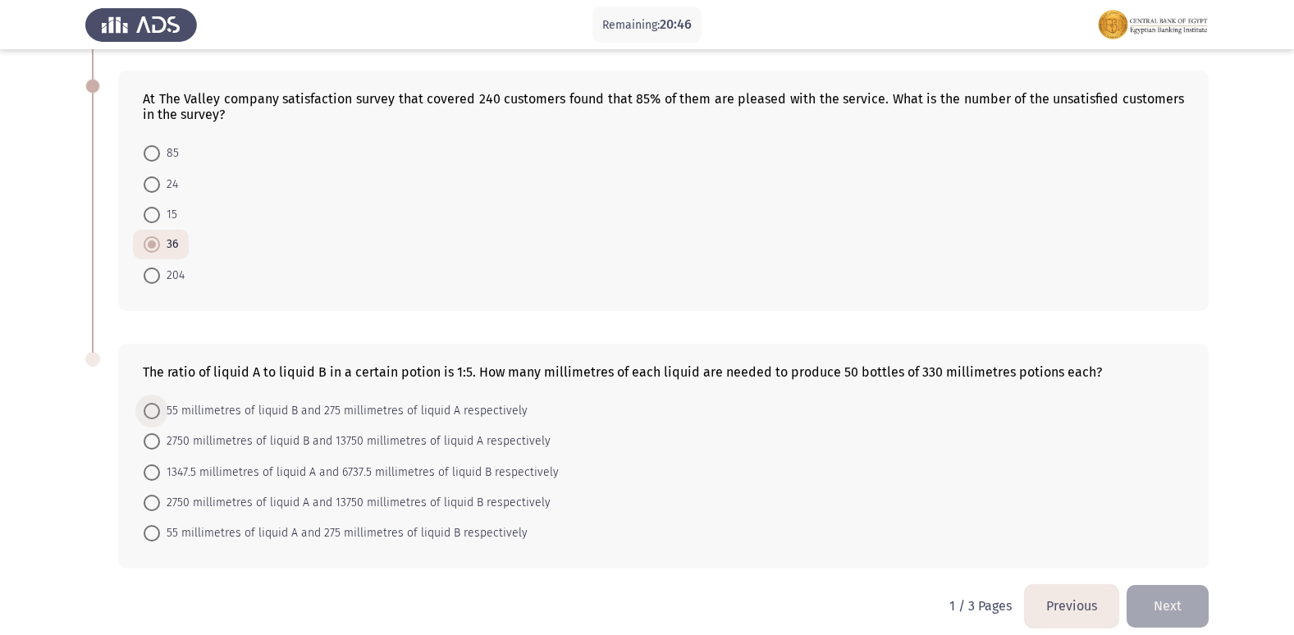
click at [148, 404] on label "55 millimetres of liquid B and 275 millimetres of liquid A respectively" at bounding box center [336, 411] width 384 height 20
click at [148, 404] on input "55 millimetres of liquid B and 275 millimetres of liquid A respectively" at bounding box center [152, 411] width 16 height 16
radio input "true"
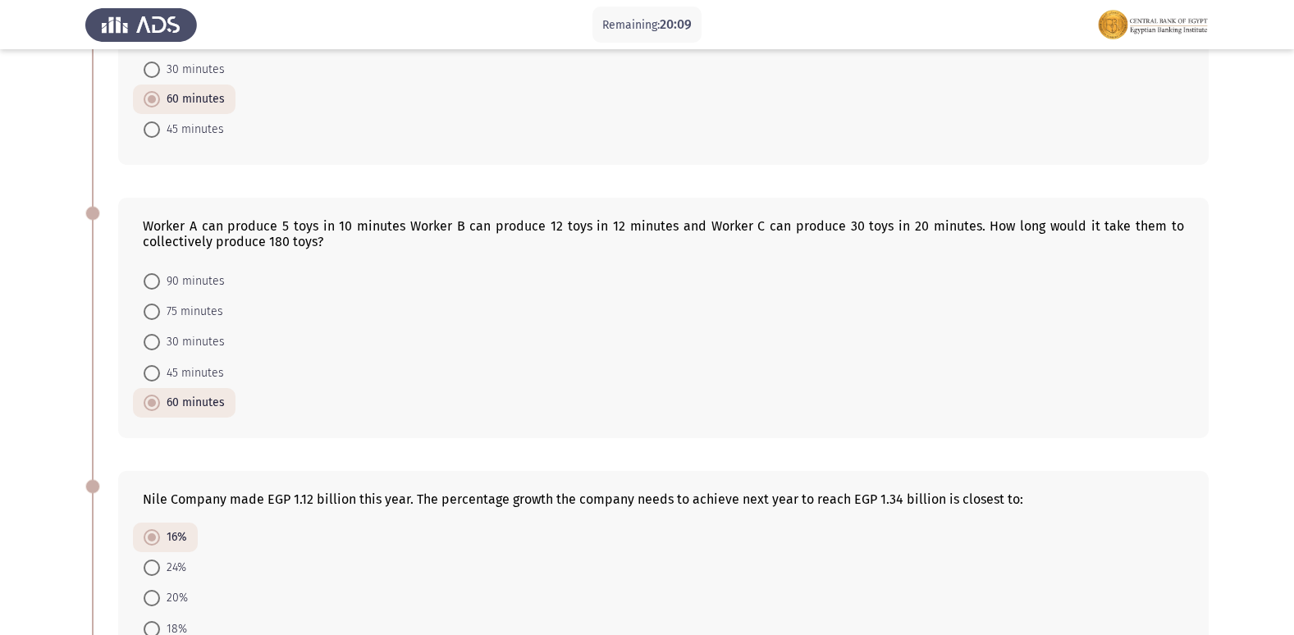
scroll to position [869, 0]
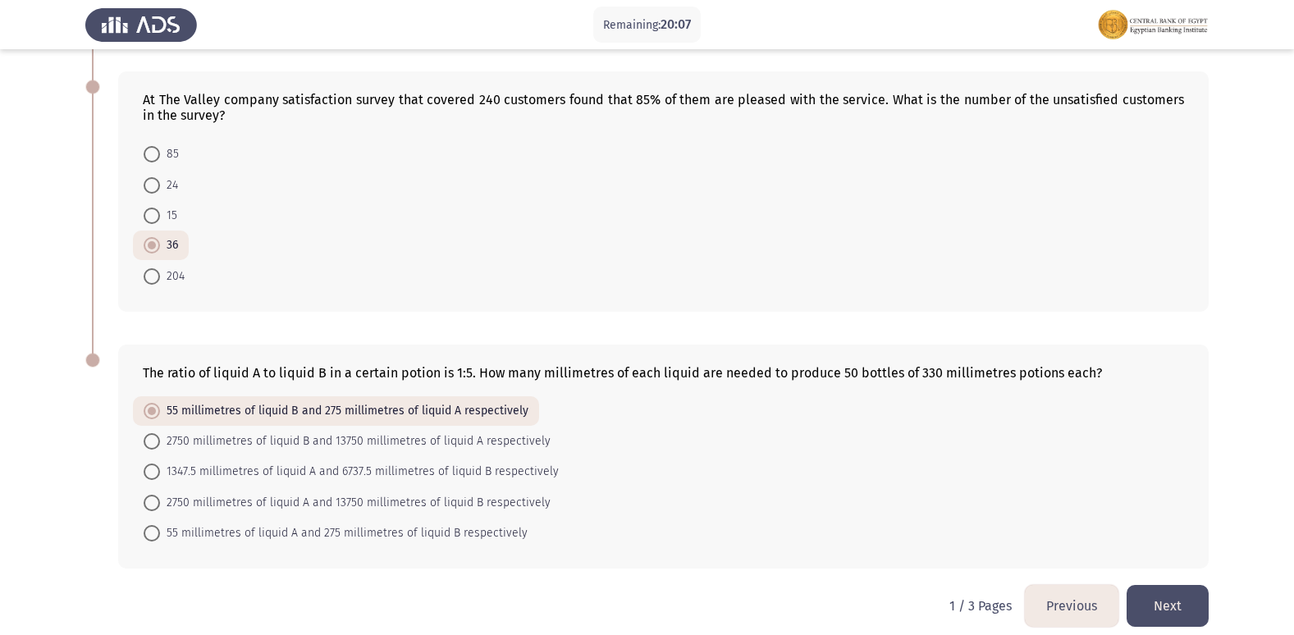
click at [1195, 587] on button "Next" at bounding box center [1167, 606] width 82 height 42
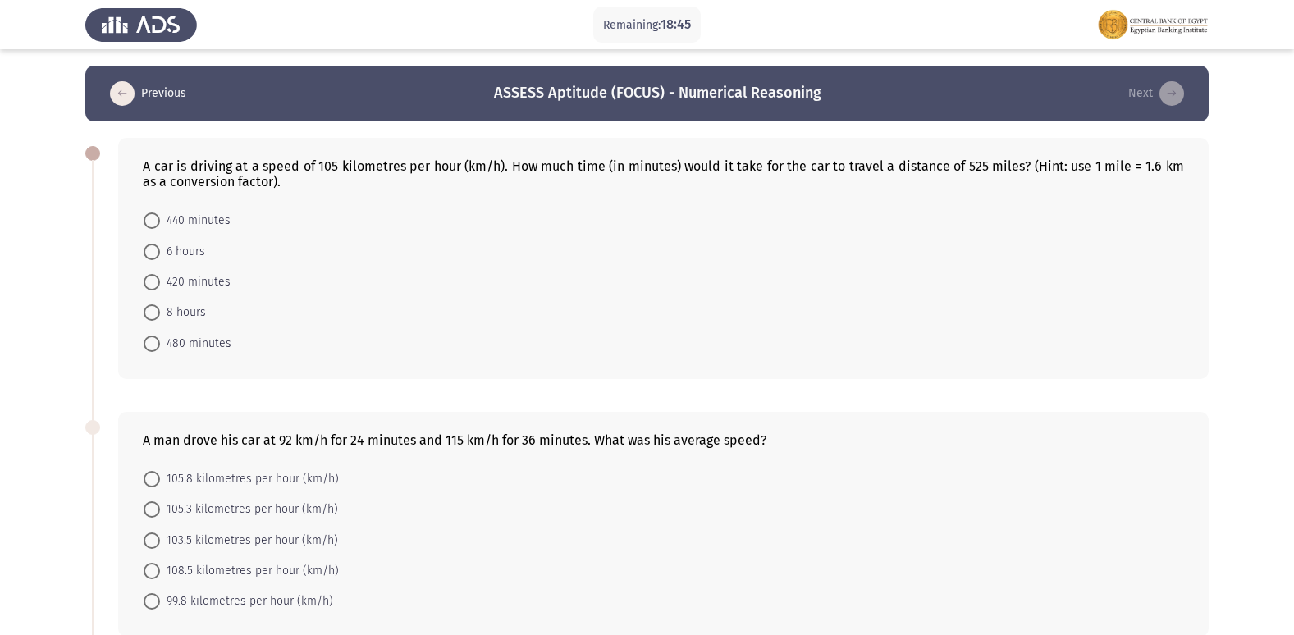
click at [156, 337] on span at bounding box center [152, 344] width 16 height 16
click at [156, 337] on input "480 minutes" at bounding box center [152, 344] width 16 height 16
radio input "true"
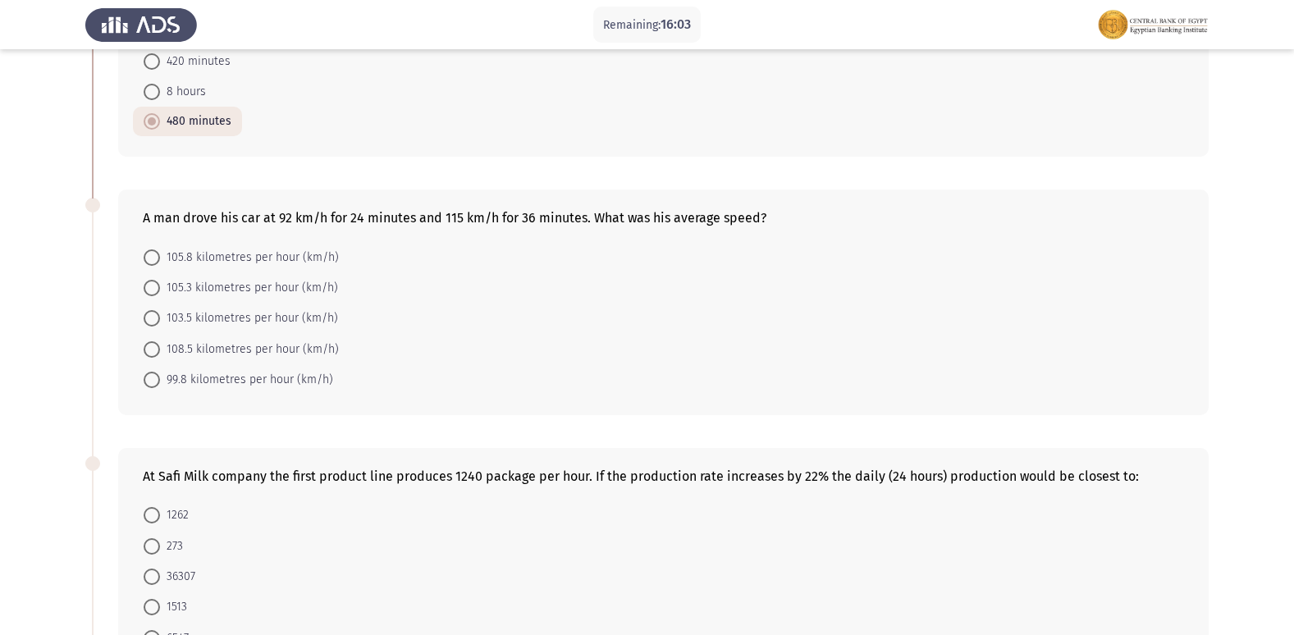
scroll to position [246, 0]
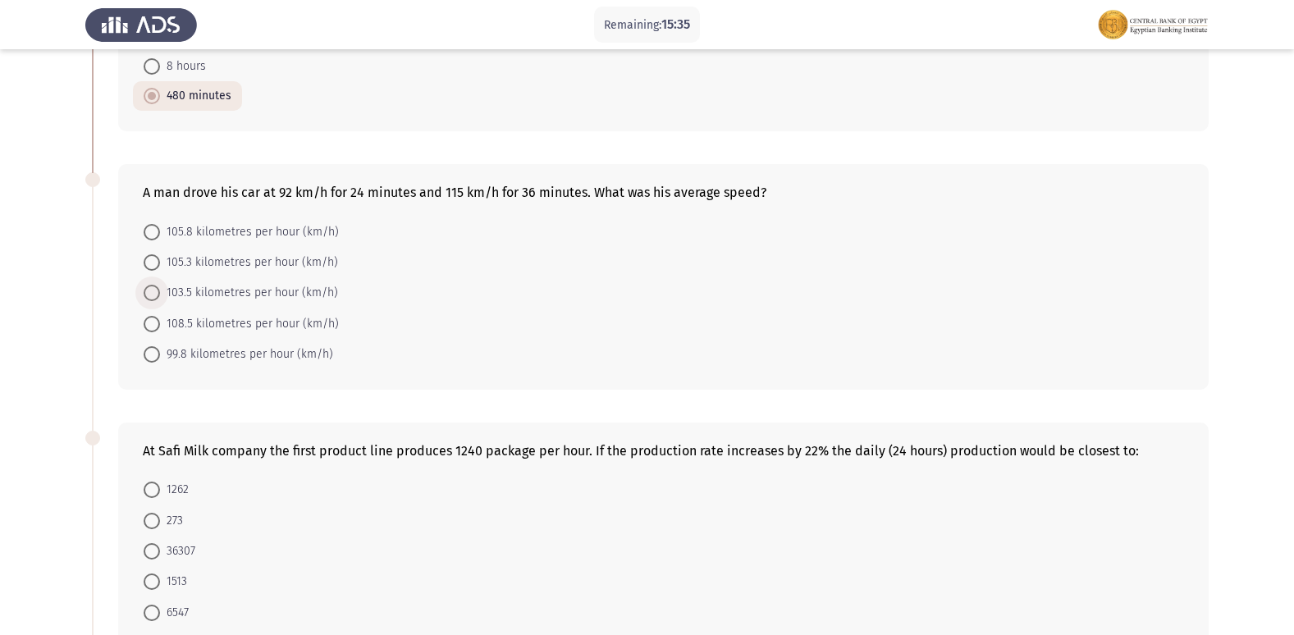
click at [159, 287] on span at bounding box center [152, 293] width 16 height 16
click at [159, 287] on input "103.5 kilometres per hour (km/h)" at bounding box center [152, 293] width 16 height 16
radio input "true"
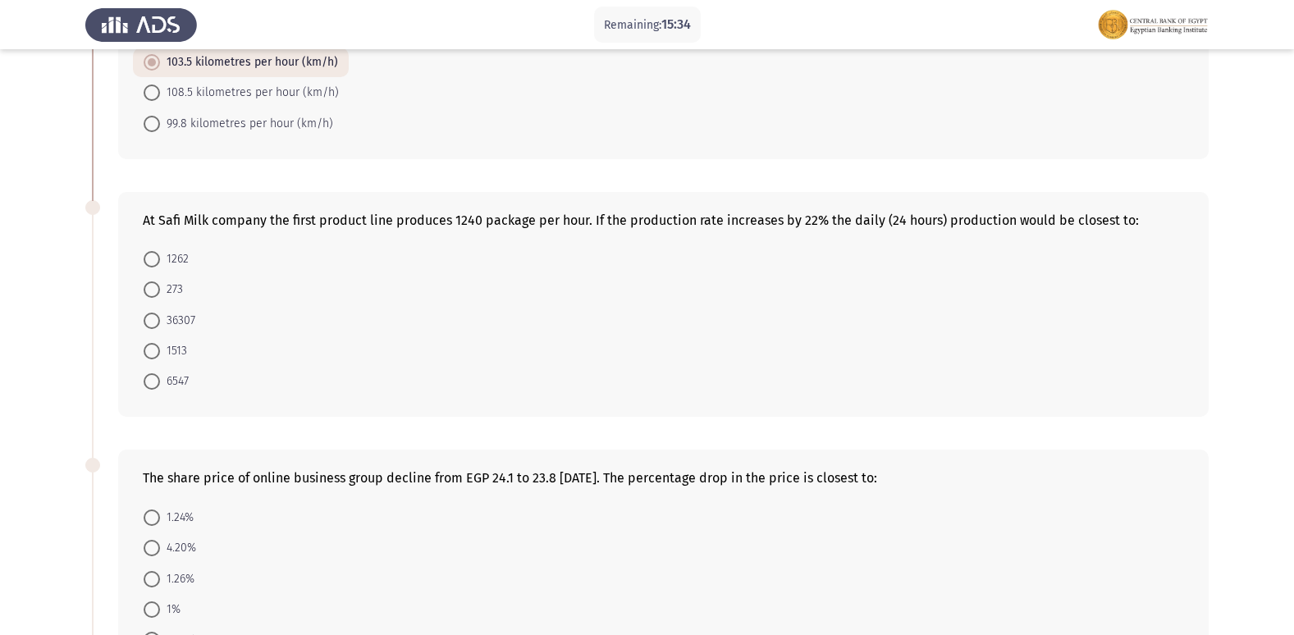
scroll to position [492, 0]
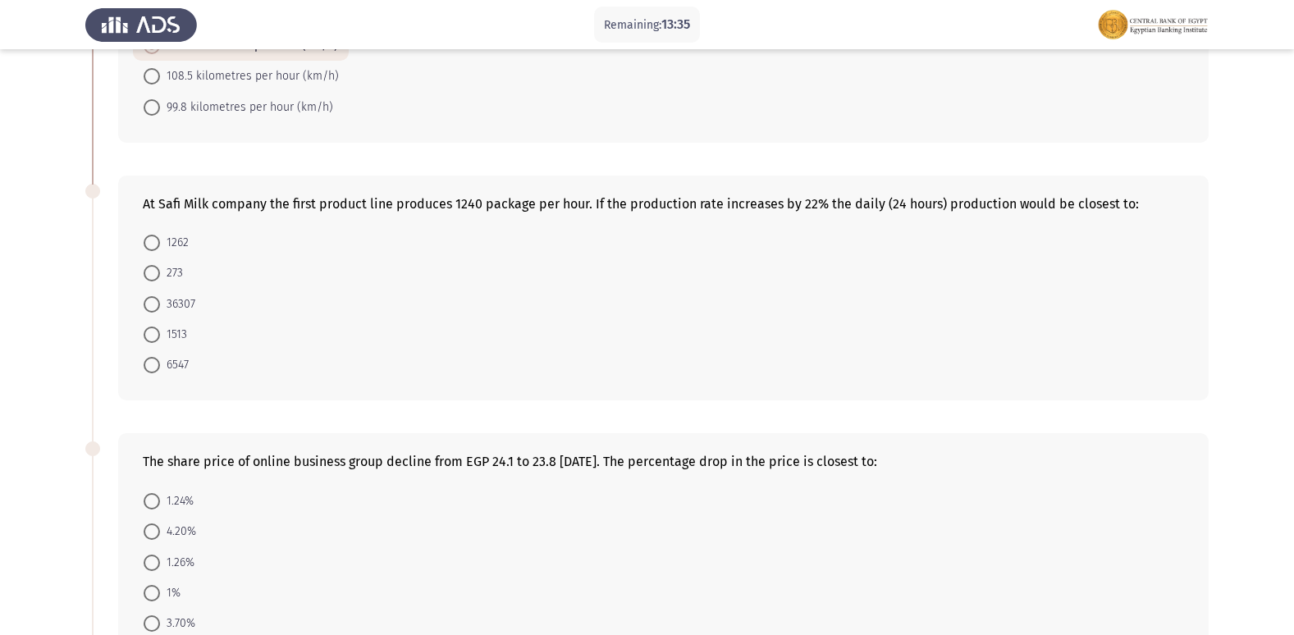
click at [149, 327] on span at bounding box center [152, 334] width 16 height 16
click at [149, 327] on input "1513" at bounding box center [152, 334] width 16 height 16
radio input "true"
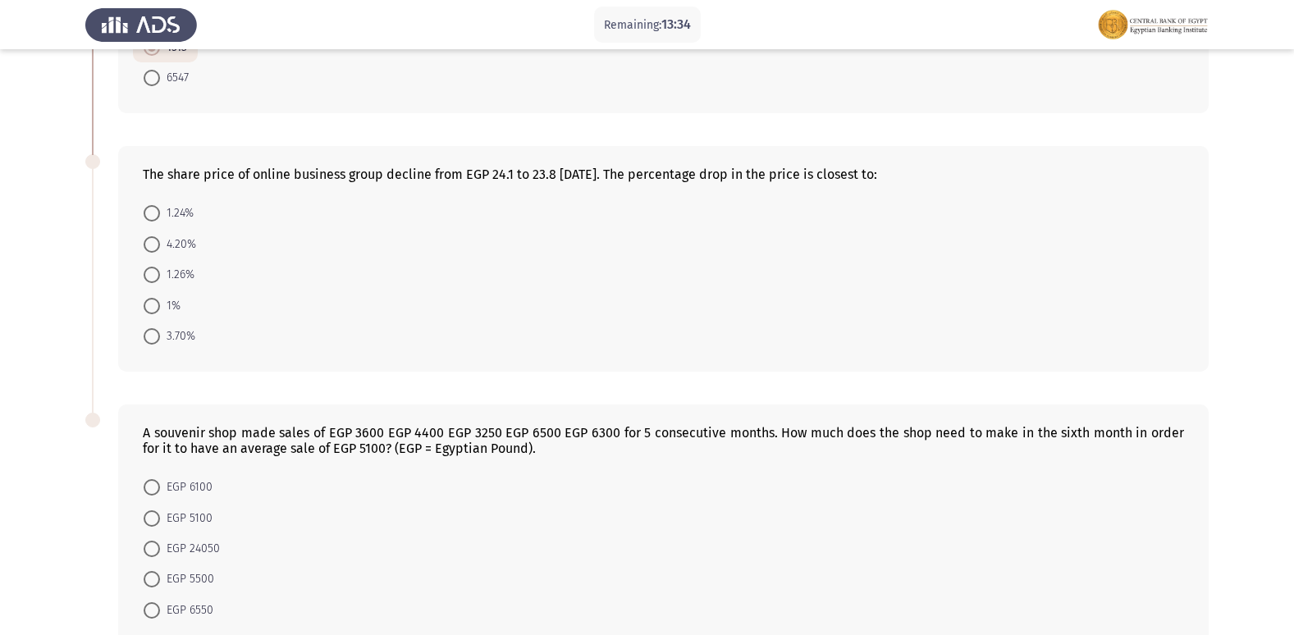
scroll to position [738, 0]
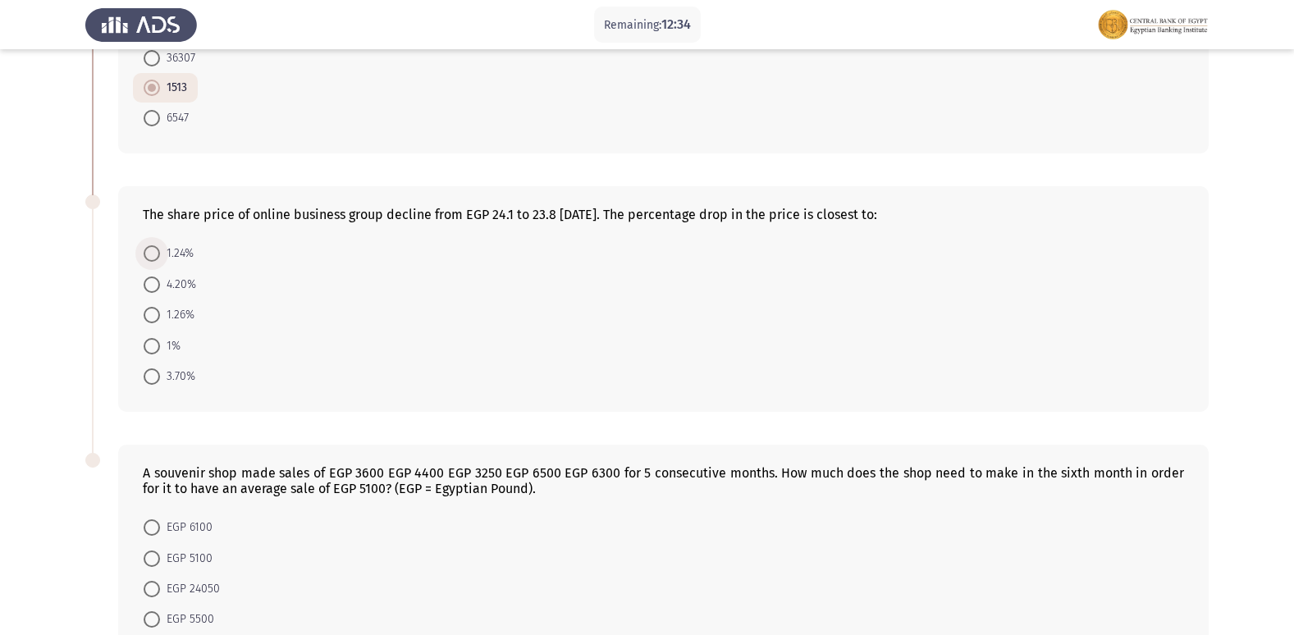
click at [165, 256] on span "1.24%" at bounding box center [177, 254] width 34 height 20
click at [160, 256] on input "1.24%" at bounding box center [152, 253] width 16 height 16
radio input "true"
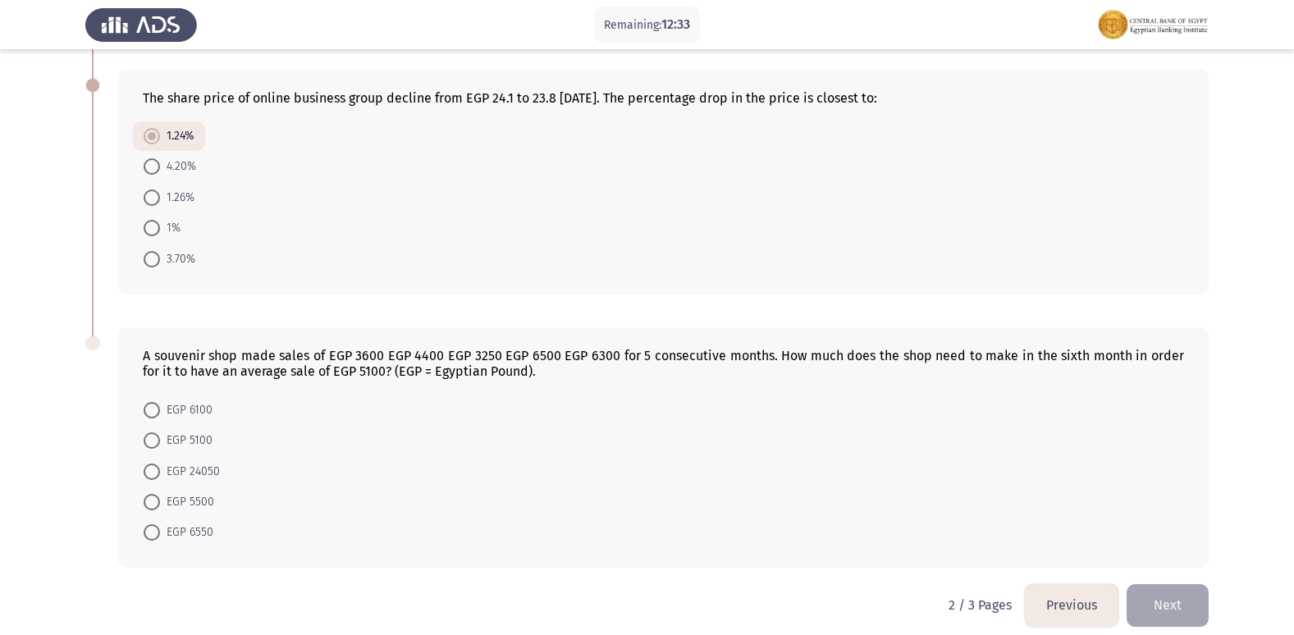
scroll to position [870, 0]
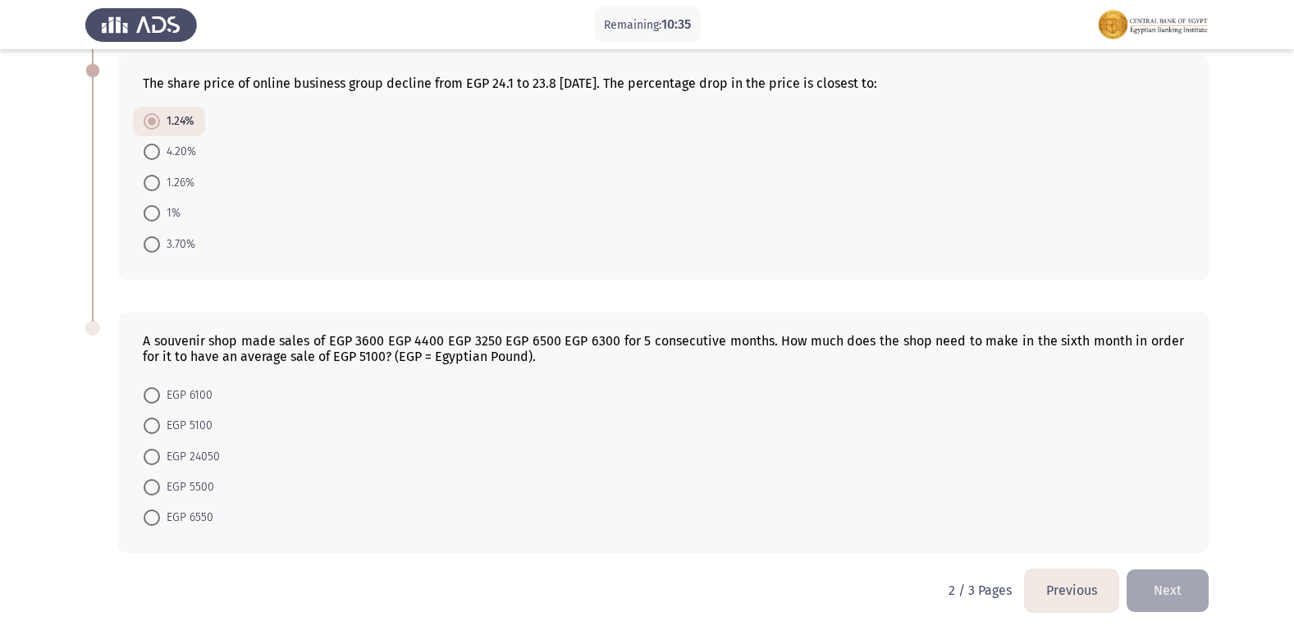
click at [155, 523] on span at bounding box center [152, 517] width 16 height 16
click at [155, 523] on input "EGP 6550" at bounding box center [152, 517] width 16 height 16
radio input "true"
click at [1146, 586] on button "Next" at bounding box center [1167, 590] width 82 height 42
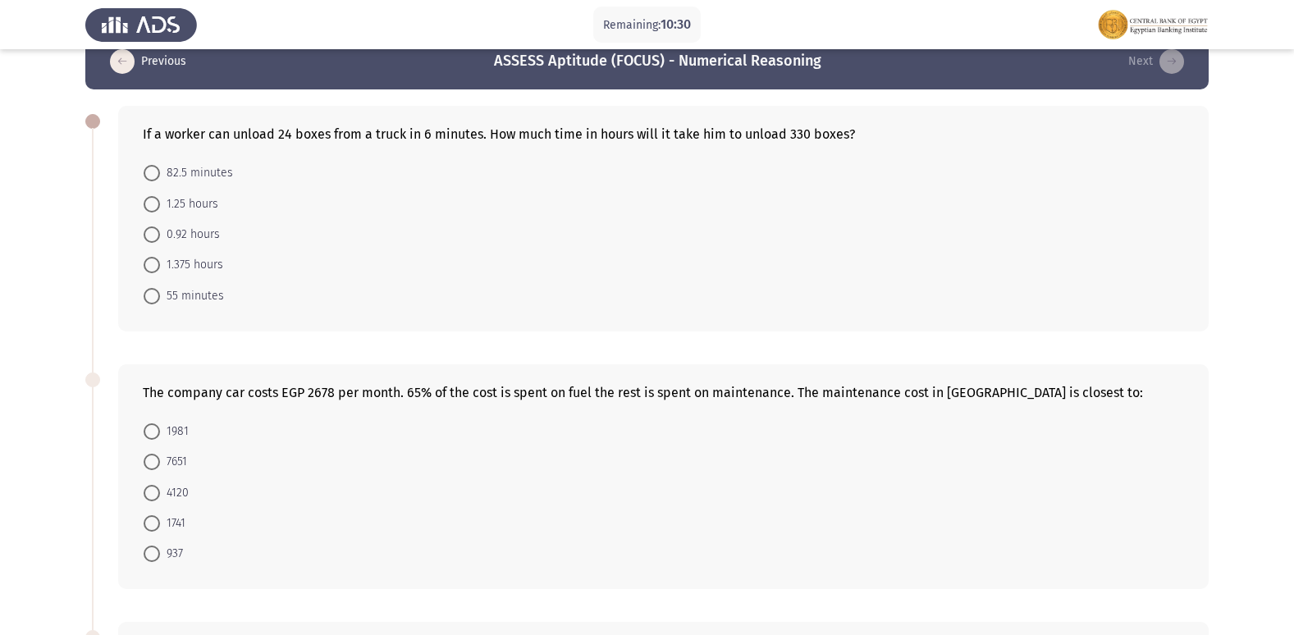
scroll to position [0, 0]
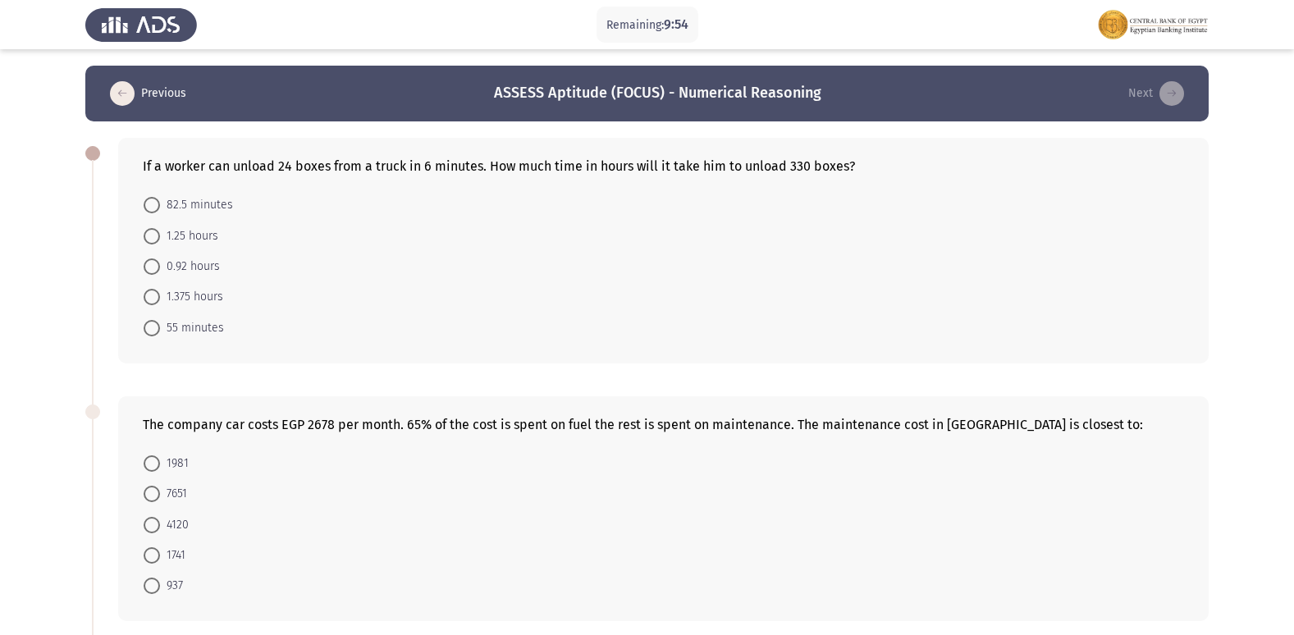
click at [169, 202] on span "82.5 minutes" at bounding box center [196, 205] width 73 height 20
click at [160, 202] on input "82.5 minutes" at bounding box center [152, 205] width 16 height 16
radio input "true"
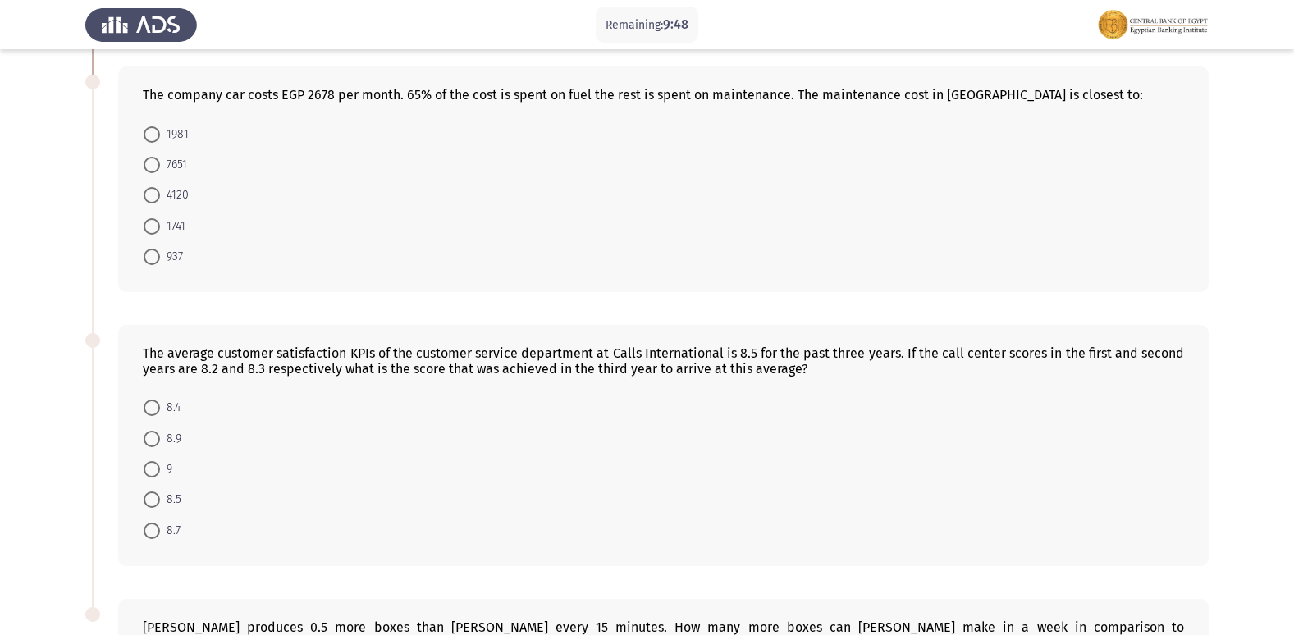
scroll to position [246, 0]
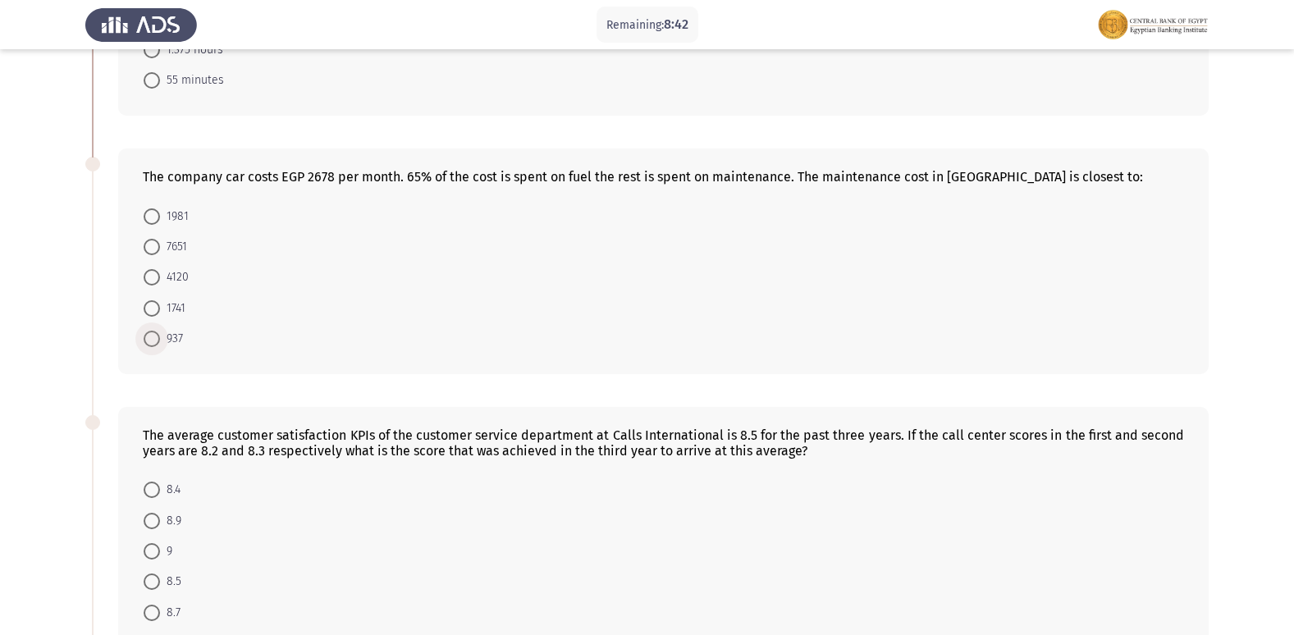
click at [151, 345] on span at bounding box center [152, 339] width 16 height 16
click at [151, 345] on input "937" at bounding box center [152, 339] width 16 height 16
radio input "true"
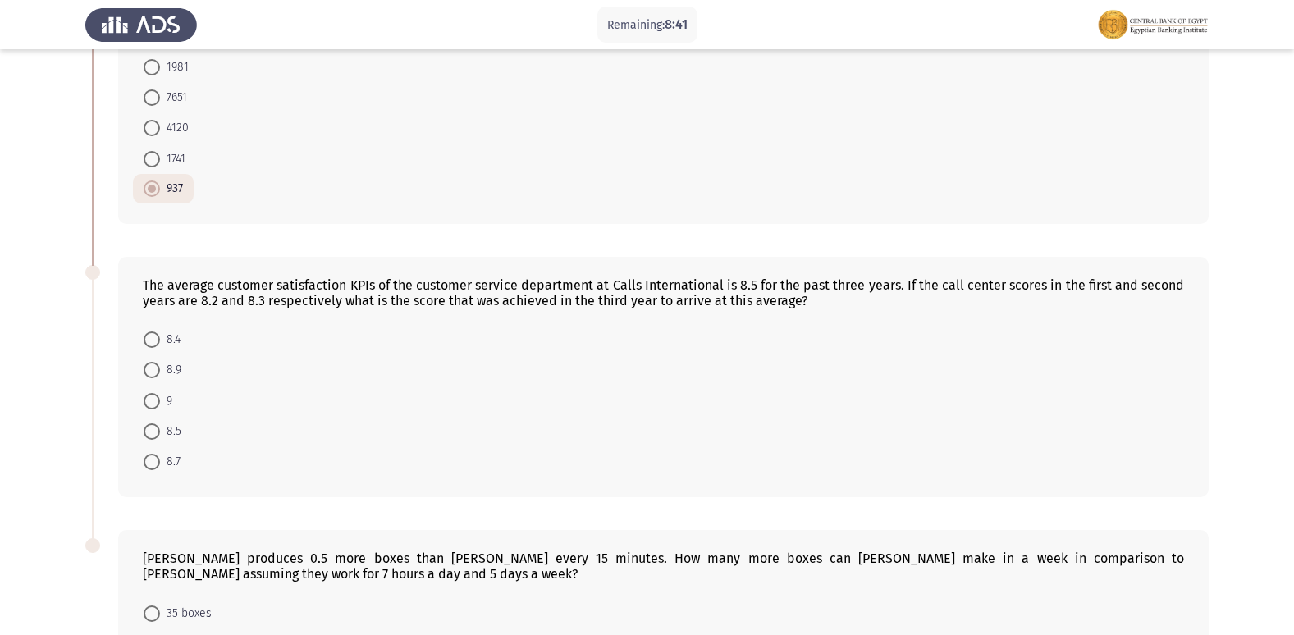
scroll to position [410, 0]
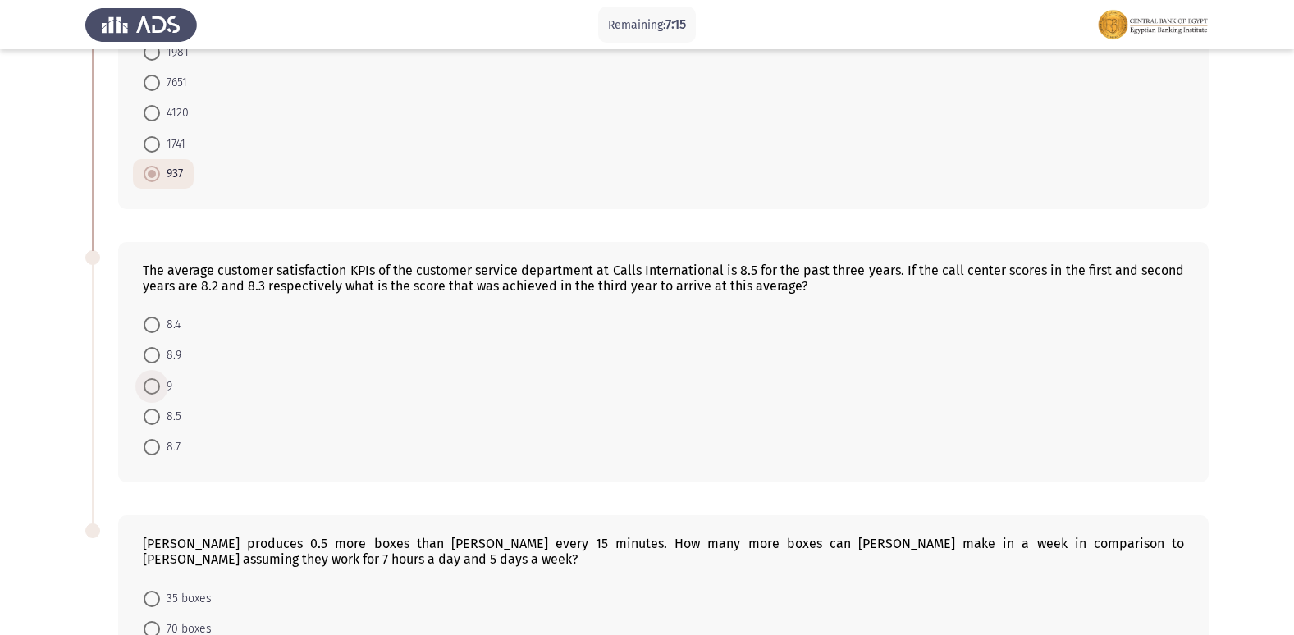
click at [156, 395] on label "9" at bounding box center [158, 387] width 29 height 20
click at [156, 395] on input "9" at bounding box center [152, 386] width 16 height 16
radio input "true"
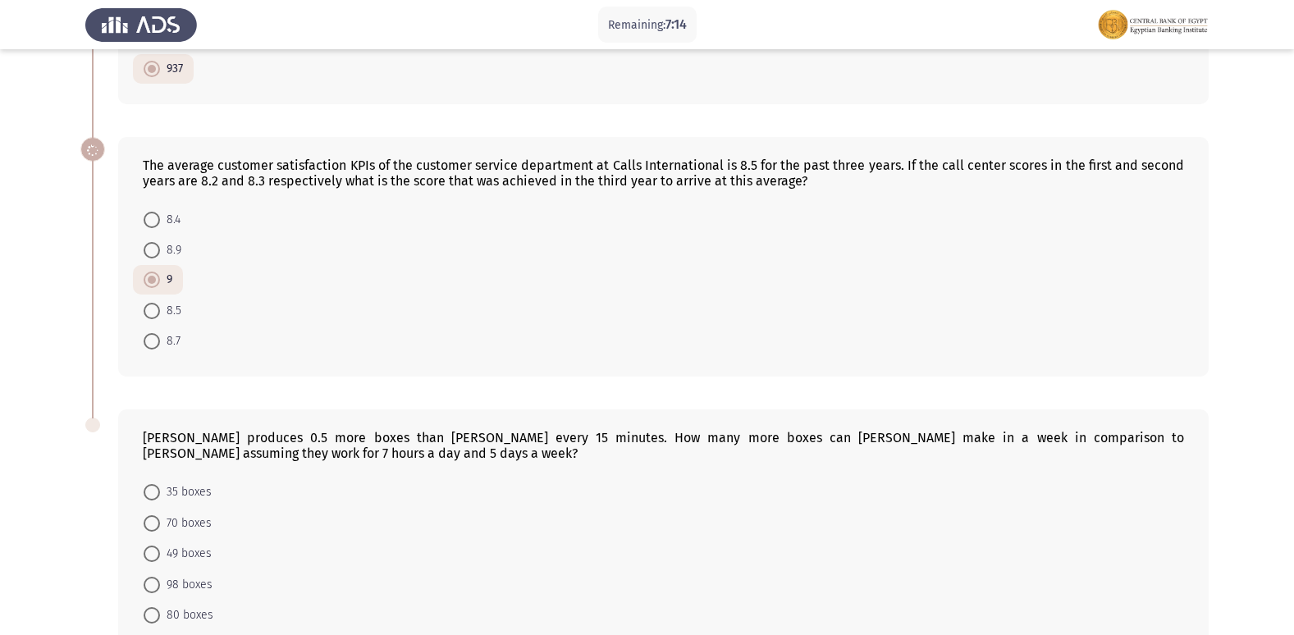
scroll to position [613, 0]
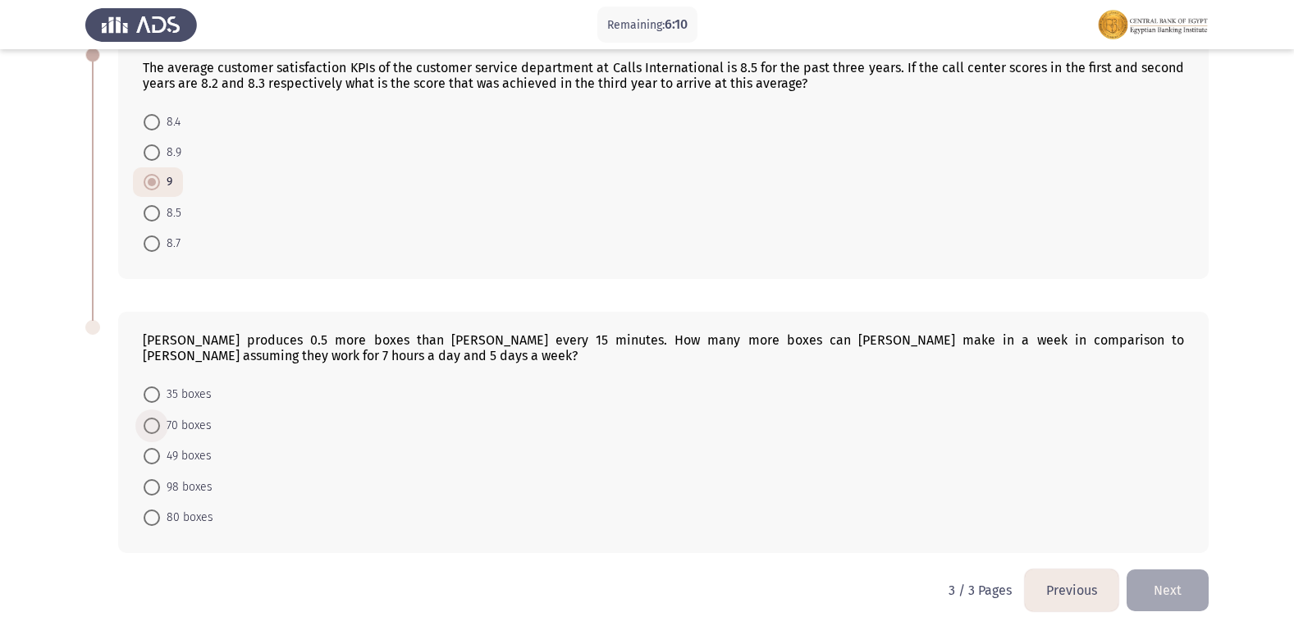
click at [197, 430] on span "70 boxes" at bounding box center [186, 426] width 52 height 20
click at [160, 430] on input "70 boxes" at bounding box center [152, 426] width 16 height 16
radio input "true"
click at [1147, 582] on button "Next" at bounding box center [1167, 590] width 82 height 42
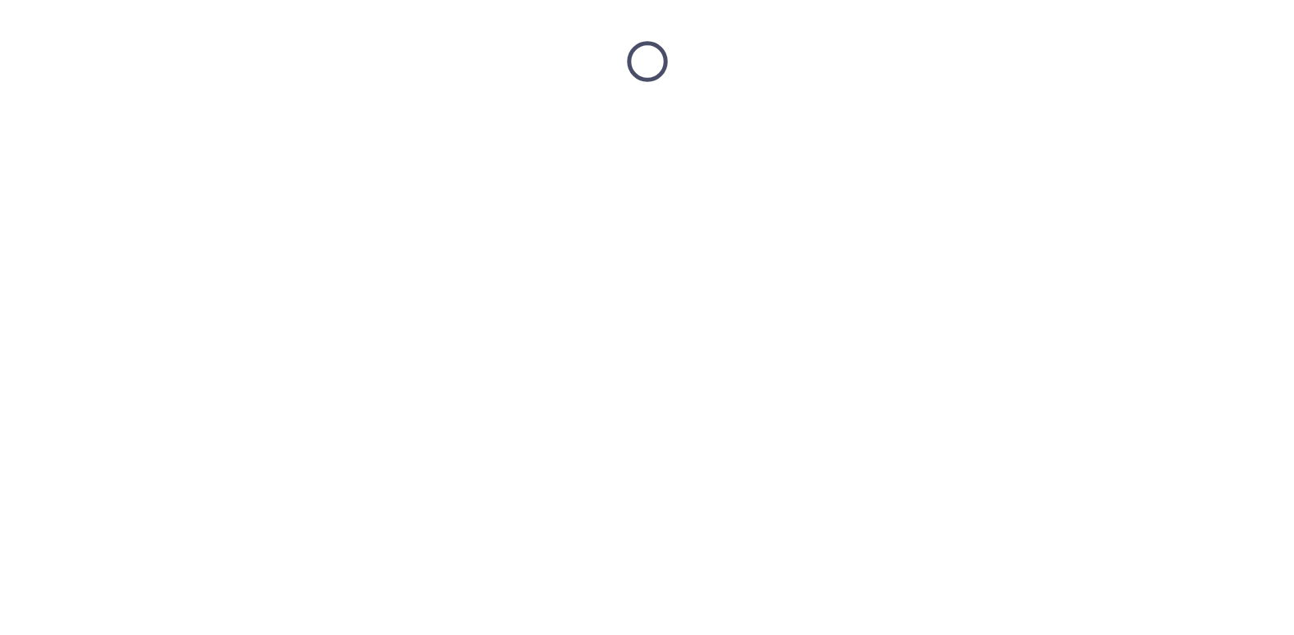
scroll to position [0, 0]
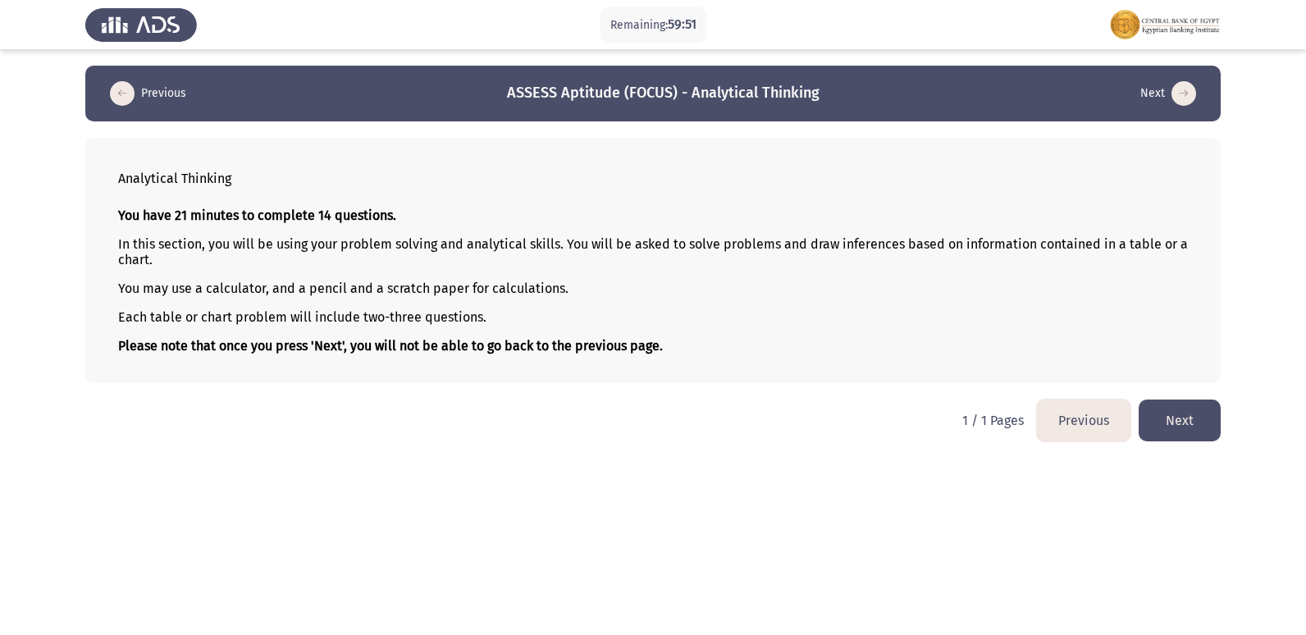
click at [1153, 408] on button "Next" at bounding box center [1180, 420] width 82 height 42
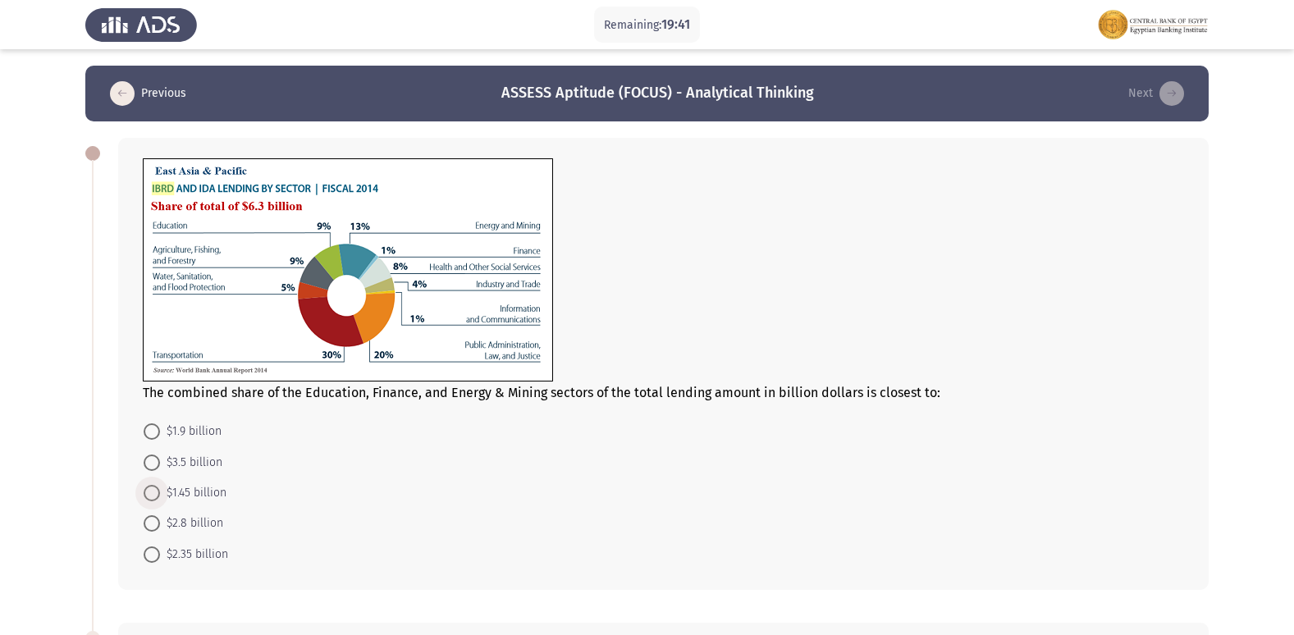
click at [147, 493] on span at bounding box center [152, 493] width 16 height 16
click at [147, 493] on input "$1.45 billion" at bounding box center [152, 493] width 16 height 16
radio input "true"
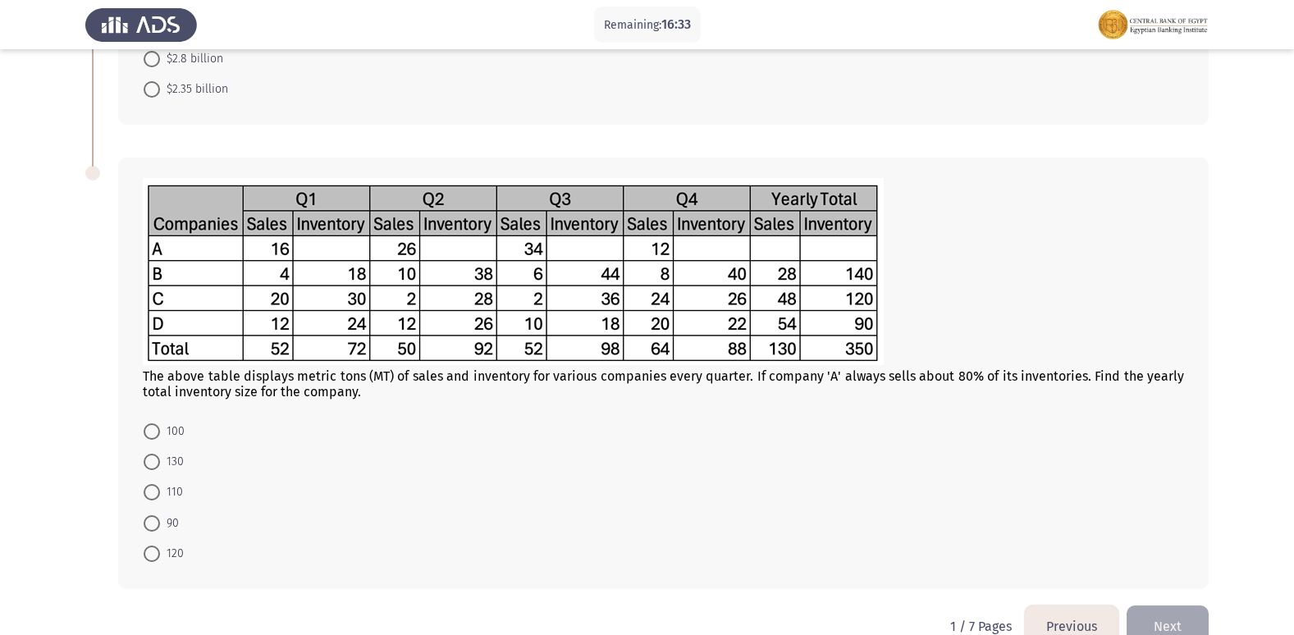
scroll to position [492, 0]
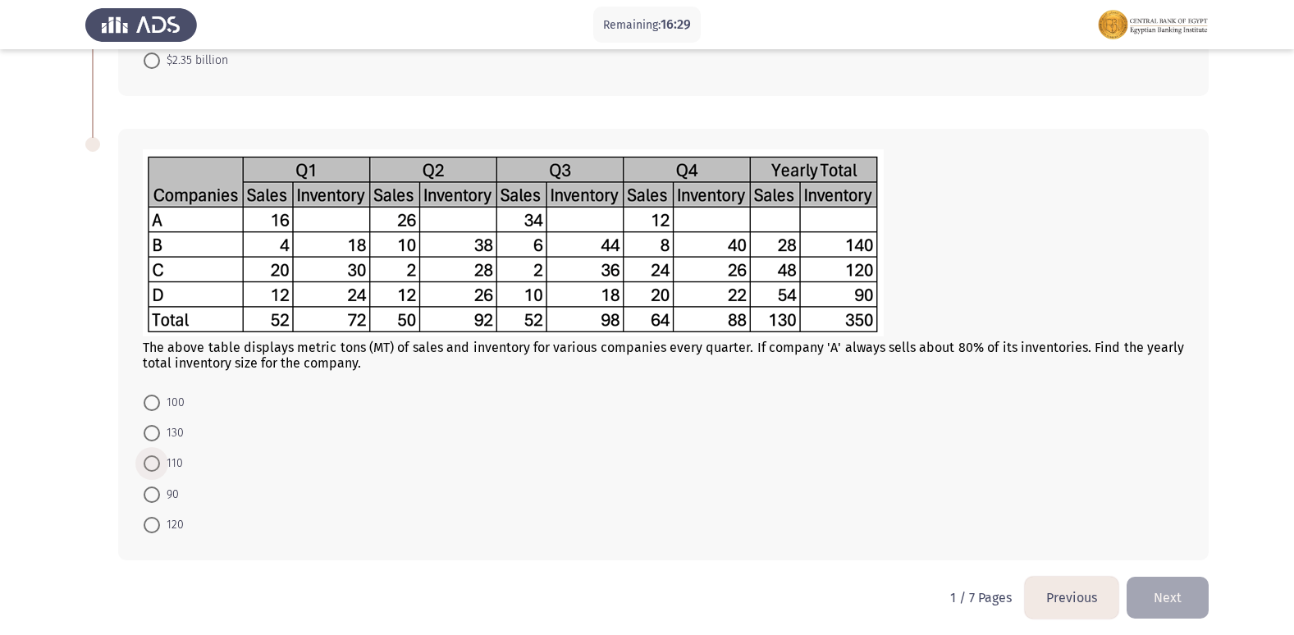
click at [171, 460] on span "110" at bounding box center [171, 464] width 23 height 20
click at [160, 460] on input "110" at bounding box center [152, 463] width 16 height 16
radio input "true"
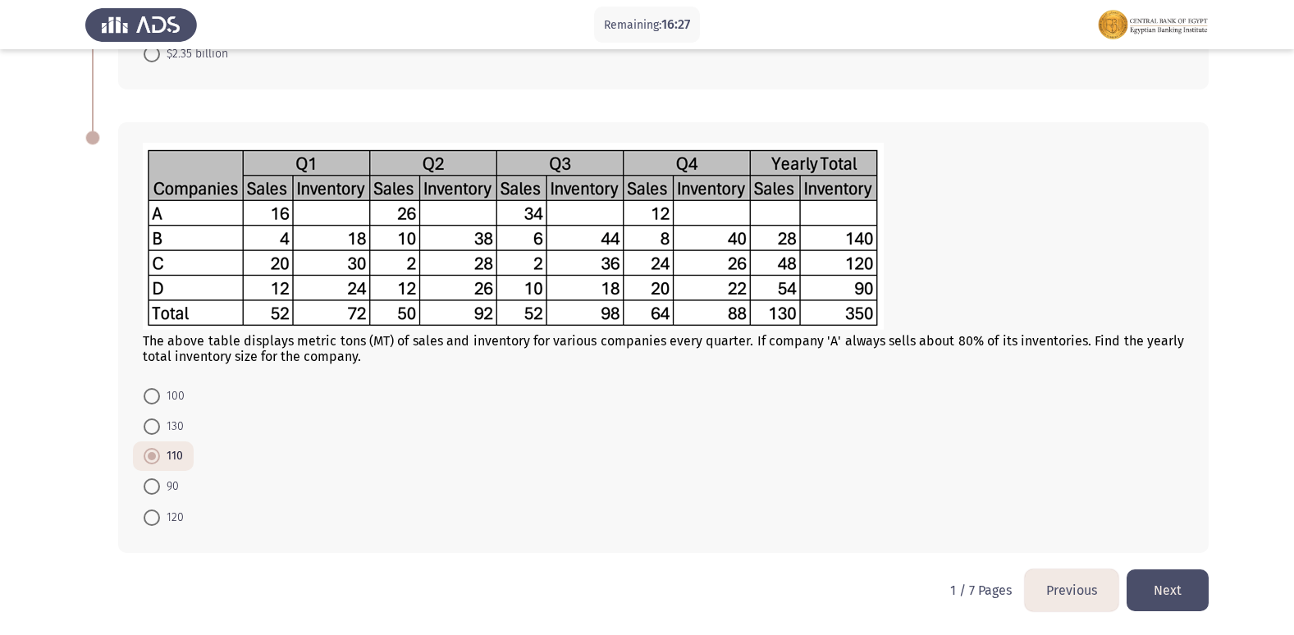
click at [1163, 599] on button "Next" at bounding box center [1167, 590] width 82 height 42
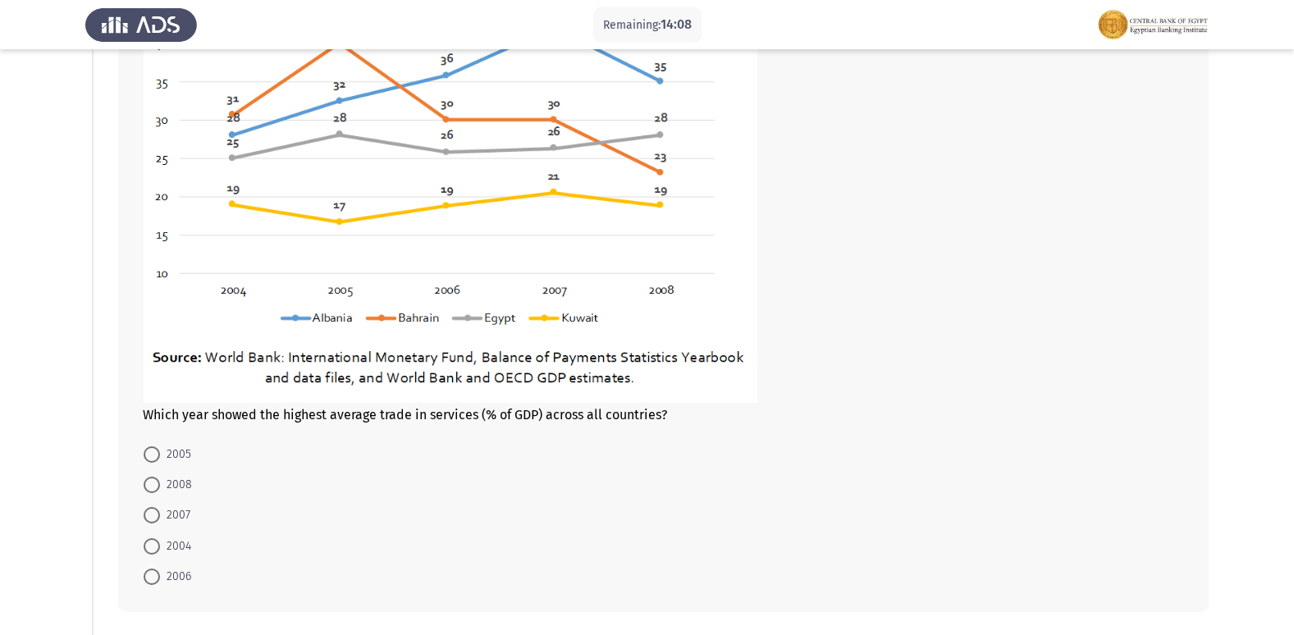
scroll to position [246, 0]
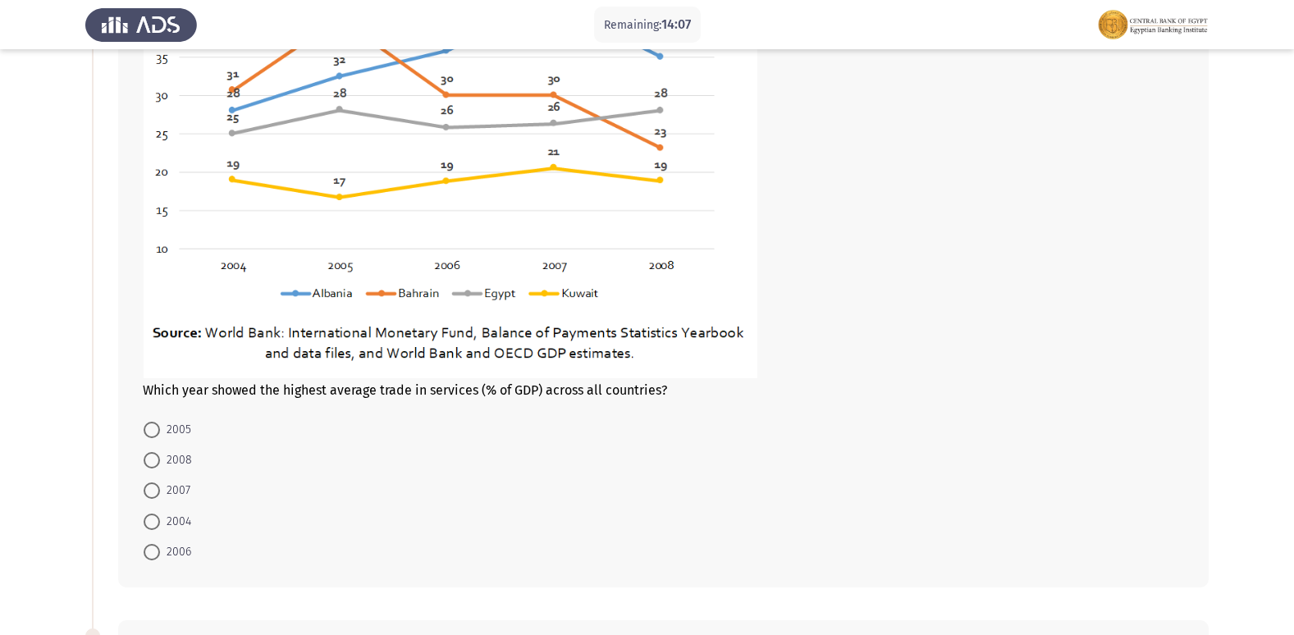
click at [166, 551] on span "2006" at bounding box center [175, 552] width 31 height 20
click at [160, 551] on input "2006" at bounding box center [152, 552] width 16 height 16
radio input "true"
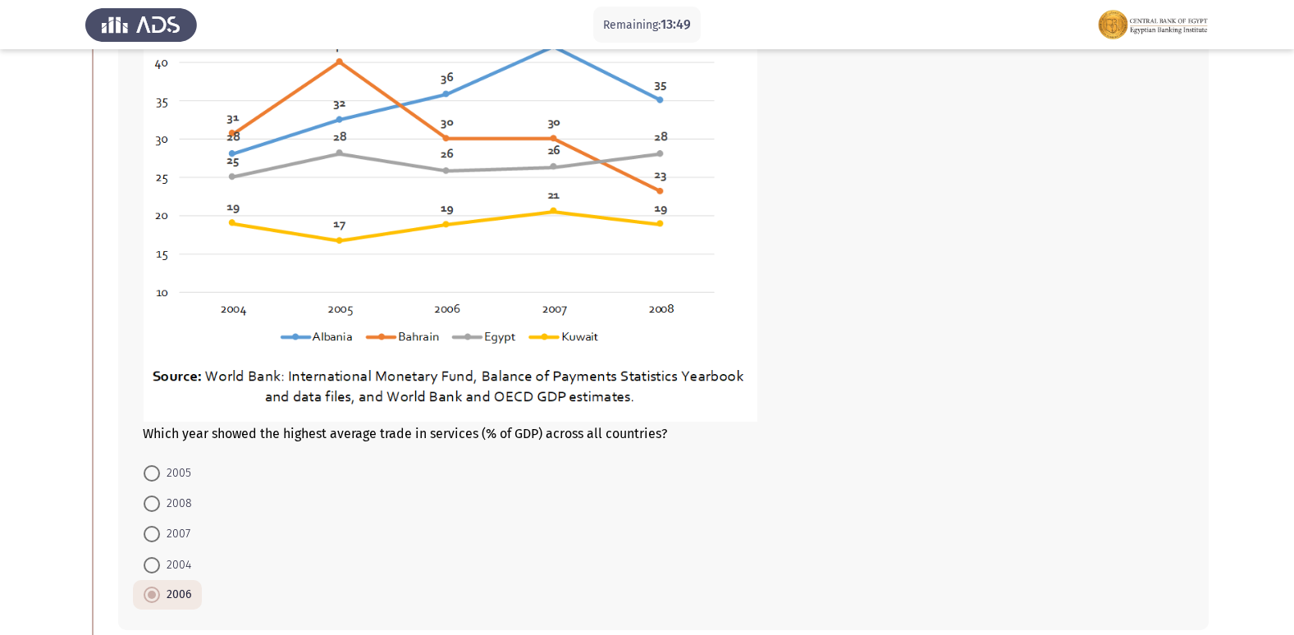
scroll to position [164, 0]
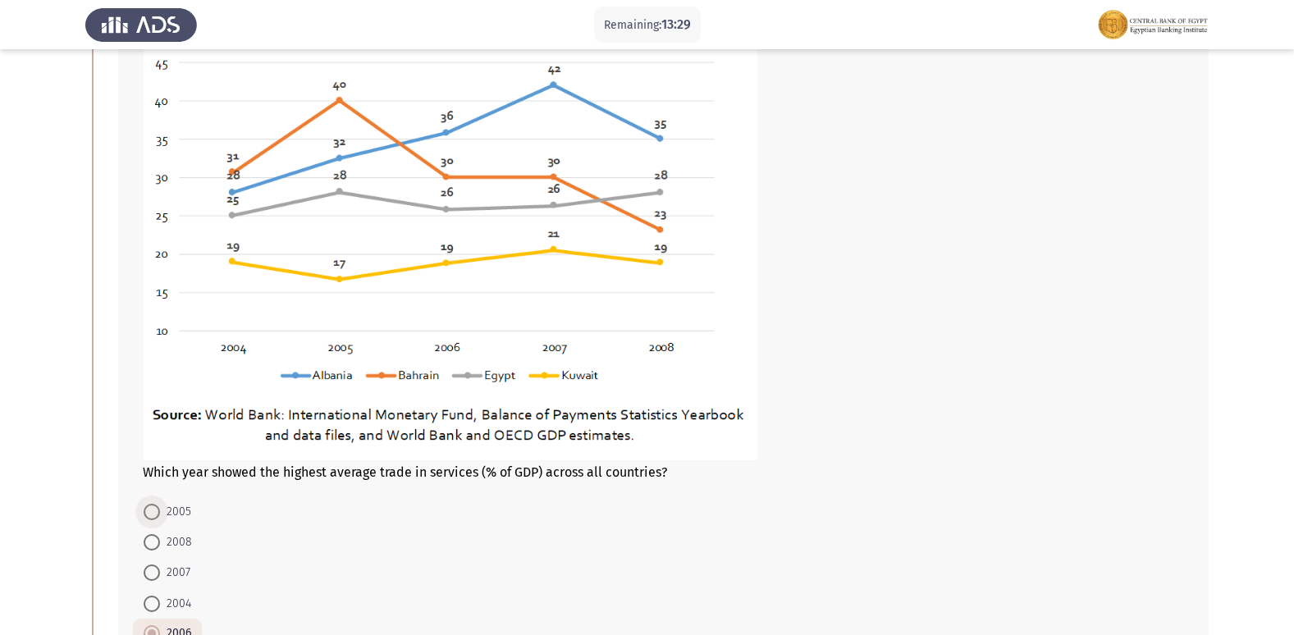
click at [161, 520] on span "2005" at bounding box center [175, 512] width 31 height 20
click at [160, 520] on input "2005" at bounding box center [152, 512] width 16 height 16
radio input "true"
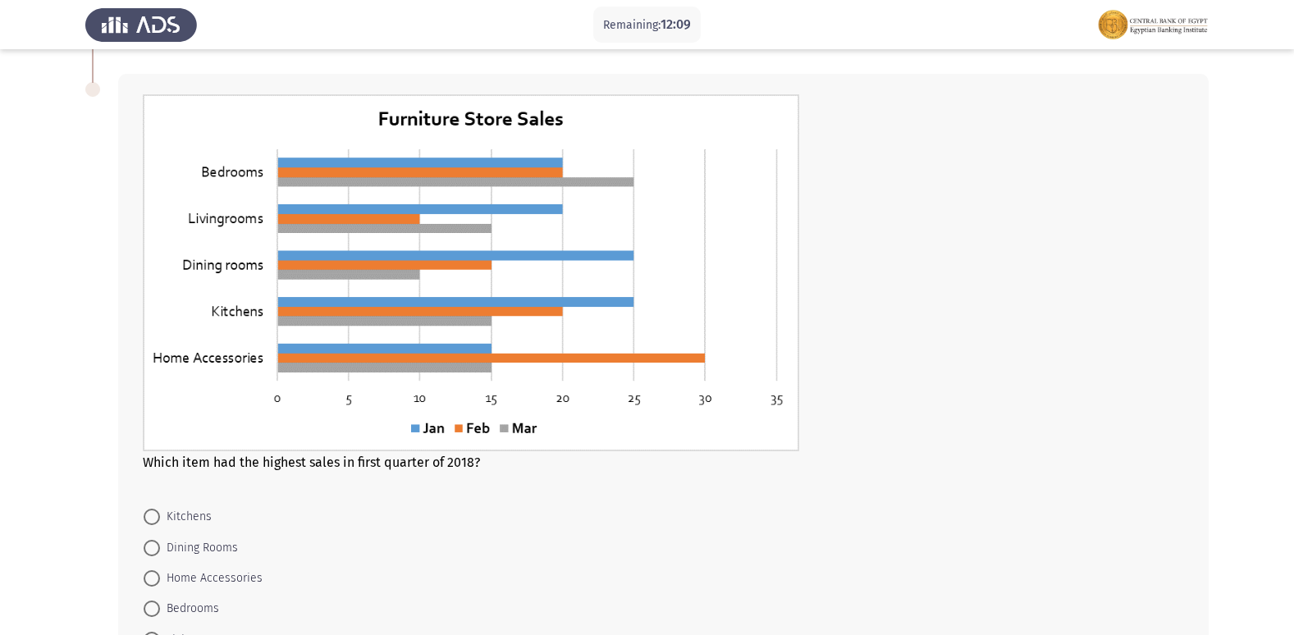
scroll to position [820, 0]
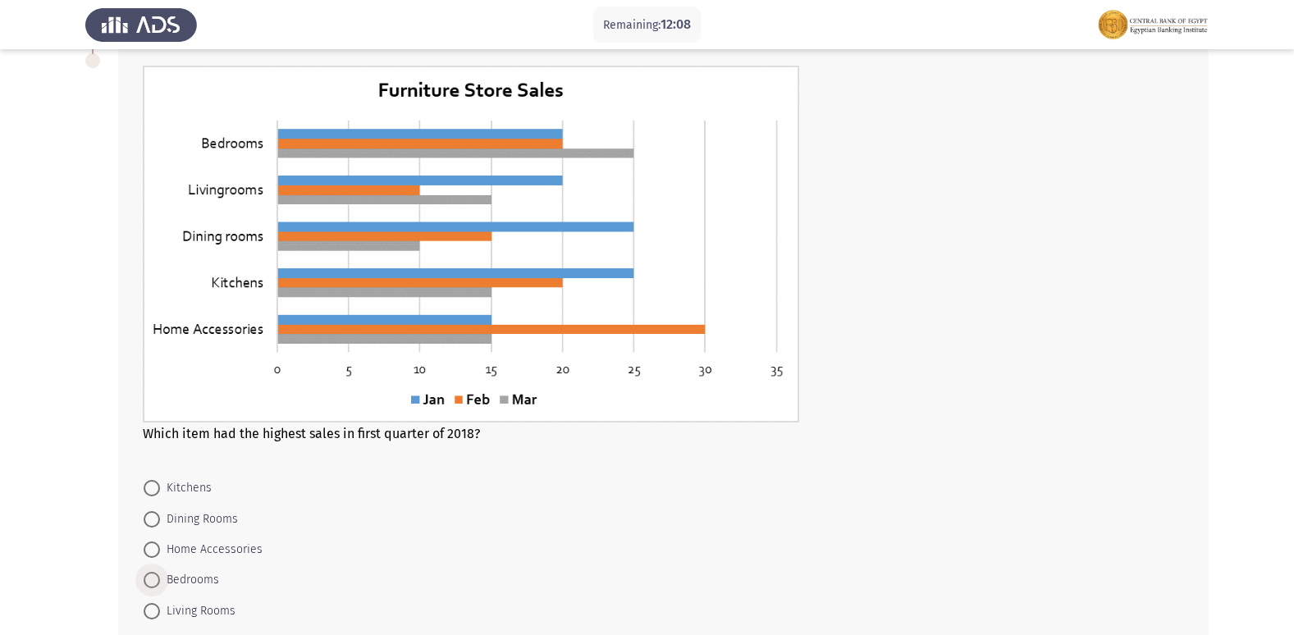
click at [182, 578] on span "Bedrooms" at bounding box center [189, 580] width 59 height 20
click at [160, 578] on input "Bedrooms" at bounding box center [152, 580] width 16 height 16
radio input "true"
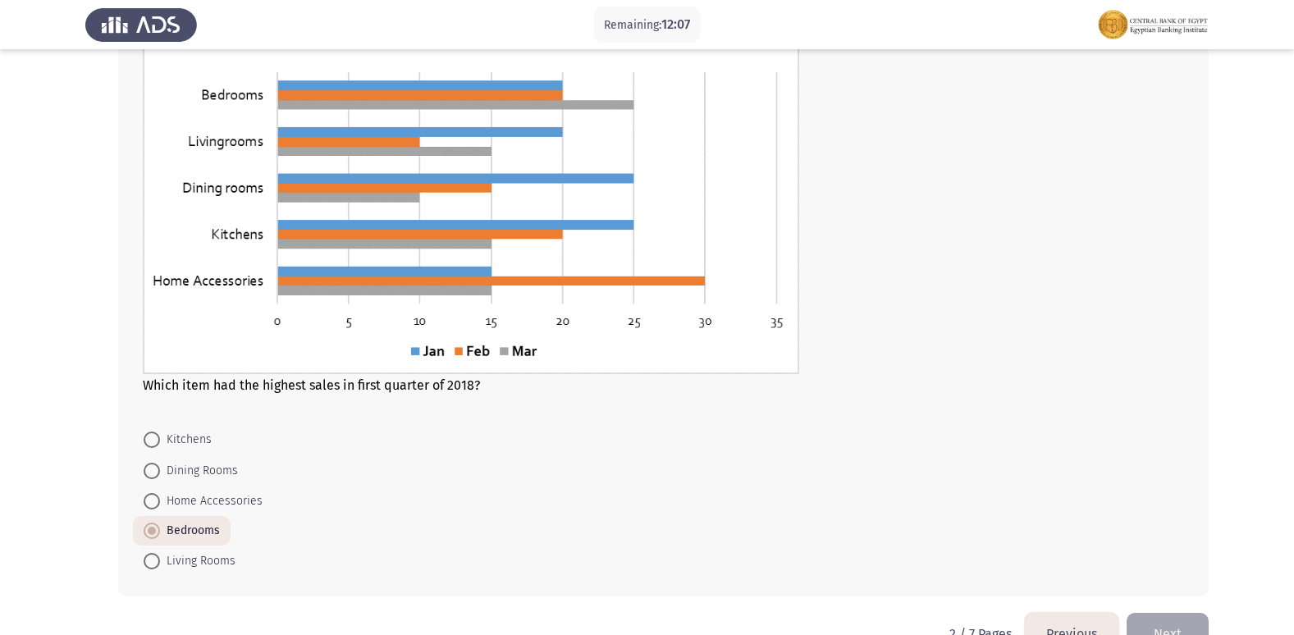
scroll to position [912, 0]
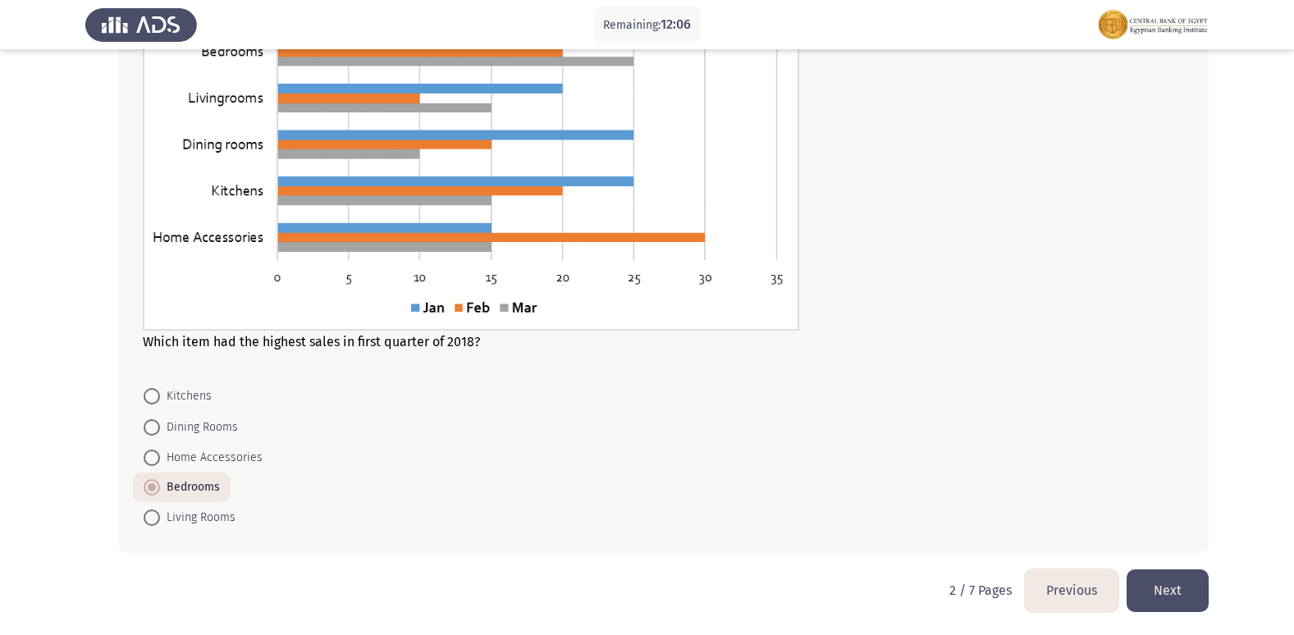
click at [1167, 587] on button "Next" at bounding box center [1167, 590] width 82 height 42
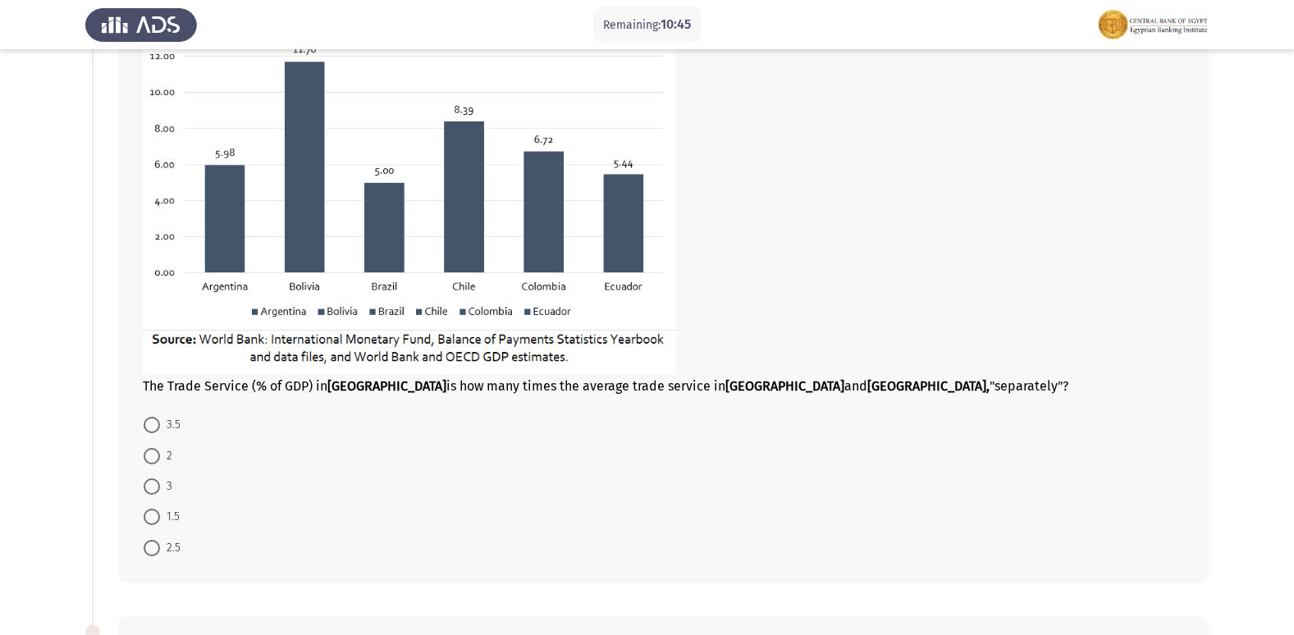
scroll to position [246, 0]
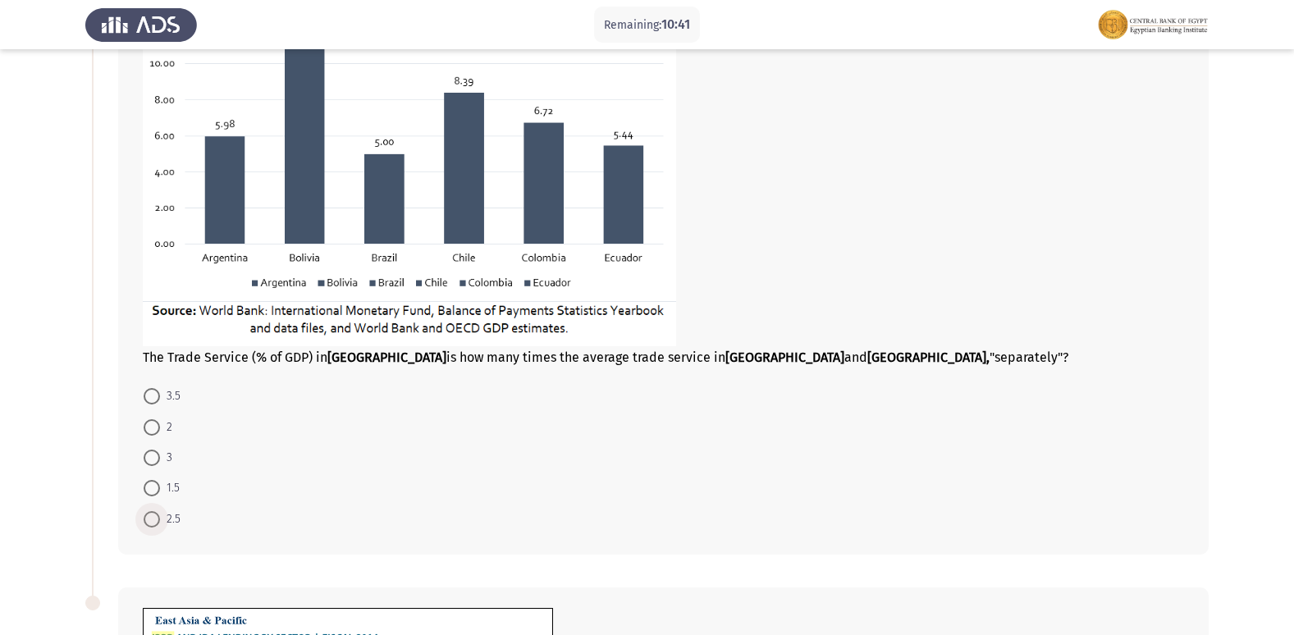
click at [153, 519] on span at bounding box center [152, 519] width 16 height 16
click at [153, 519] on input "2.5" at bounding box center [152, 519] width 16 height 16
radio input "true"
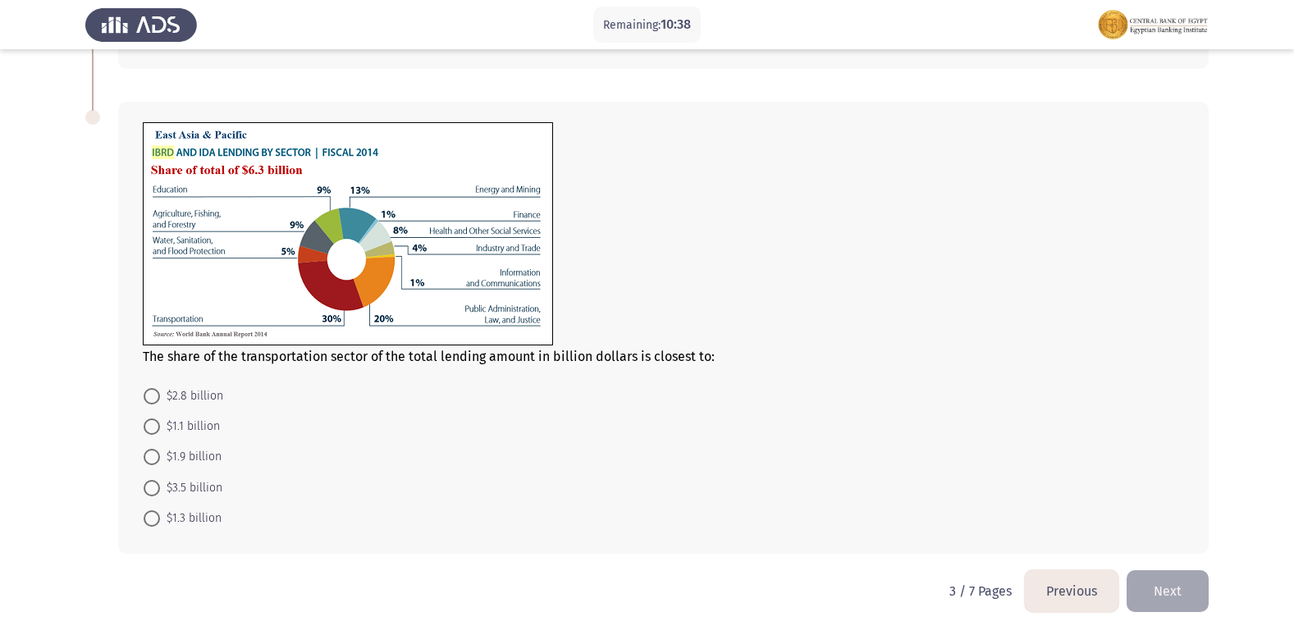
scroll to position [731, 0]
drag, startPoint x: 144, startPoint y: 469, endPoint x: 163, endPoint y: 449, distance: 28.4
click at [146, 468] on mat-radio-button "$1.9 billion" at bounding box center [182, 456] width 99 height 30
click at [163, 449] on span "$1.9 billion" at bounding box center [191, 456] width 62 height 20
click at [160, 449] on input "$1.9 billion" at bounding box center [152, 456] width 16 height 16
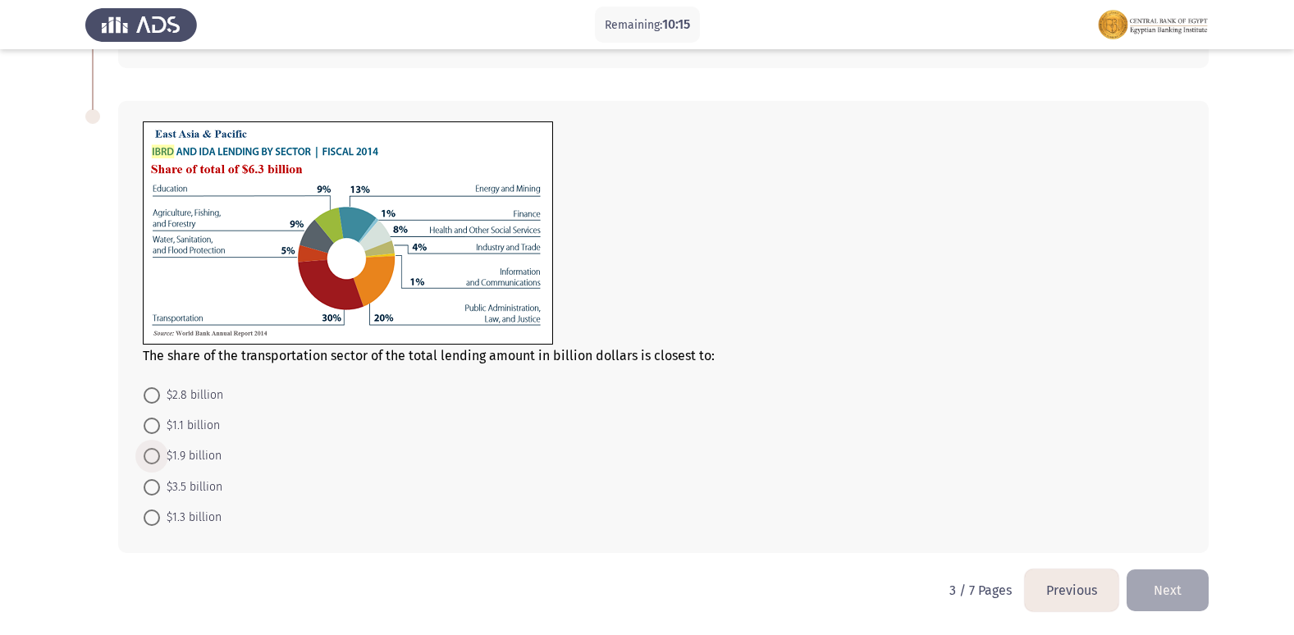
radio input "true"
click at [1168, 586] on button "Next" at bounding box center [1167, 590] width 82 height 42
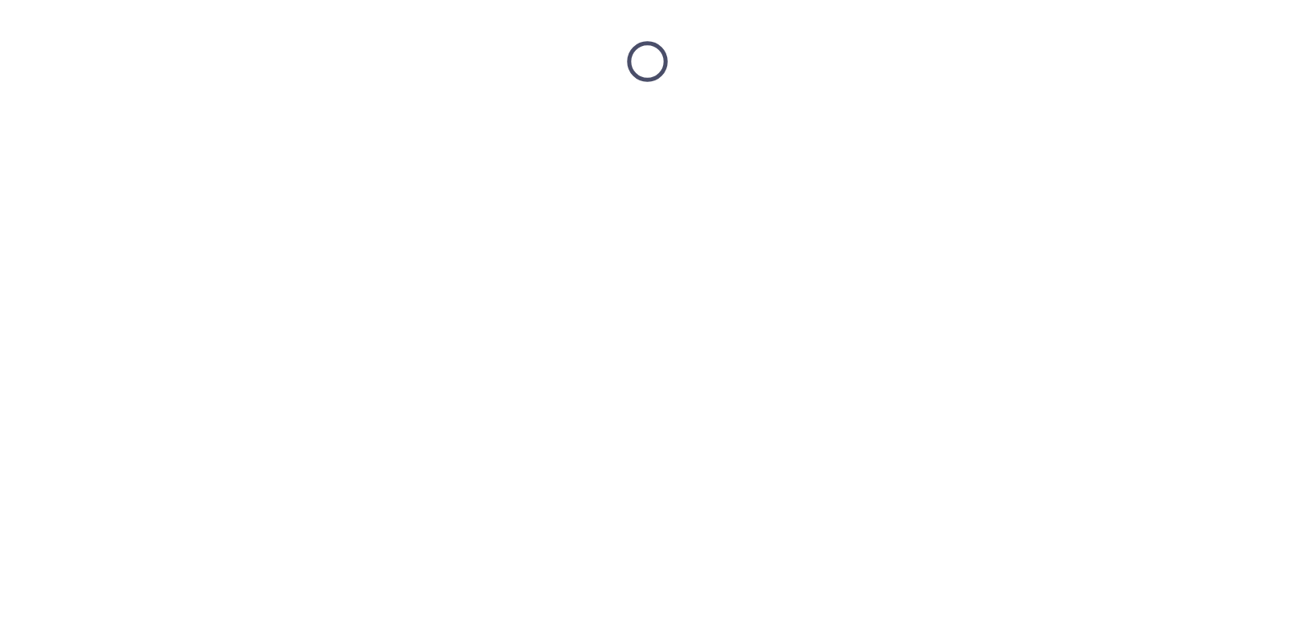
scroll to position [0, 0]
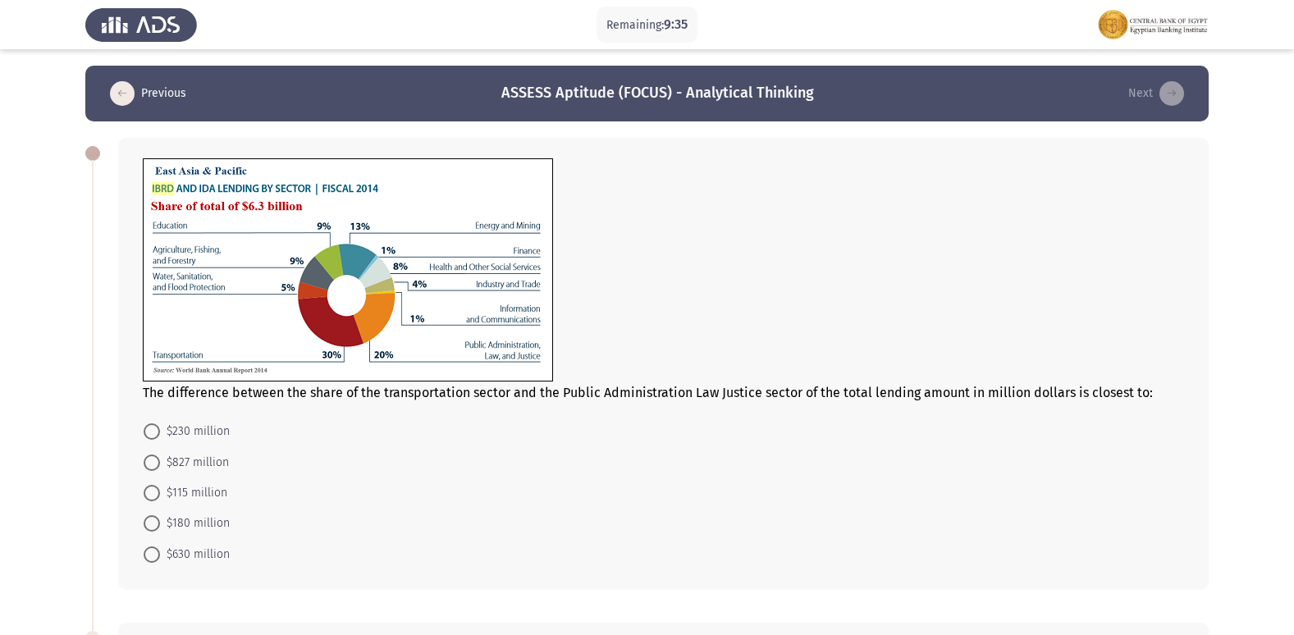
click at [153, 552] on span at bounding box center [152, 554] width 16 height 16
click at [153, 552] on input "$630 million" at bounding box center [152, 554] width 16 height 16
radio input "true"
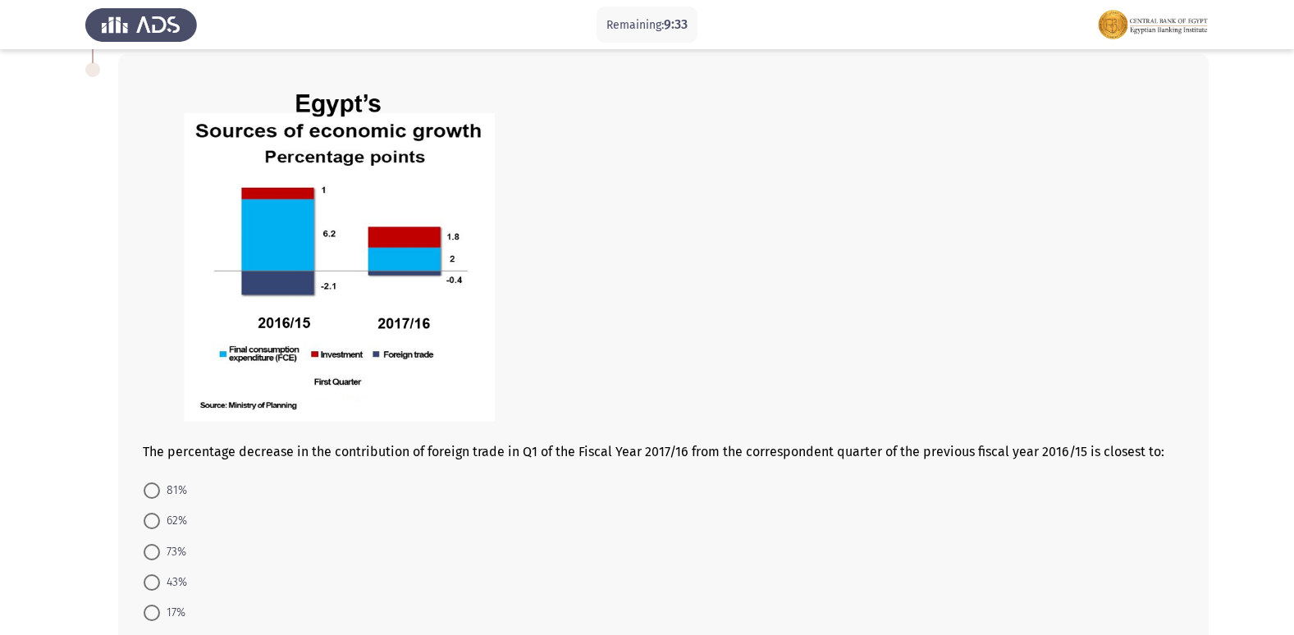
scroll to position [574, 0]
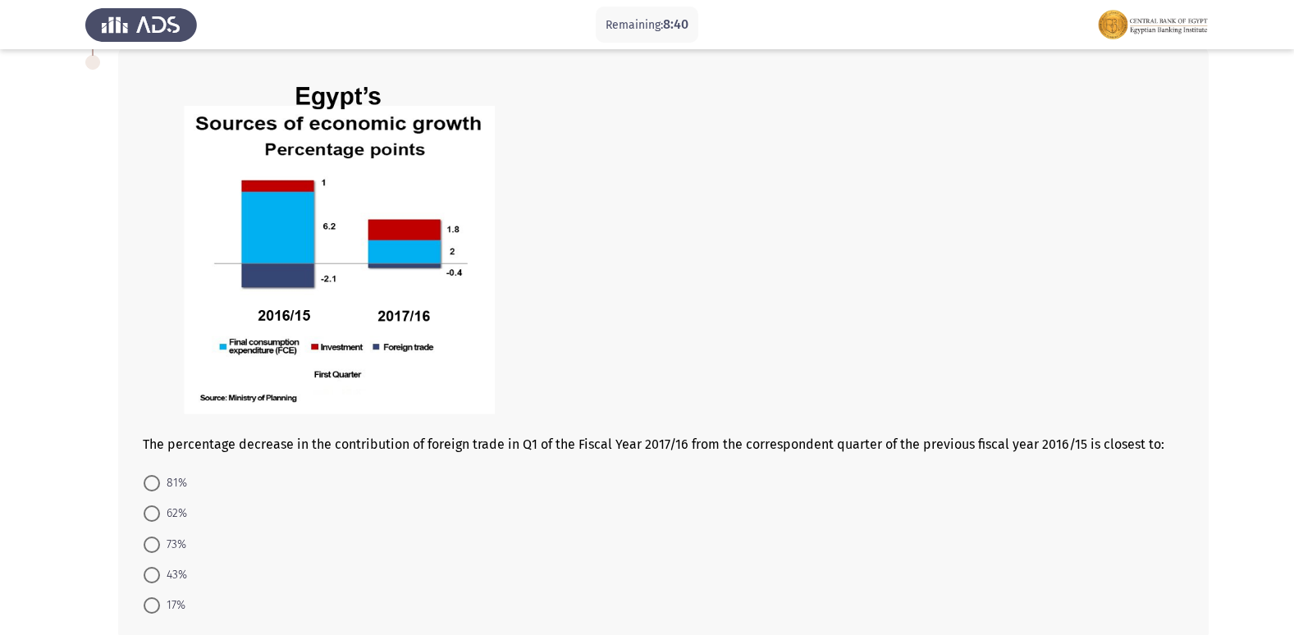
click at [144, 486] on span at bounding box center [152, 483] width 16 height 16
click at [144, 486] on input "81%" at bounding box center [152, 483] width 16 height 16
radio input "true"
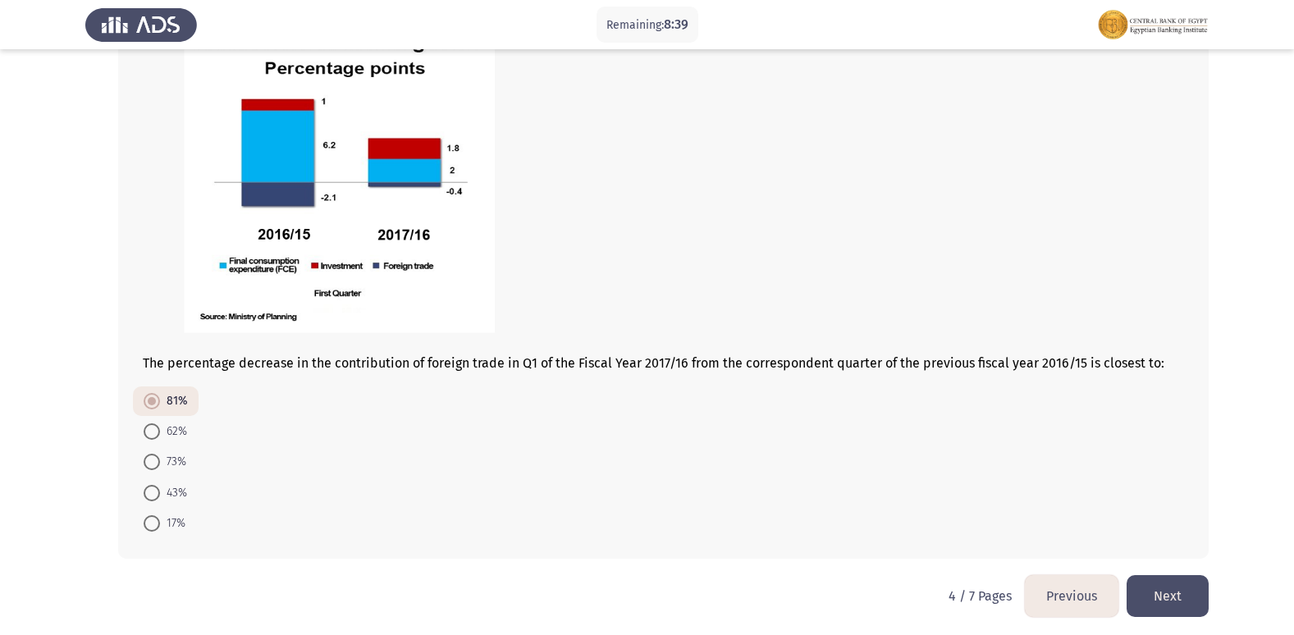
scroll to position [661, 0]
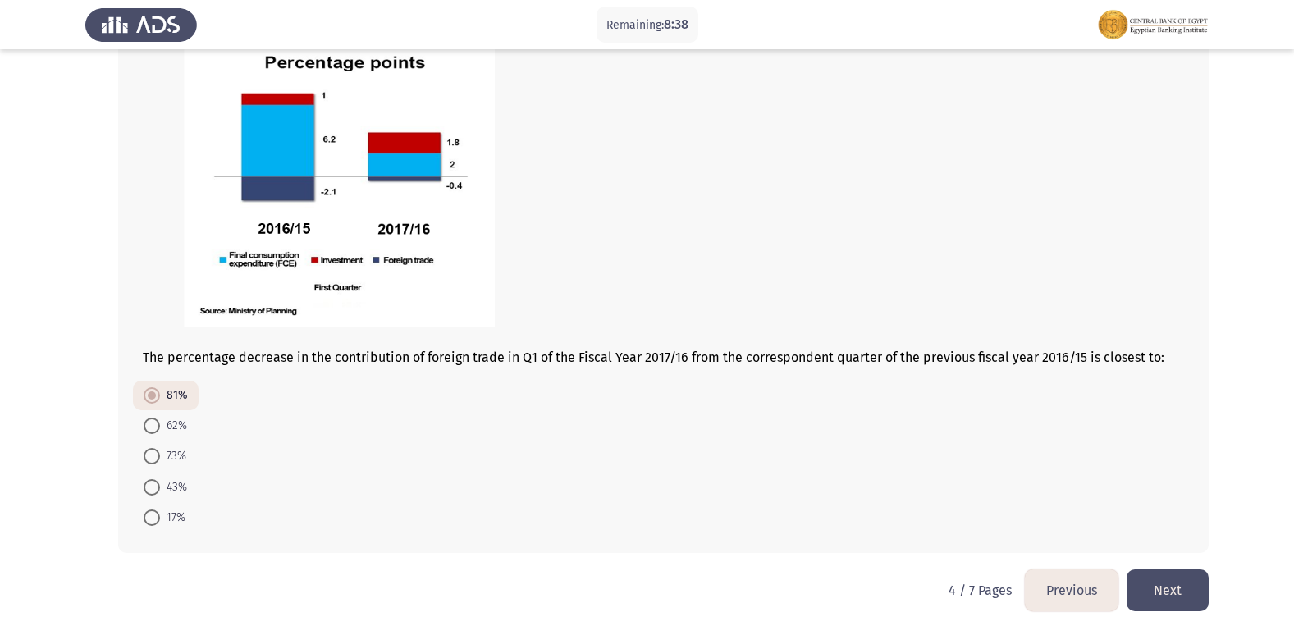
click at [1172, 597] on button "Next" at bounding box center [1167, 590] width 82 height 42
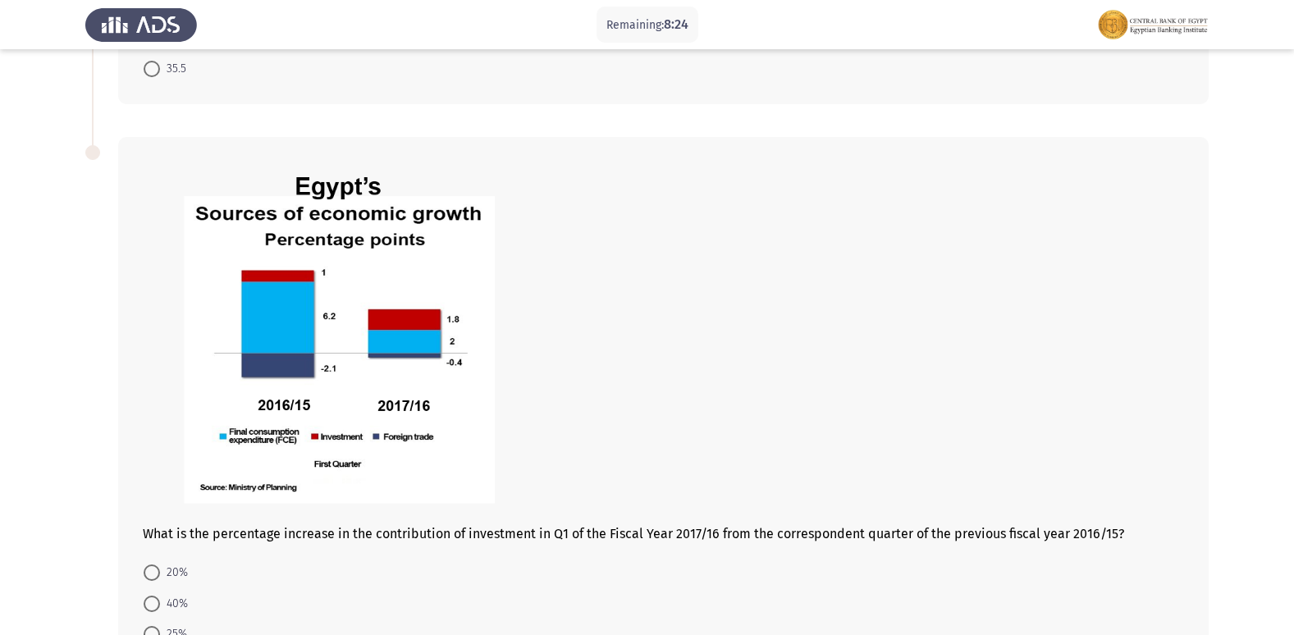
scroll to position [728, 0]
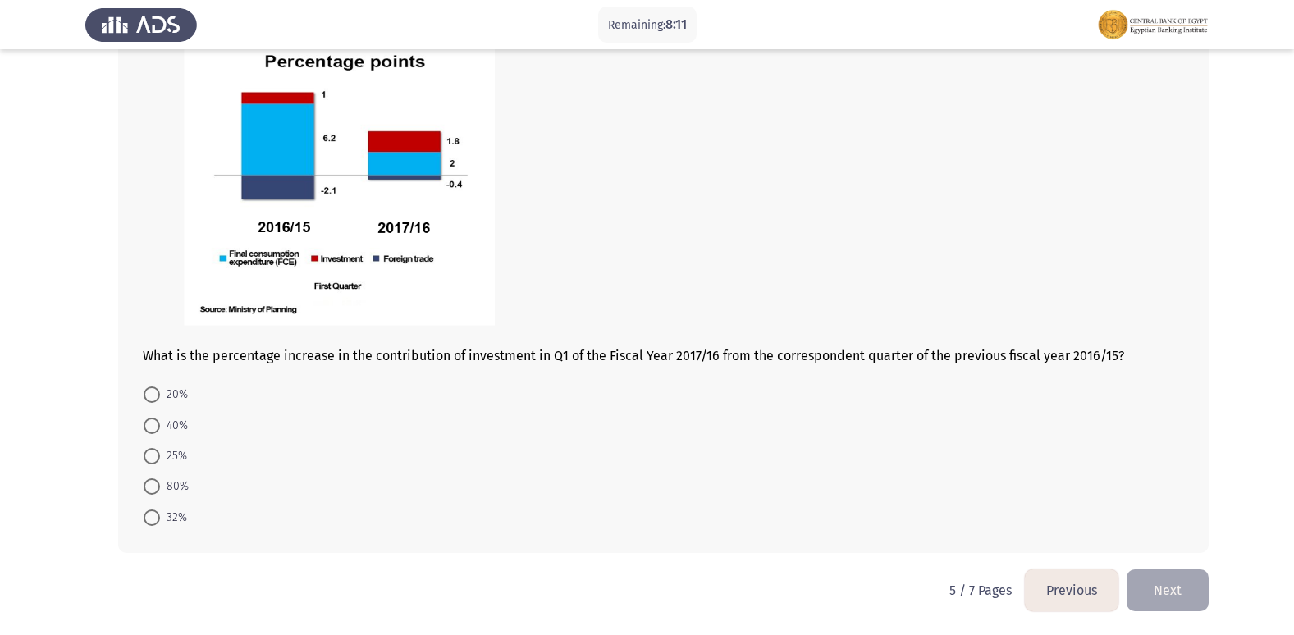
click at [1057, 591] on button "Previous" at bounding box center [1072, 590] width 94 height 42
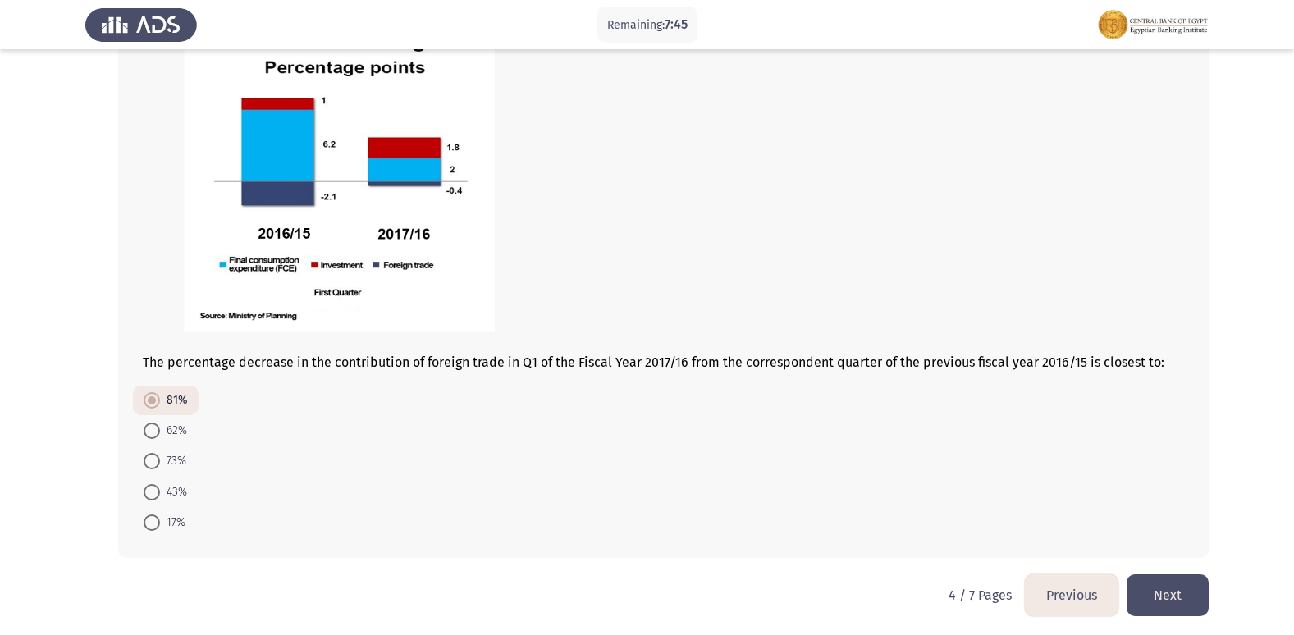
scroll to position [661, 0]
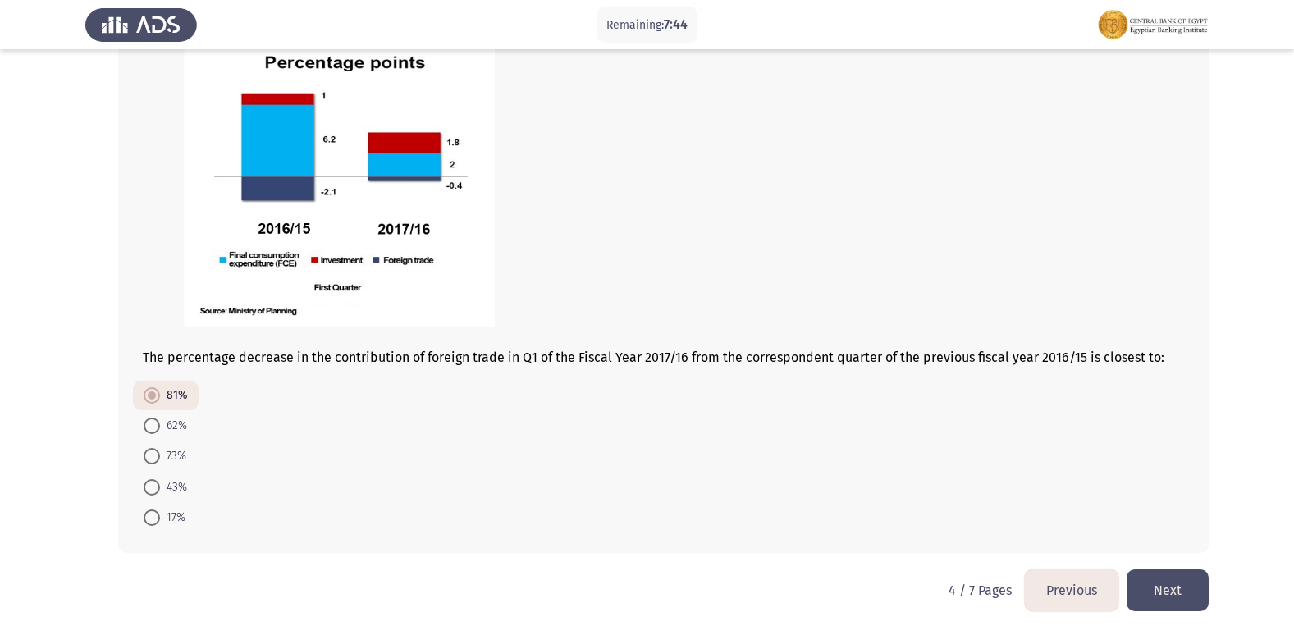
click at [1180, 583] on button "Next" at bounding box center [1167, 590] width 82 height 42
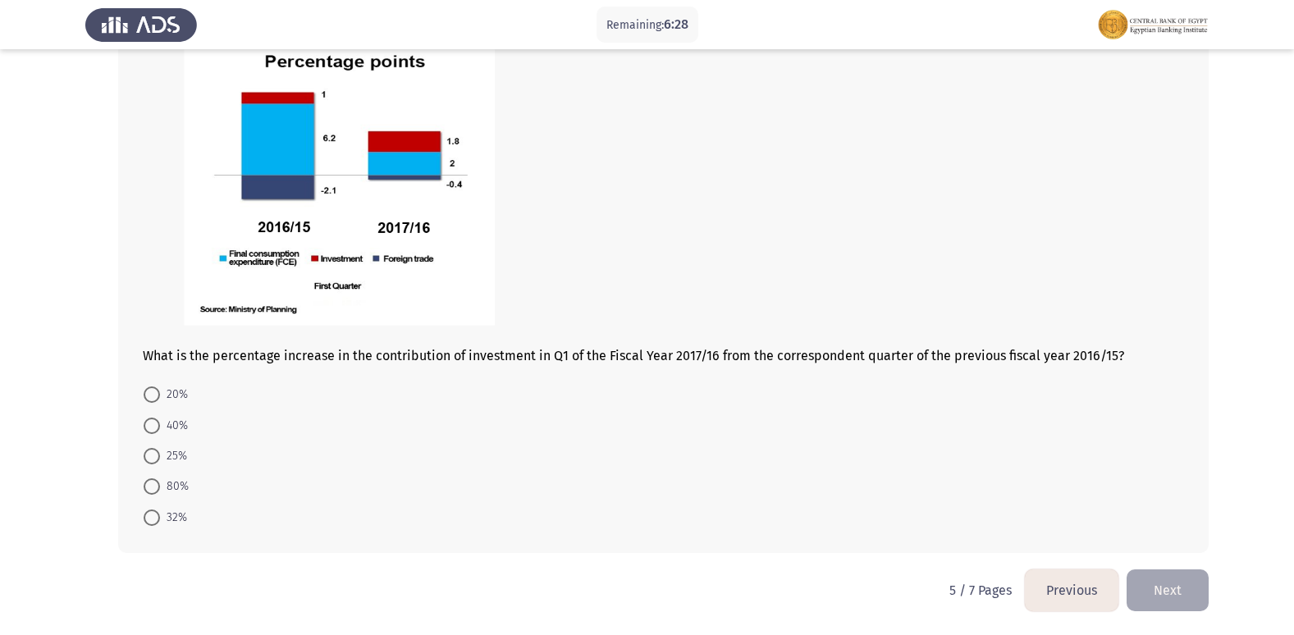
click at [159, 520] on span at bounding box center [152, 517] width 16 height 16
click at [159, 520] on input "32%" at bounding box center [152, 517] width 16 height 16
radio input "true"
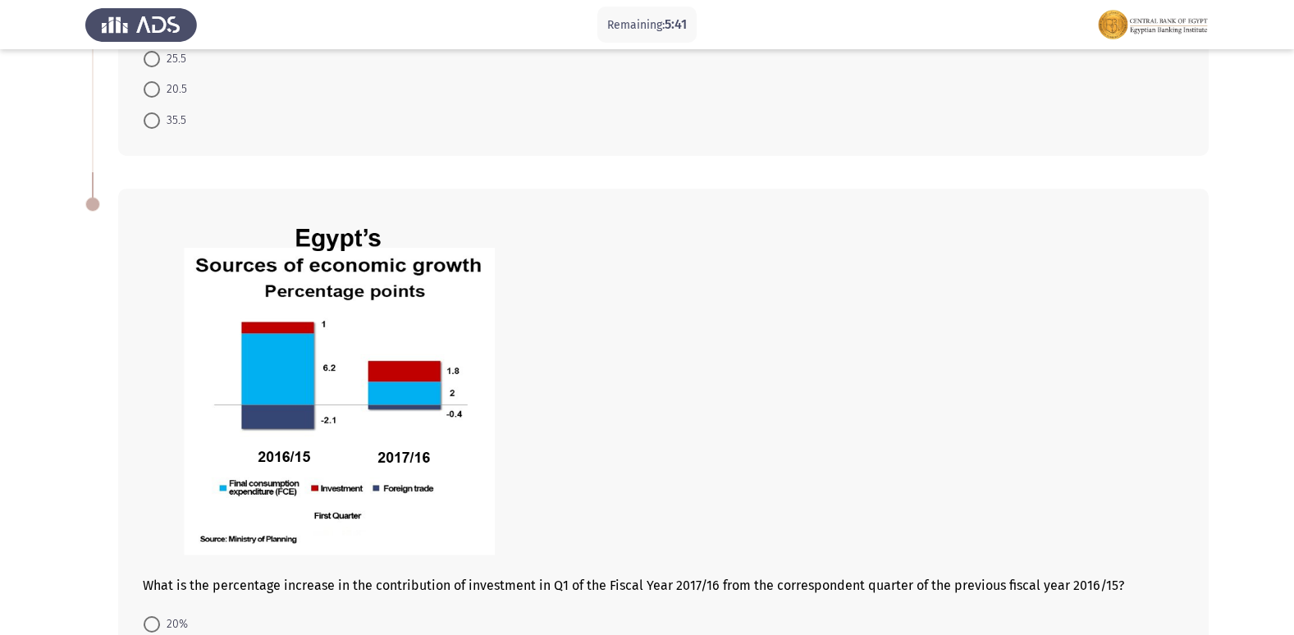
scroll to position [726, 0]
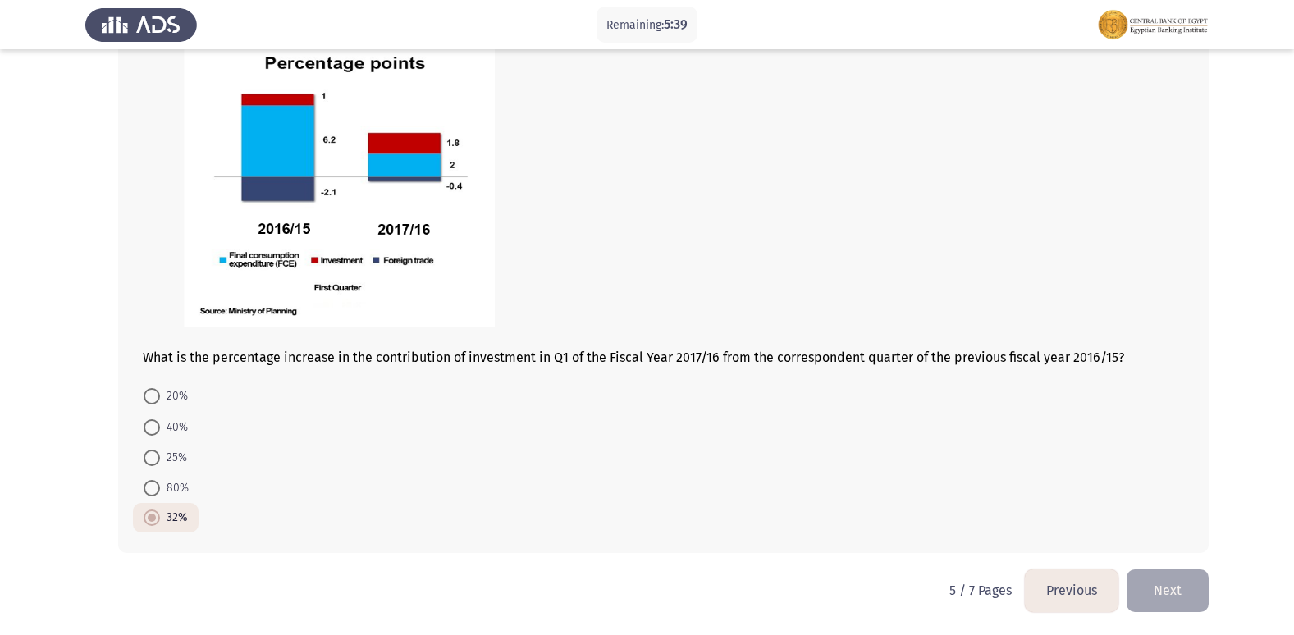
click at [1168, 595] on button "Next" at bounding box center [1167, 590] width 82 height 42
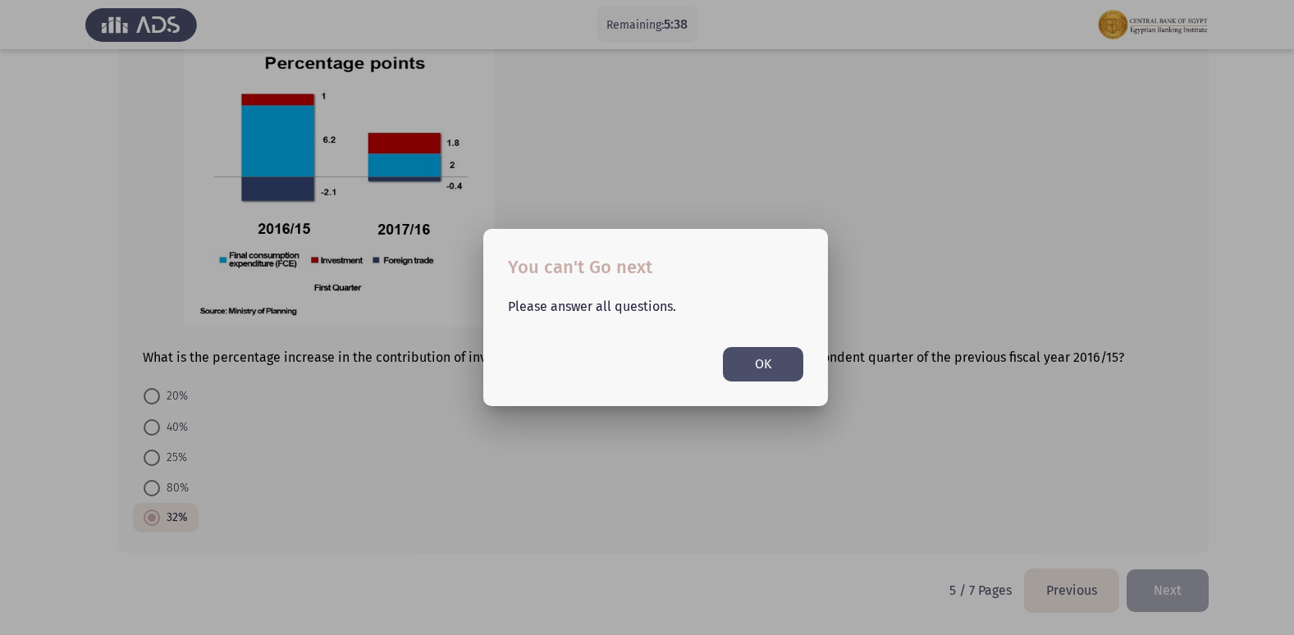
scroll to position [0, 0]
click at [740, 371] on button "OK" at bounding box center [763, 364] width 80 height 34
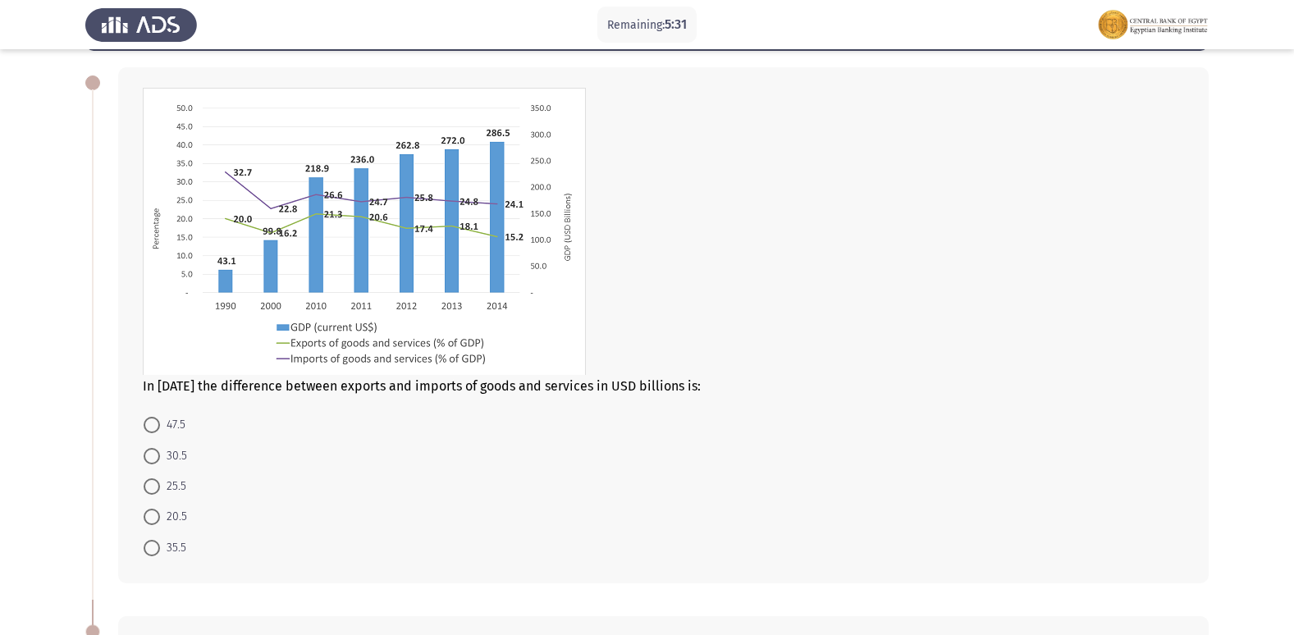
scroll to position [70, 0]
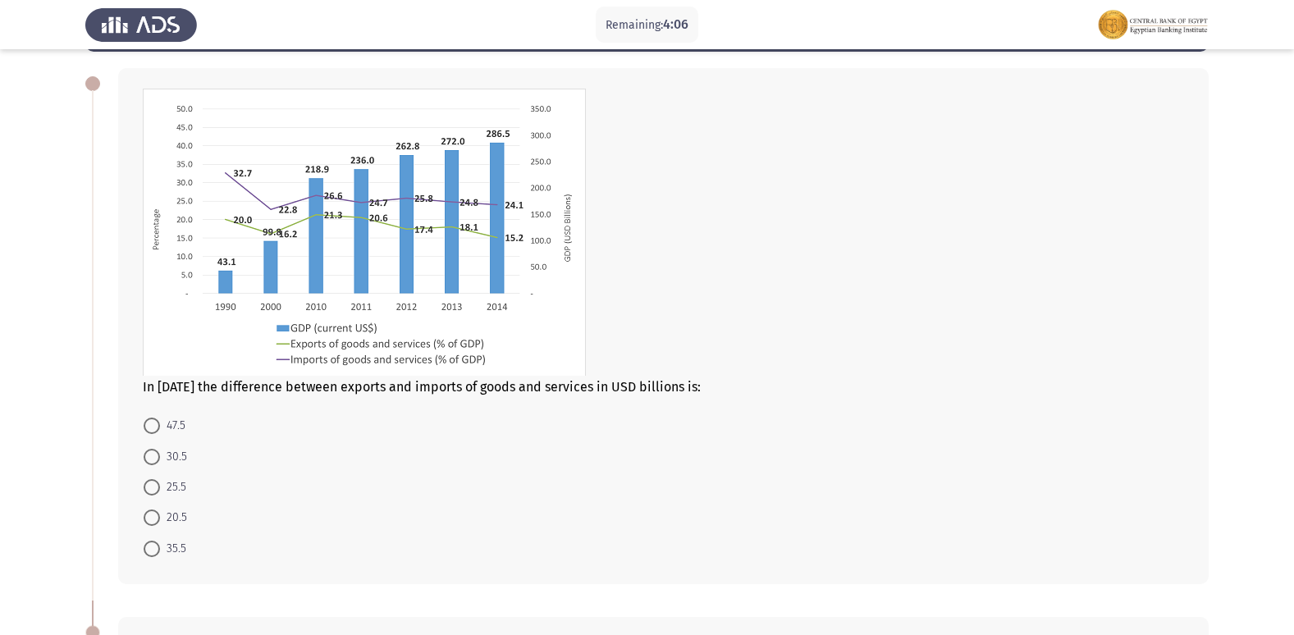
click at [163, 493] on span "25.5" at bounding box center [173, 487] width 26 height 20
click at [160, 493] on input "25.5" at bounding box center [152, 487] width 16 height 16
radio input "true"
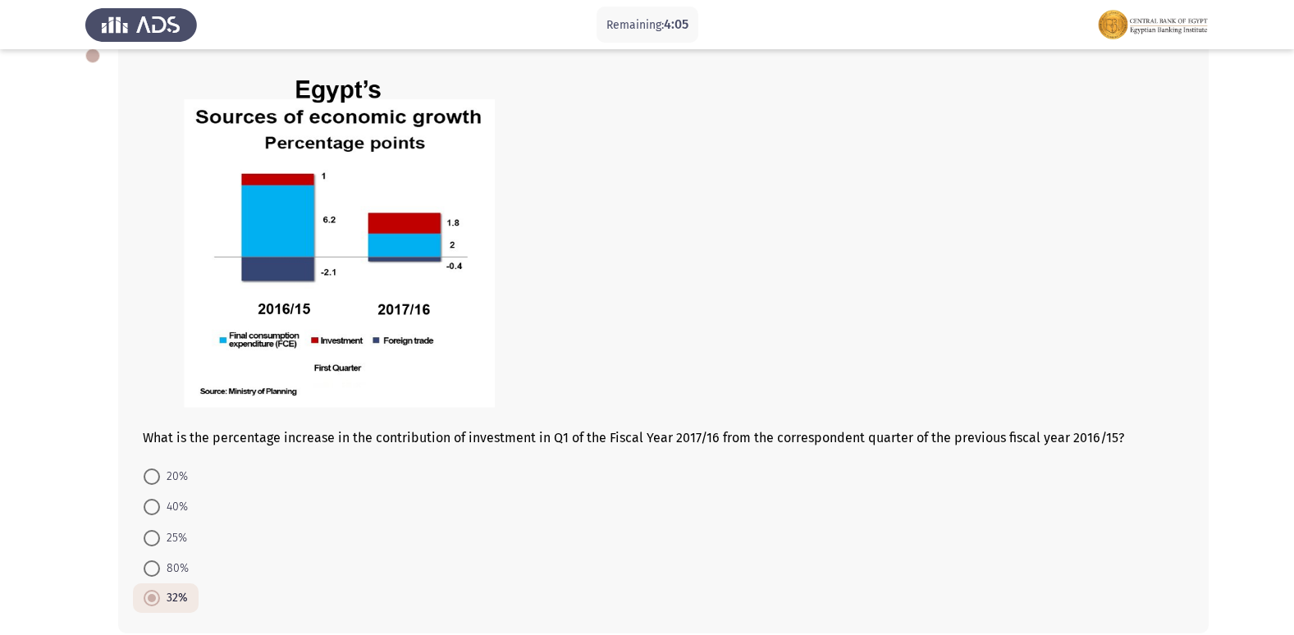
scroll to position [725, 0]
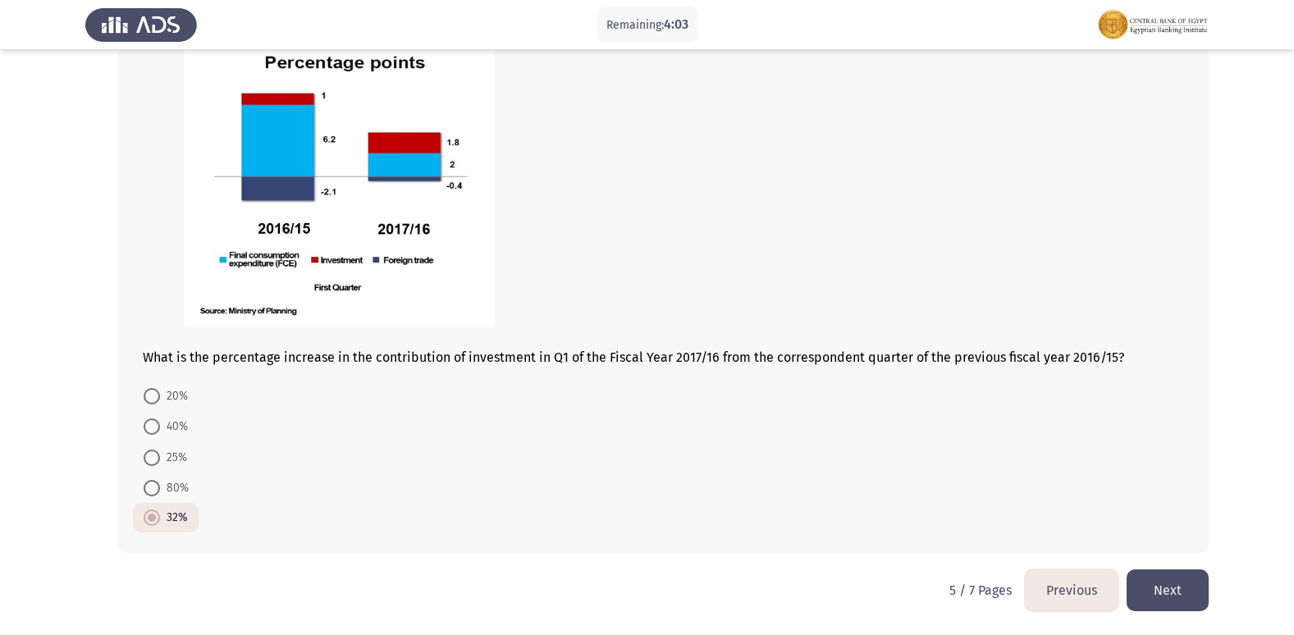
click at [1155, 588] on button "Next" at bounding box center [1167, 590] width 82 height 42
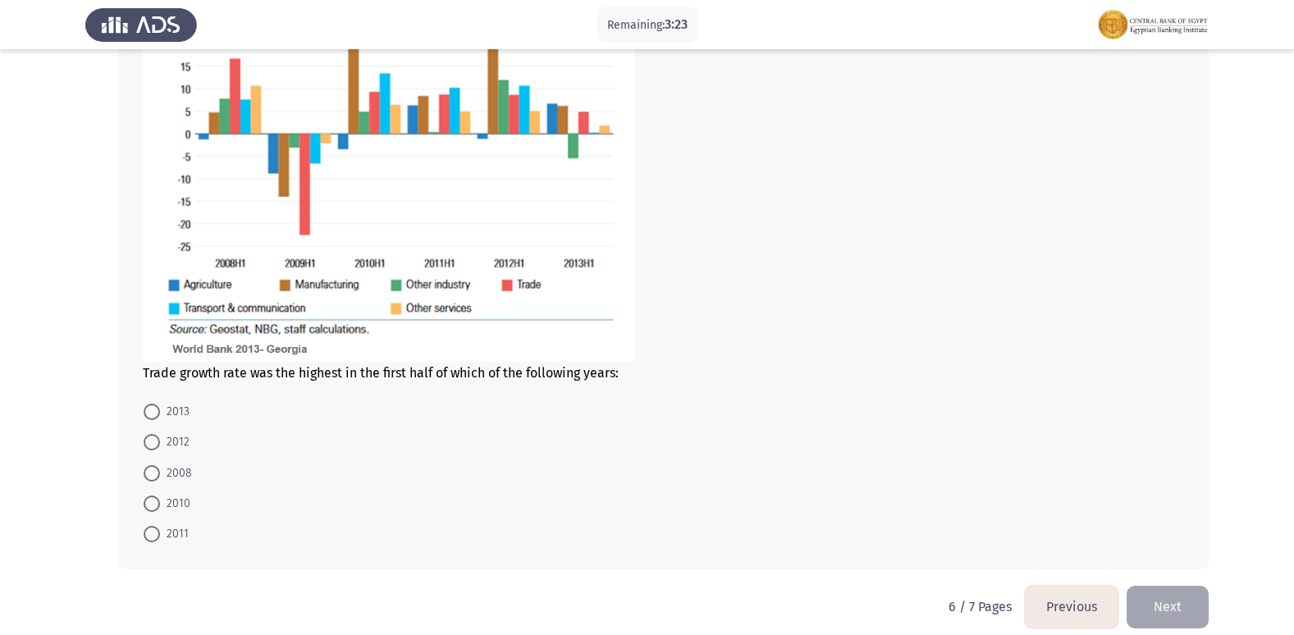
scroll to position [890, 0]
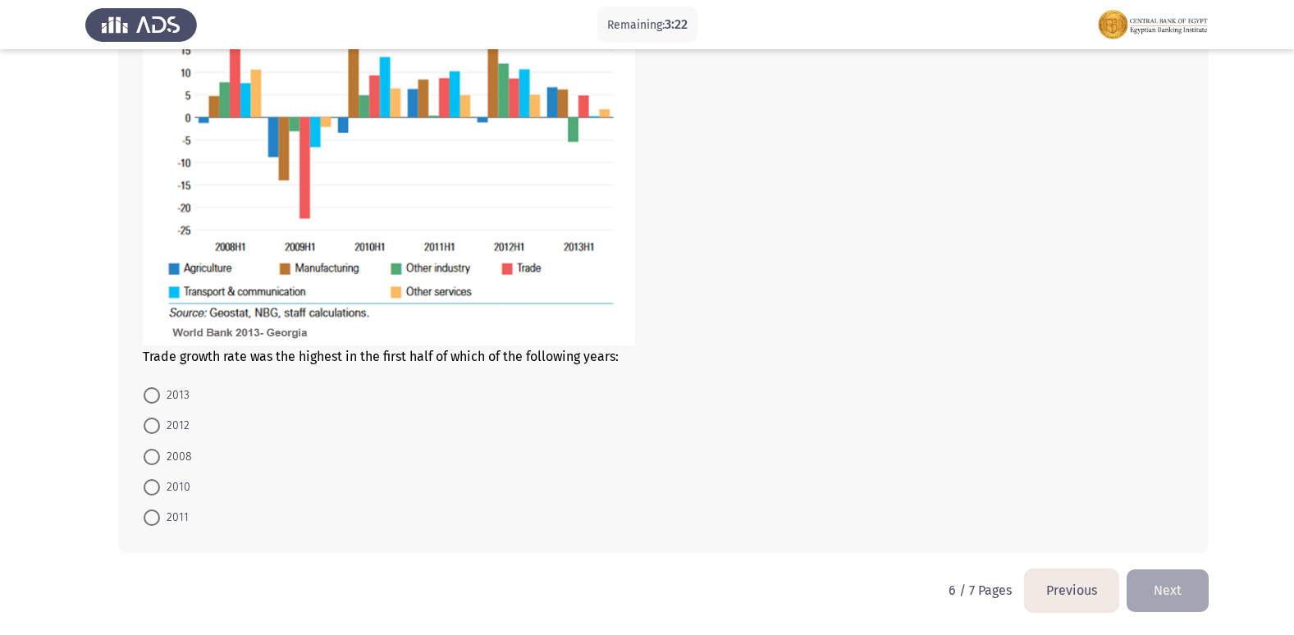
click at [151, 418] on span at bounding box center [152, 426] width 16 height 16
click at [151, 418] on input "2012" at bounding box center [152, 426] width 16 height 16
radio input "true"
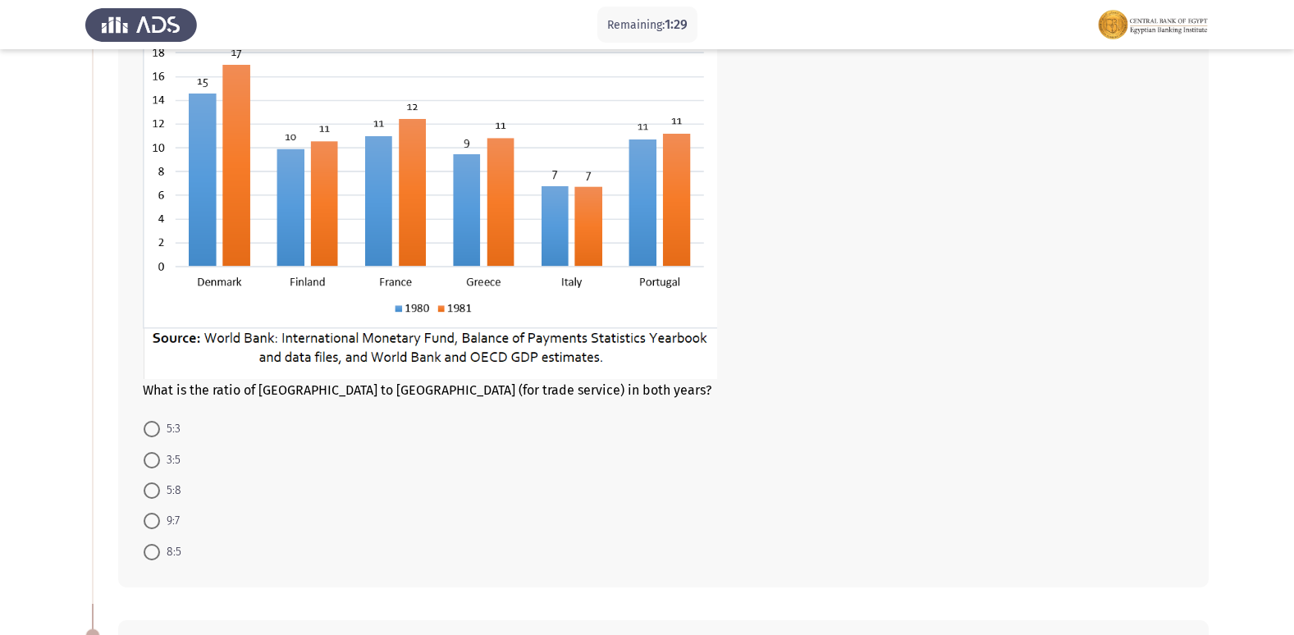
scroll to position [164, 0]
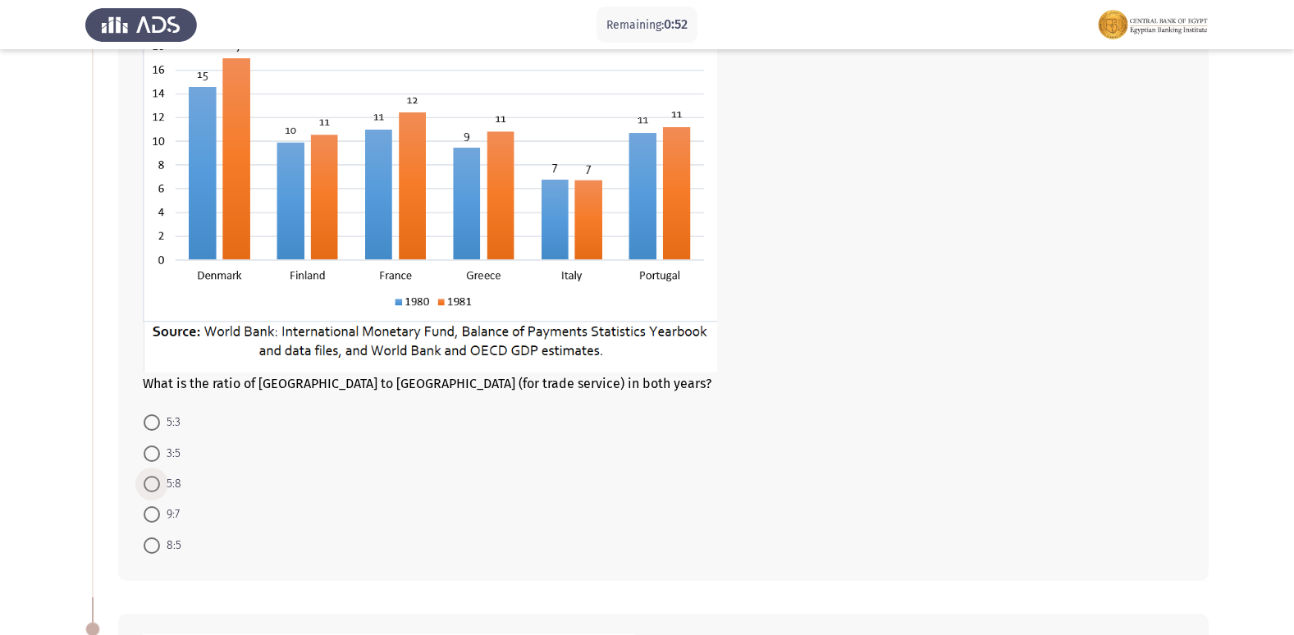
click at [162, 475] on span "5:8" at bounding box center [170, 484] width 21 height 20
click at [160, 476] on input "5:8" at bounding box center [152, 484] width 16 height 16
radio input "true"
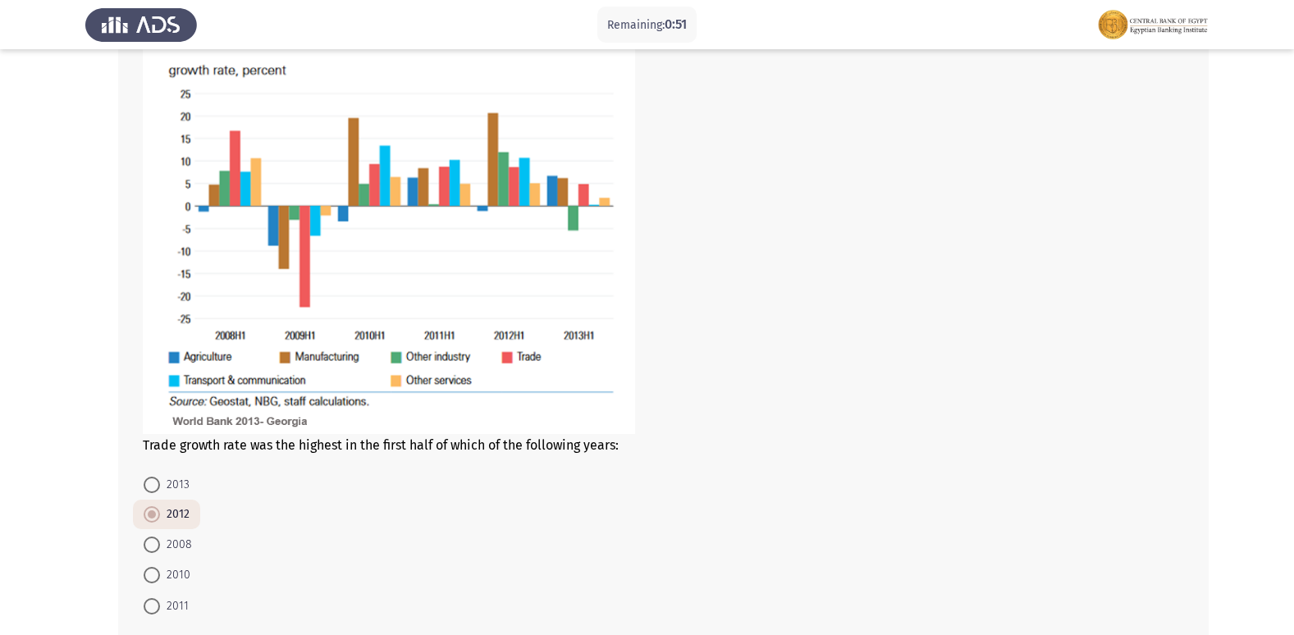
scroll to position [888, 0]
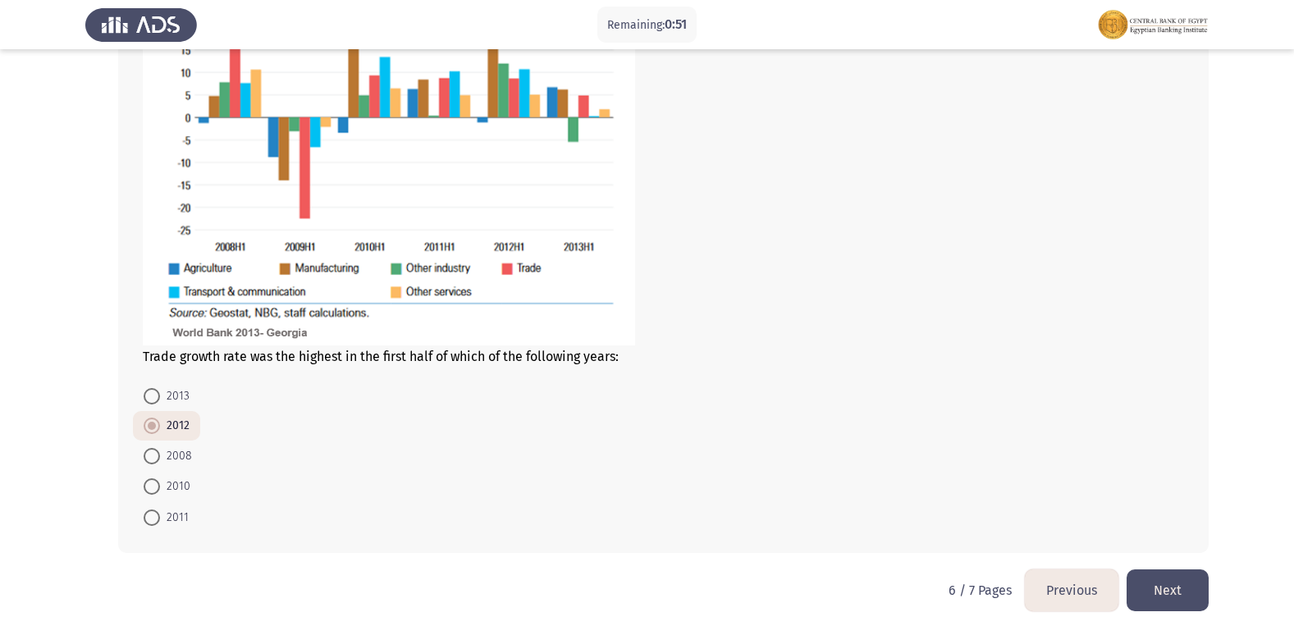
click at [1188, 605] on button "Next" at bounding box center [1167, 590] width 82 height 42
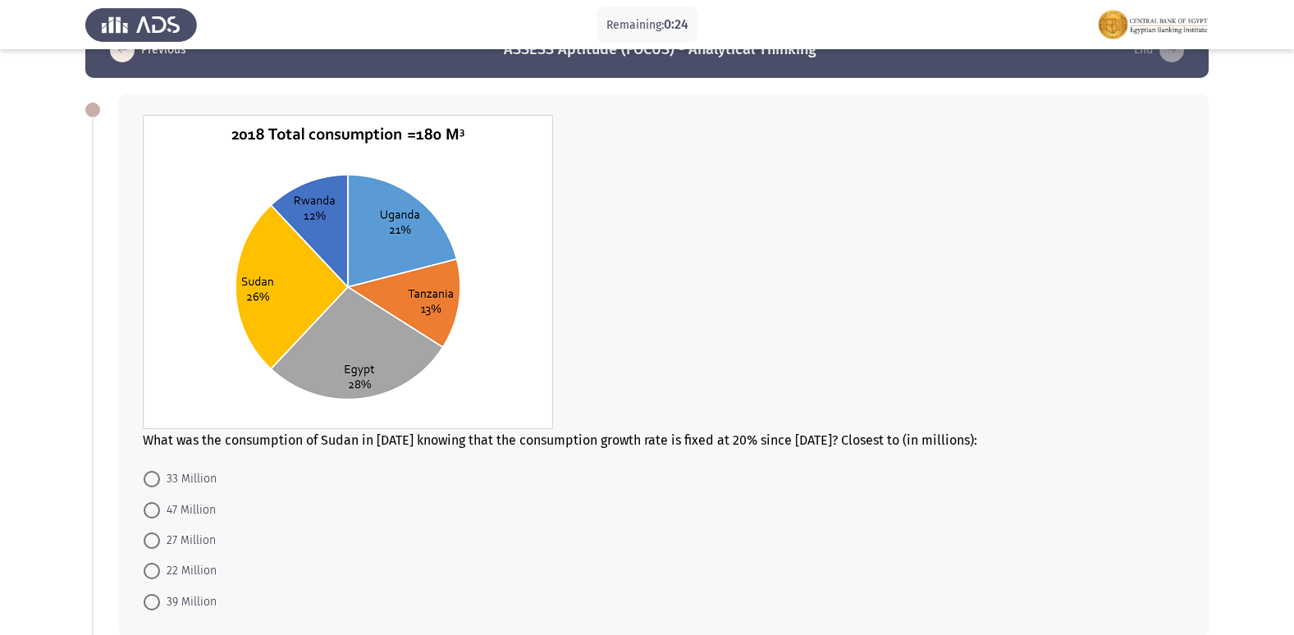
scroll to position [82, 0]
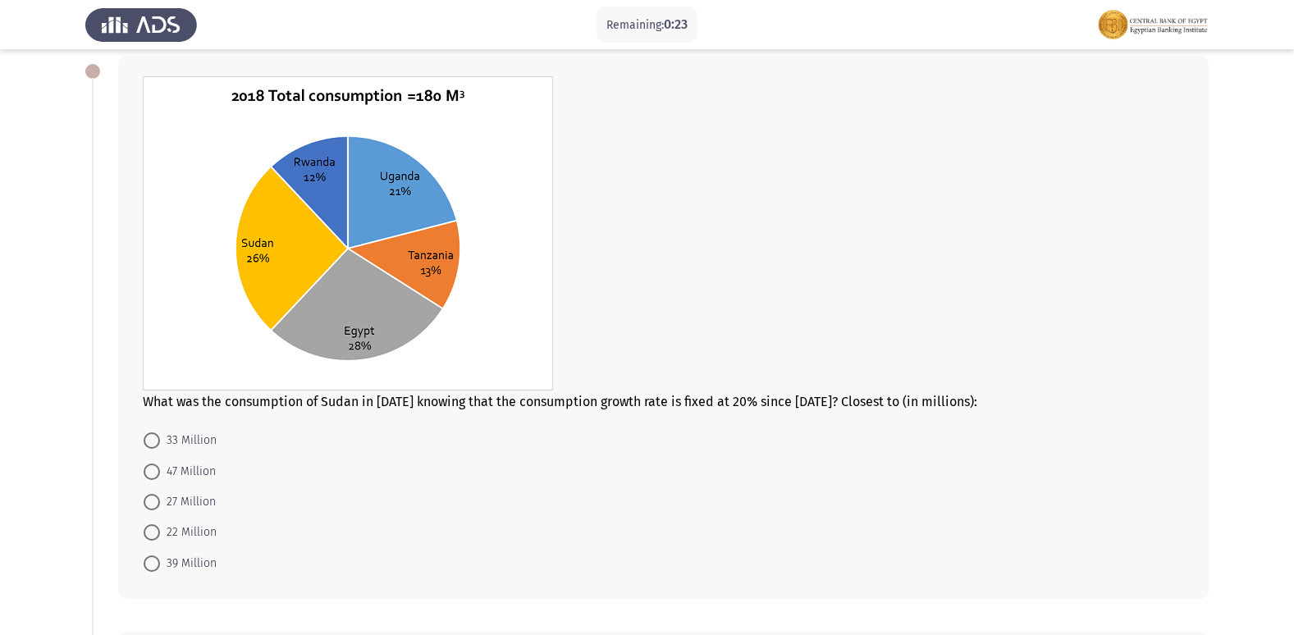
click at [207, 470] on span "47 Million" at bounding box center [188, 472] width 56 height 20
click at [160, 470] on input "47 Million" at bounding box center [152, 471] width 16 height 16
radio input "true"
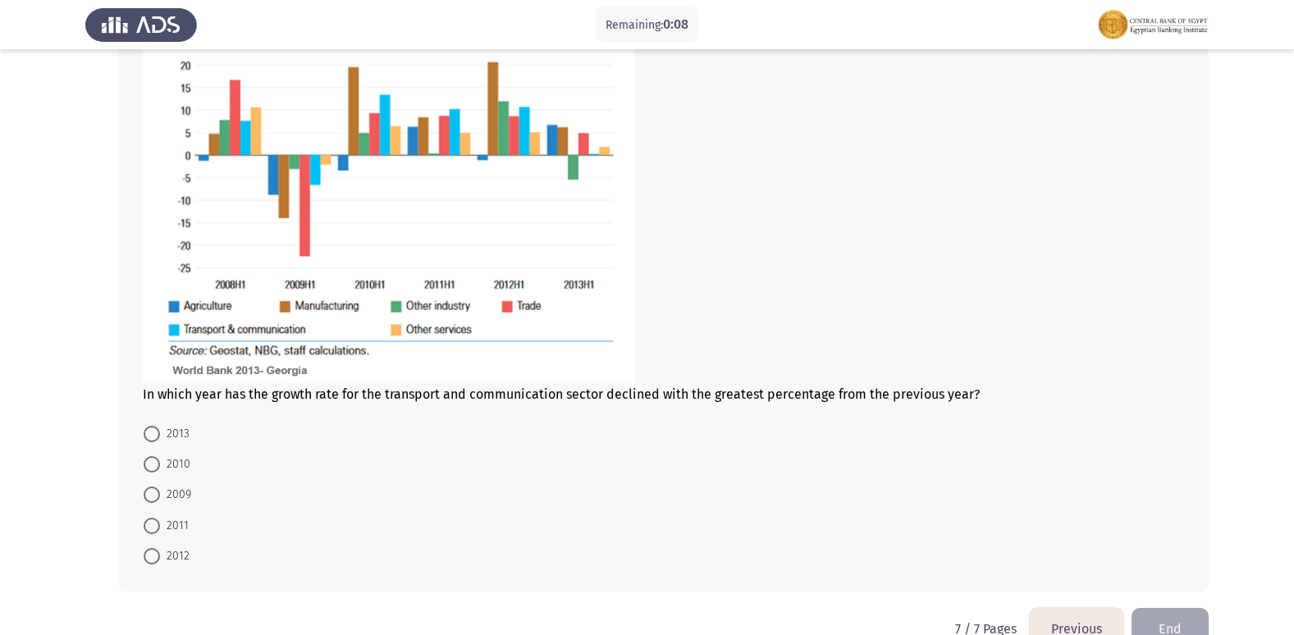
scroll to position [825, 0]
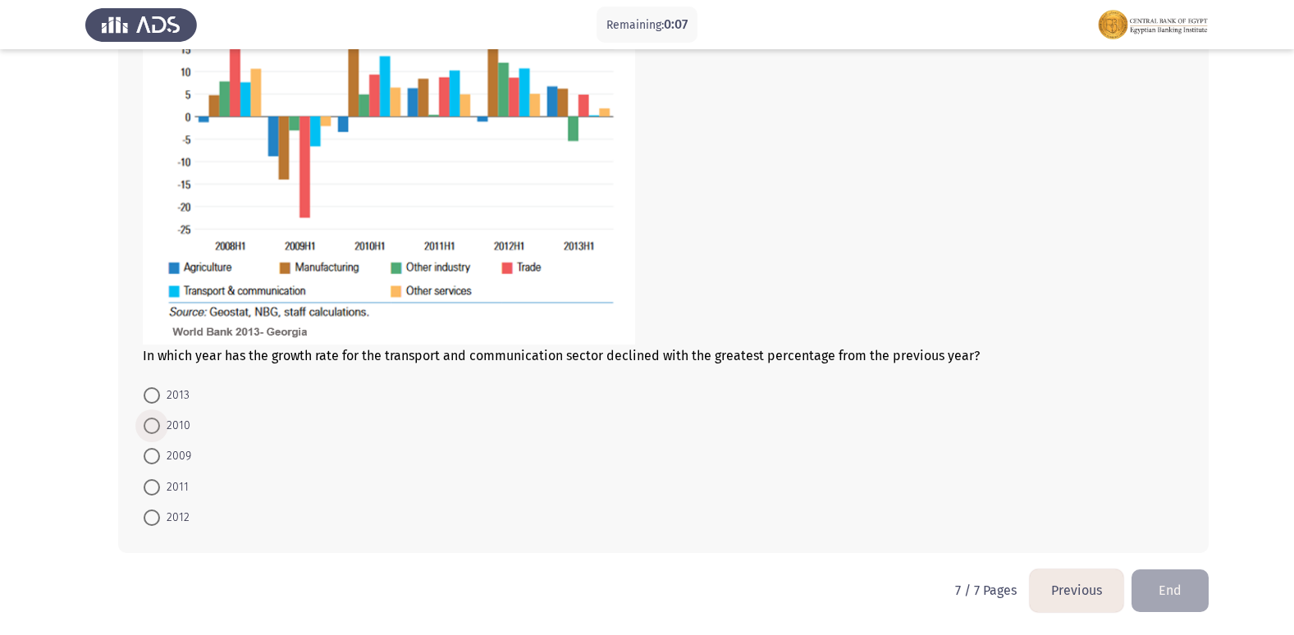
click at [156, 430] on span at bounding box center [152, 426] width 16 height 16
click at [156, 430] on input "2010" at bounding box center [152, 426] width 16 height 16
radio input "true"
click at [1158, 599] on button "End" at bounding box center [1169, 590] width 77 height 42
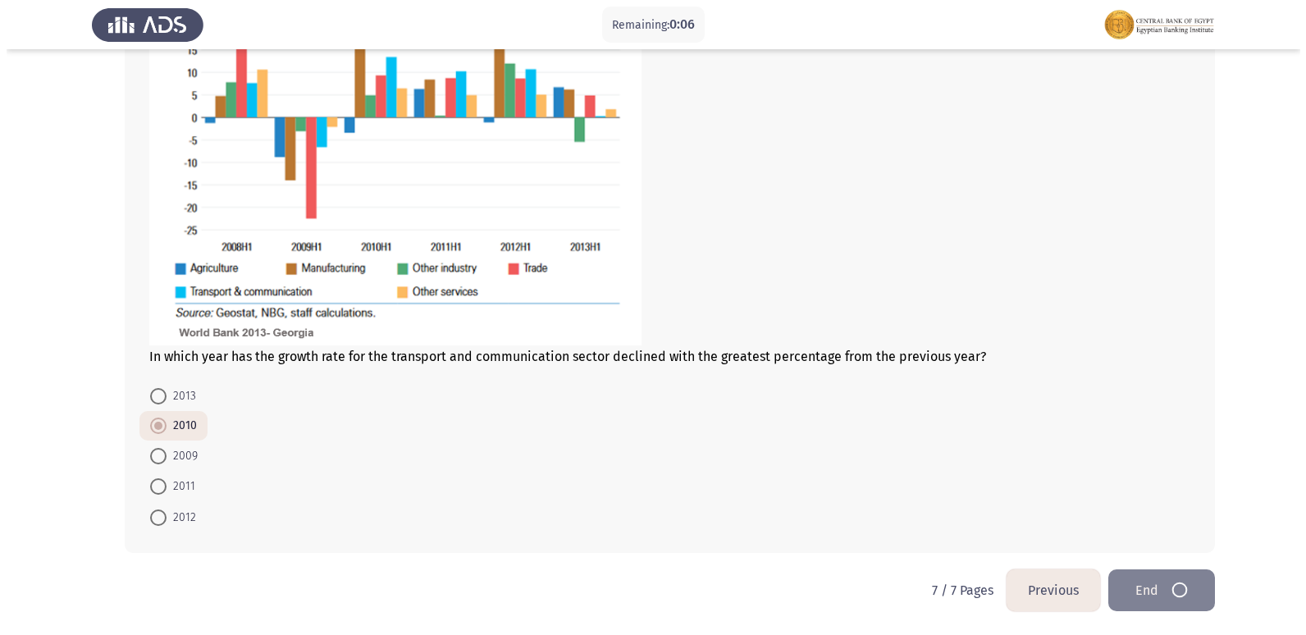
scroll to position [0, 0]
